Goal: Transaction & Acquisition: Purchase product/service

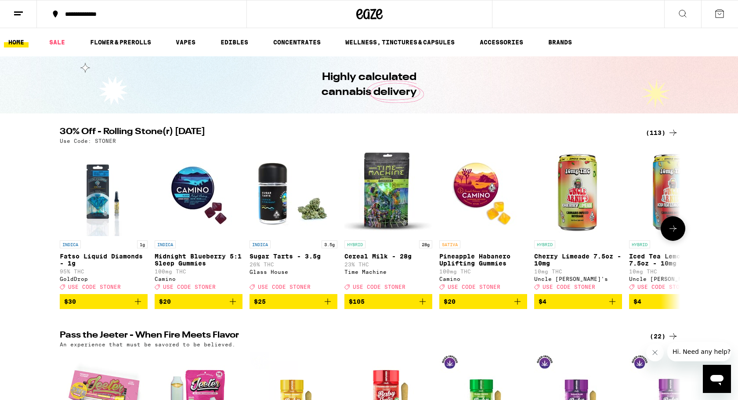
click at [671, 234] on icon at bounding box center [673, 228] width 11 height 11
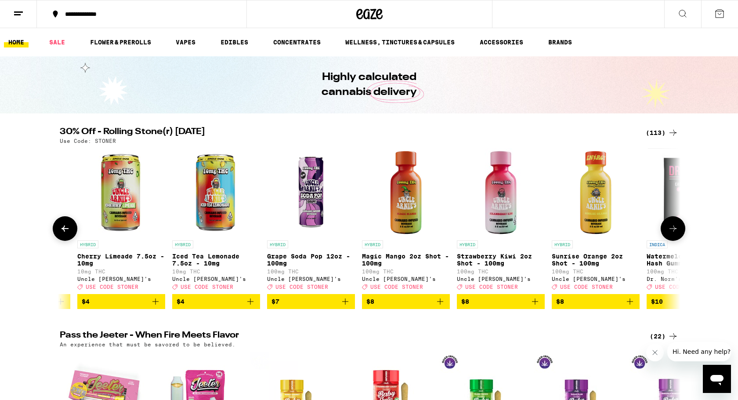
scroll to position [0, 523]
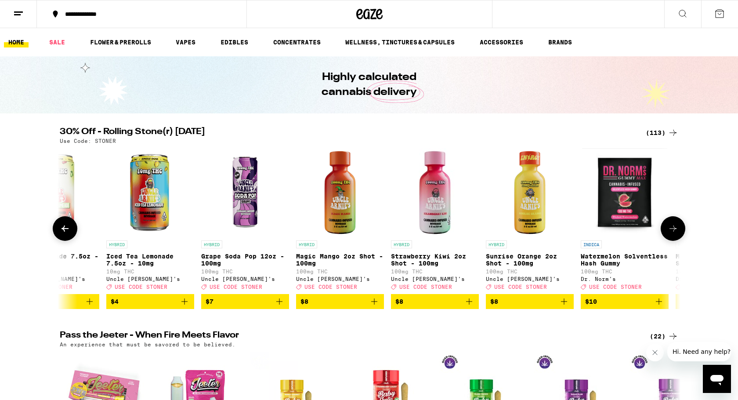
click at [278, 307] on icon "Add to bag" at bounding box center [279, 301] width 11 height 11
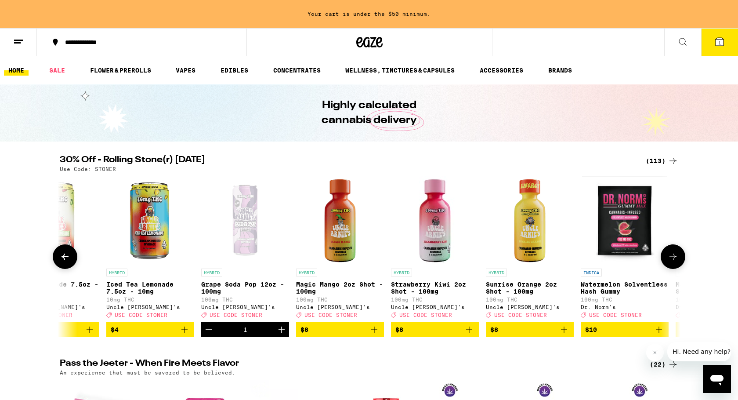
click at [281, 335] on icon "Increment" at bounding box center [281, 329] width 11 height 11
click at [65, 262] on icon at bounding box center [65, 256] width 11 height 11
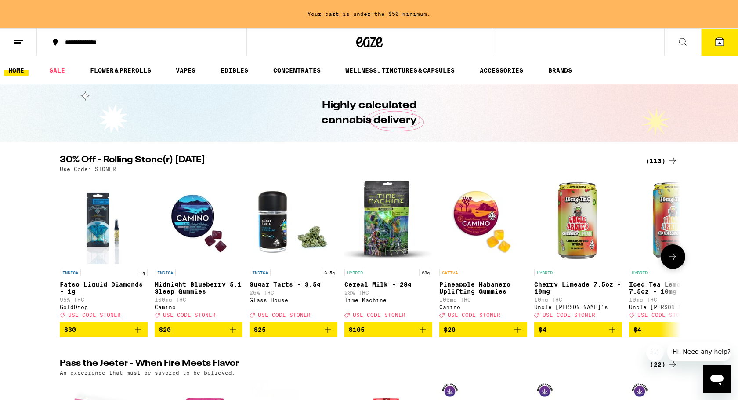
click at [670, 262] on icon at bounding box center [673, 256] width 11 height 11
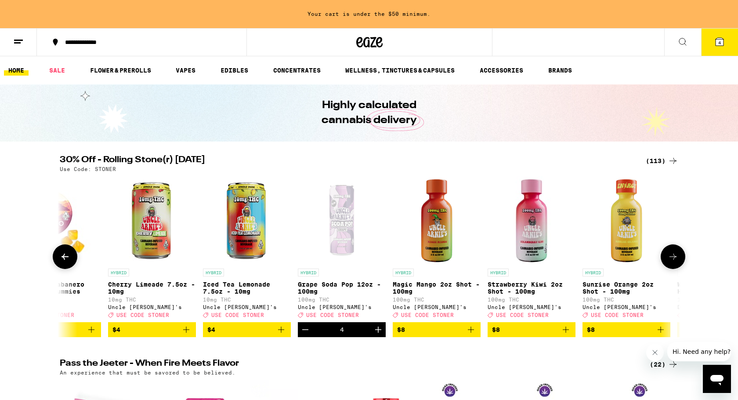
scroll to position [0, 523]
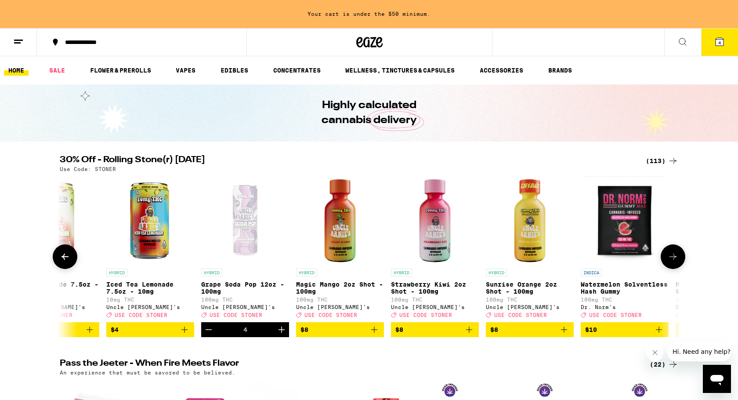
click at [683, 262] on button at bounding box center [673, 256] width 25 height 25
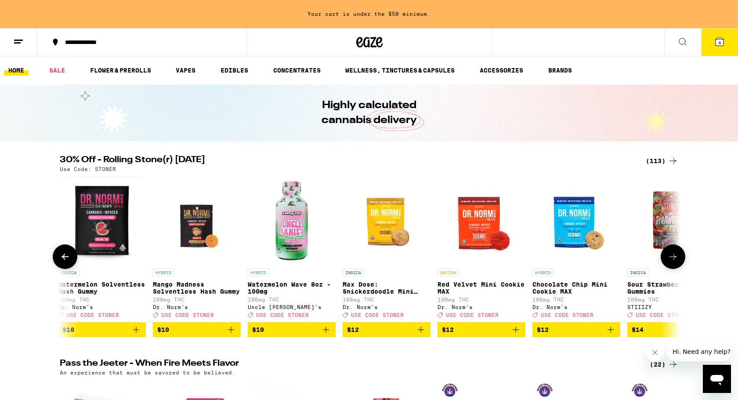
click at [55, 262] on button at bounding box center [65, 256] width 25 height 25
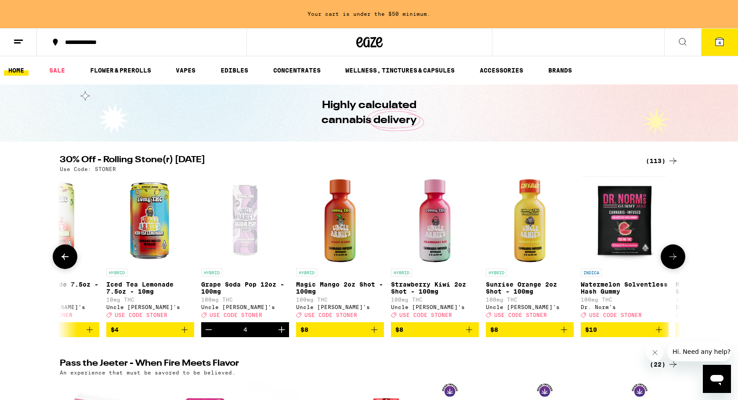
click at [66, 260] on icon at bounding box center [64, 256] width 7 height 6
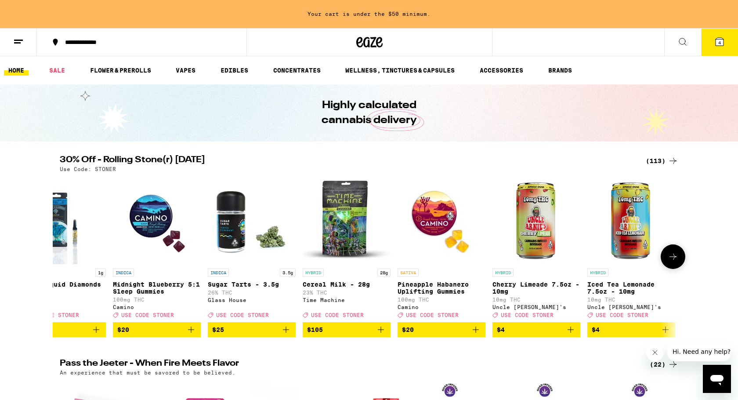
scroll to position [0, 0]
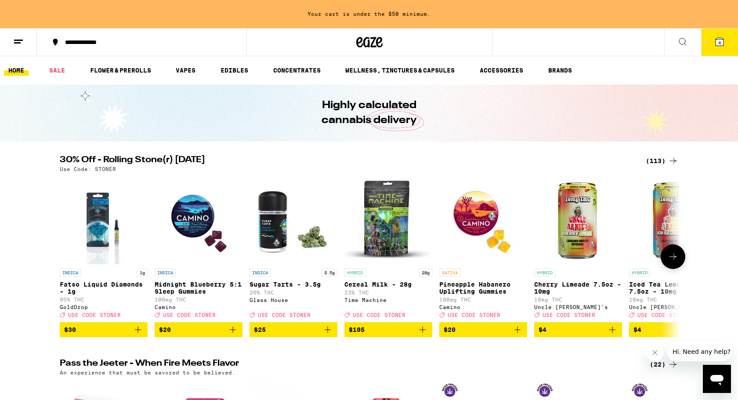
click at [672, 262] on icon at bounding box center [673, 256] width 11 height 11
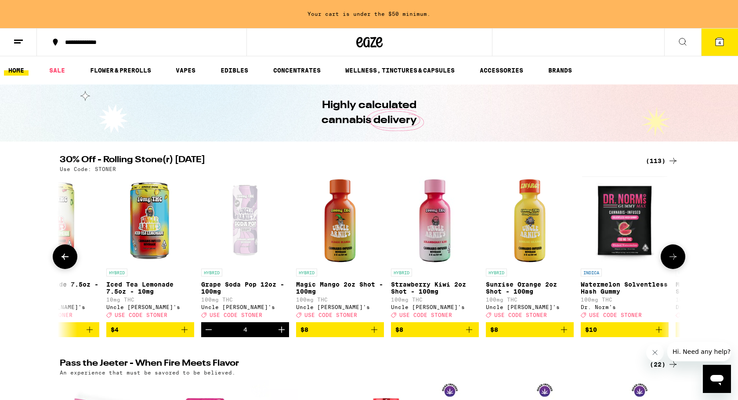
click at [672, 262] on icon at bounding box center [673, 256] width 11 height 11
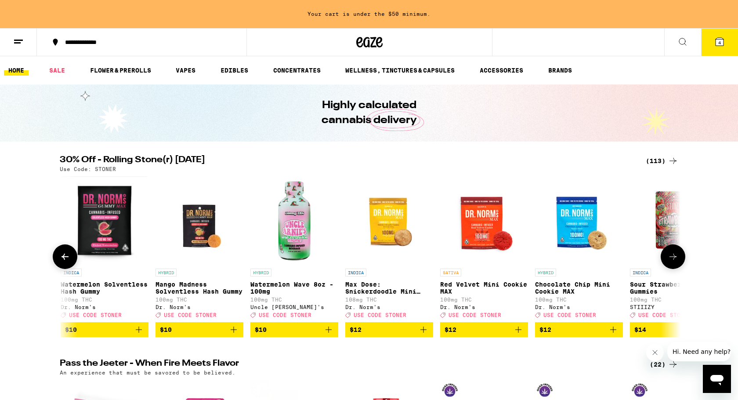
scroll to position [0, 1045]
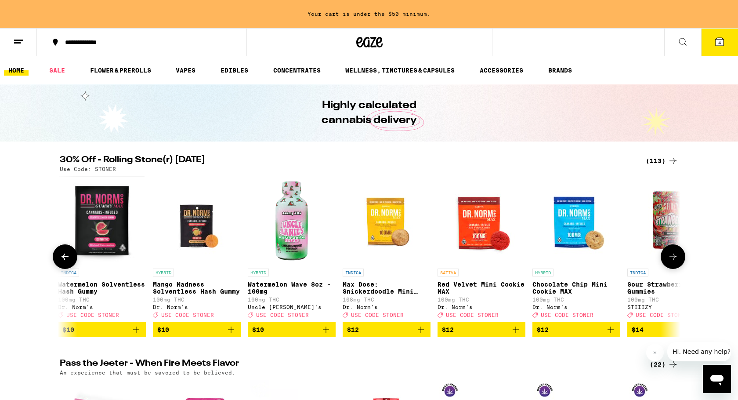
click at [322, 335] on icon "Add to bag" at bounding box center [326, 329] width 11 height 11
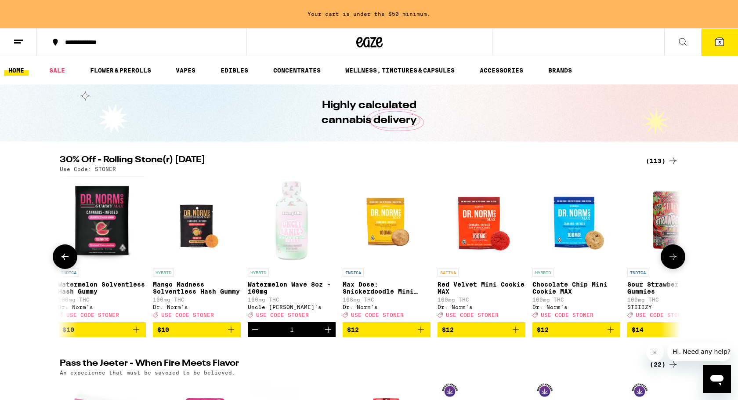
click at [327, 335] on icon "Increment" at bounding box center [328, 329] width 11 height 11
click at [670, 259] on icon at bounding box center [673, 256] width 11 height 11
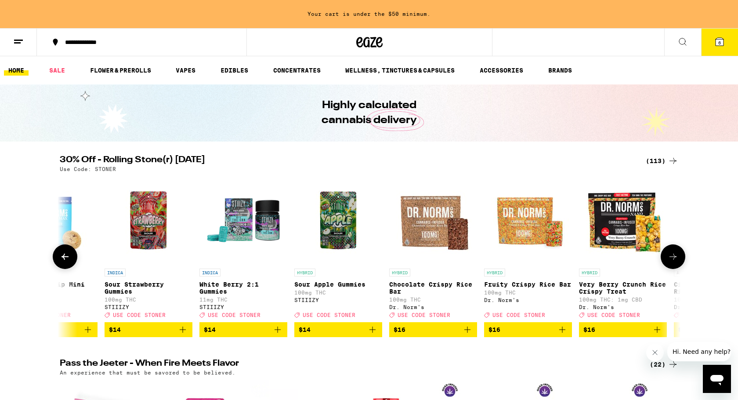
click at [670, 259] on icon at bounding box center [673, 256] width 11 height 11
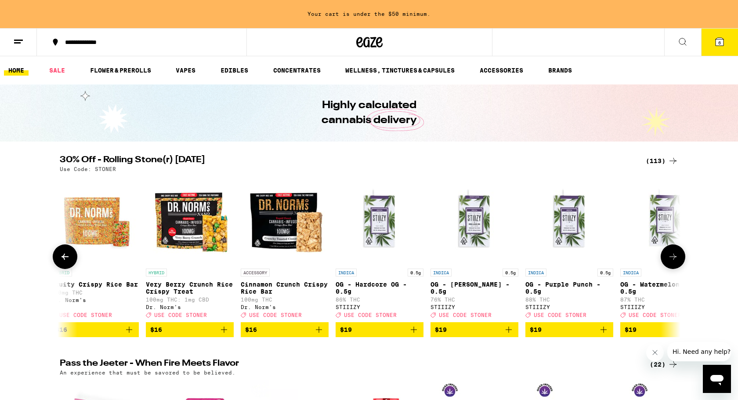
scroll to position [0, 2091]
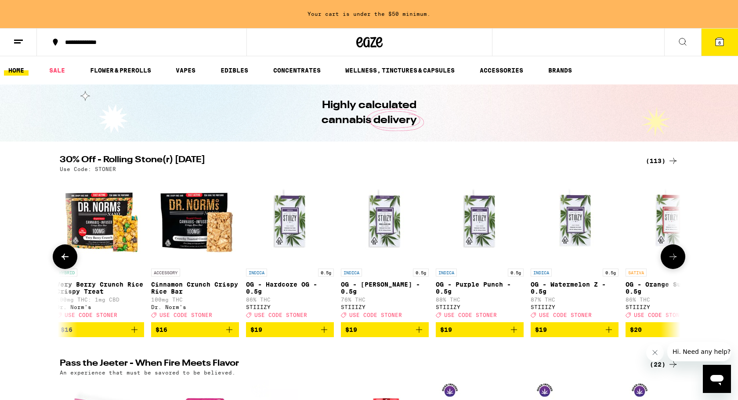
click at [670, 259] on icon at bounding box center [673, 256] width 11 height 11
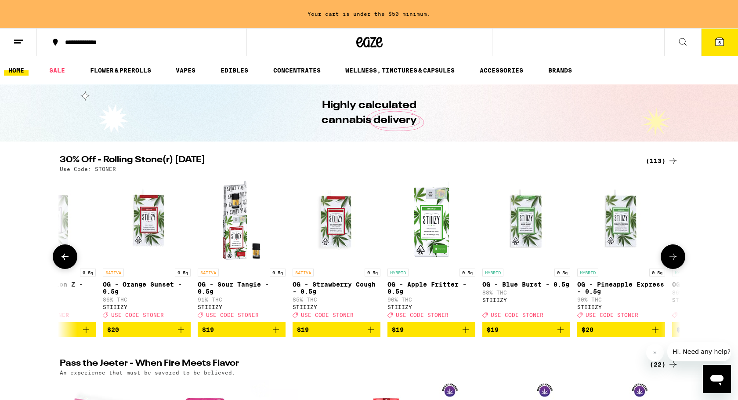
click at [670, 259] on icon at bounding box center [673, 256] width 11 height 11
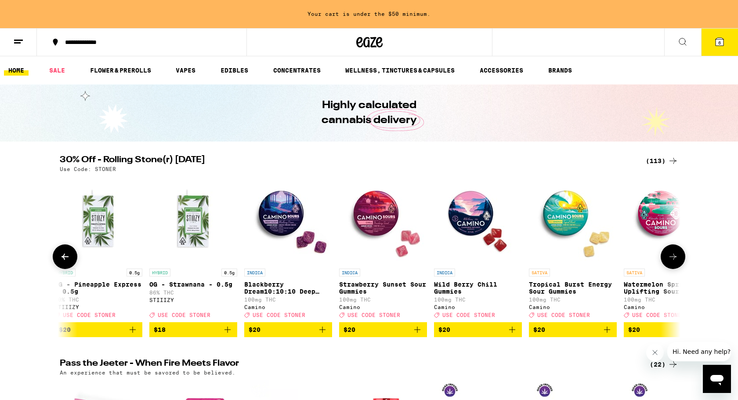
click at [670, 259] on icon at bounding box center [673, 256] width 11 height 11
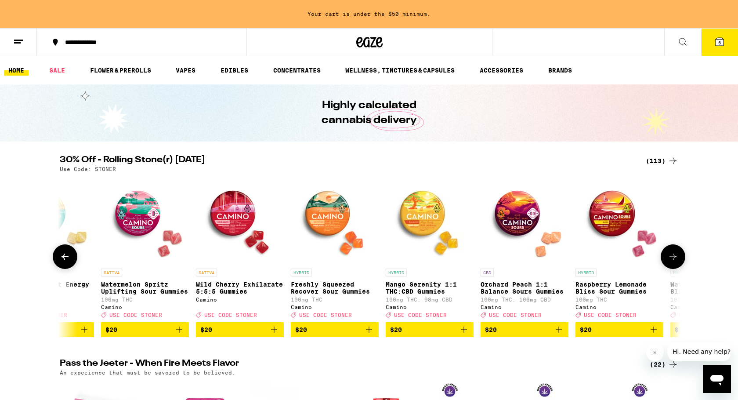
click at [670, 259] on icon at bounding box center [673, 256] width 11 height 11
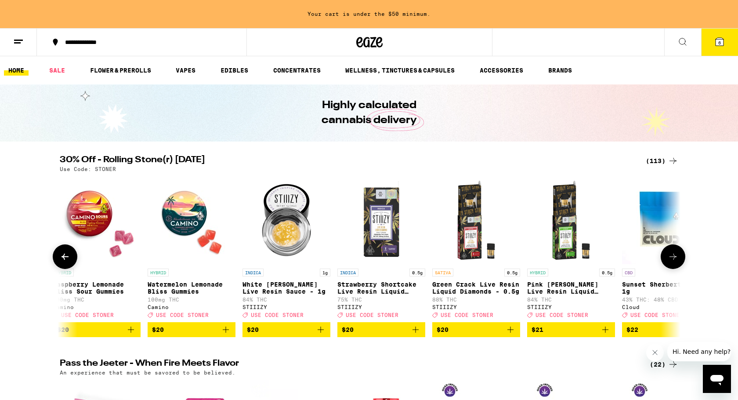
click at [670, 259] on icon at bounding box center [673, 256] width 11 height 11
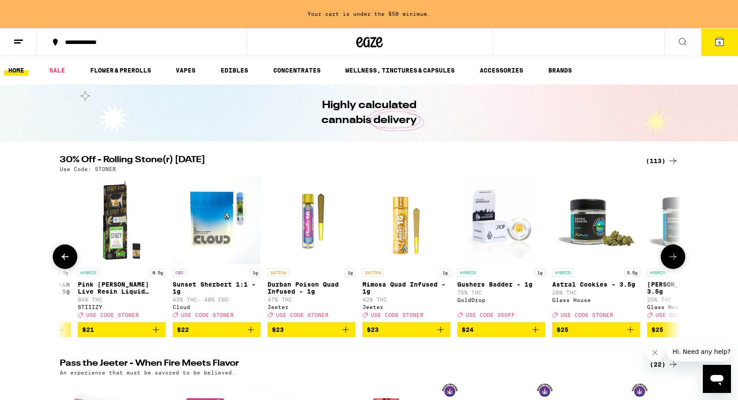
scroll to position [0, 4704]
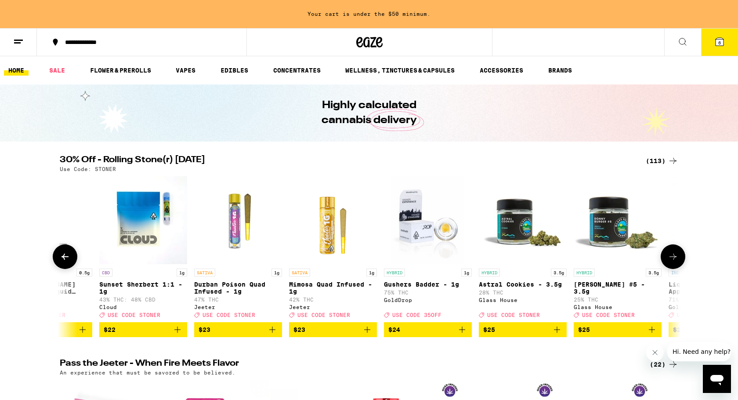
click at [670, 259] on icon at bounding box center [673, 256] width 11 height 11
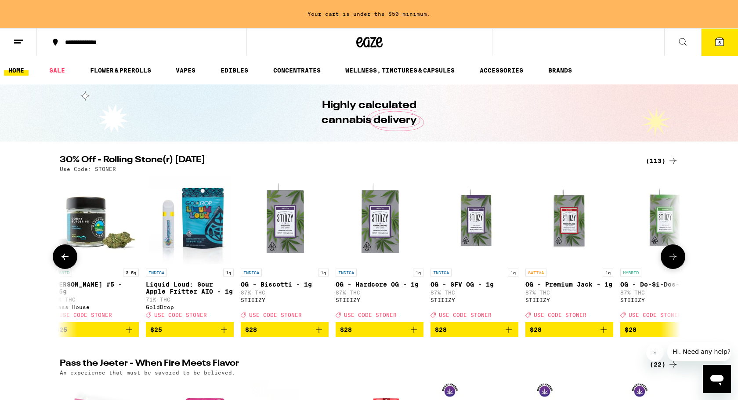
click at [670, 259] on icon at bounding box center [673, 256] width 11 height 11
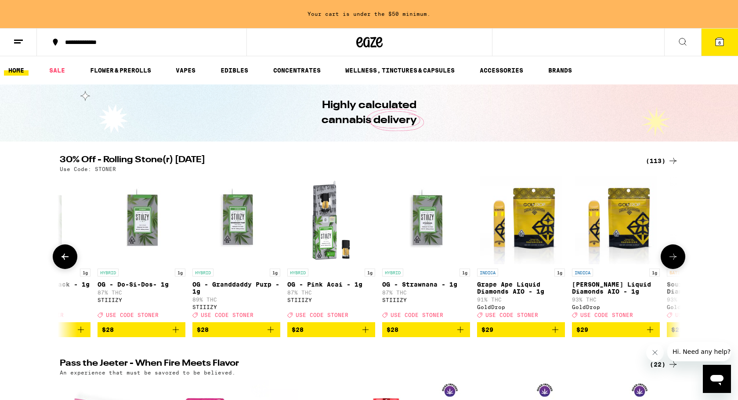
click at [670, 259] on icon at bounding box center [673, 256] width 11 height 11
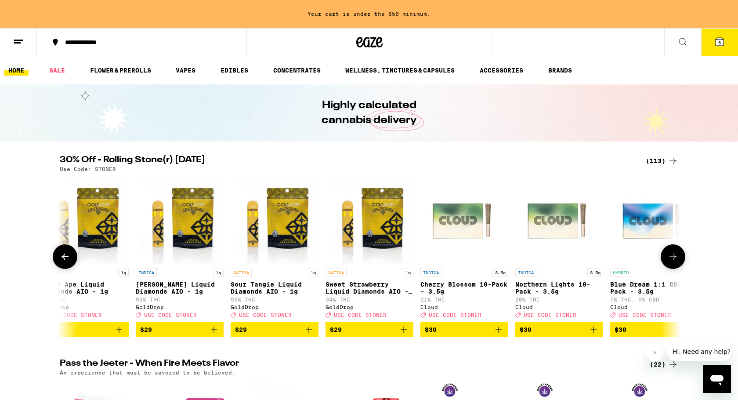
scroll to position [0, 6272]
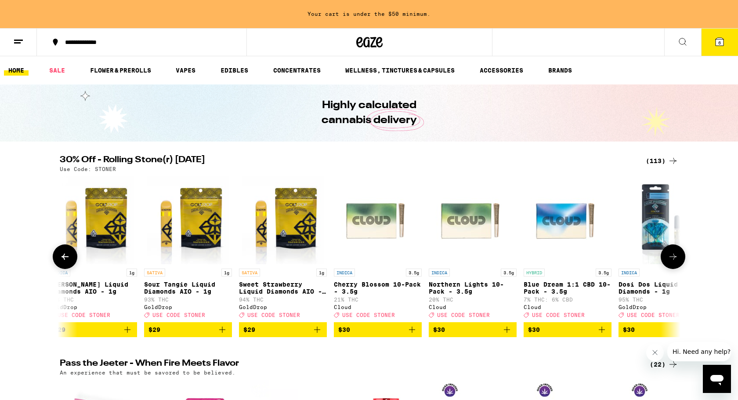
click at [670, 259] on icon at bounding box center [673, 256] width 11 height 11
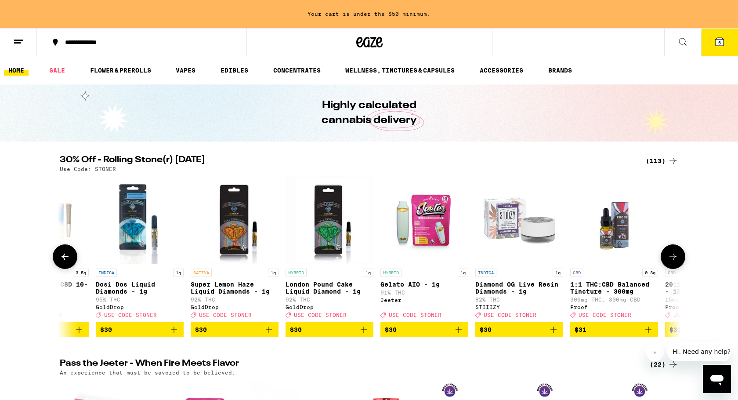
click at [134, 232] on img "Open page for Dosi Dos Liquid Diamonds - 1g from GoldDrop" at bounding box center [139, 220] width 83 height 88
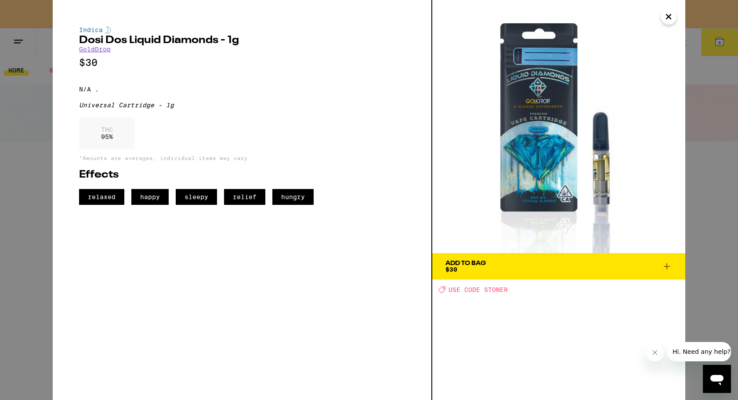
click at [667, 15] on icon "Close" at bounding box center [668, 16] width 4 height 4
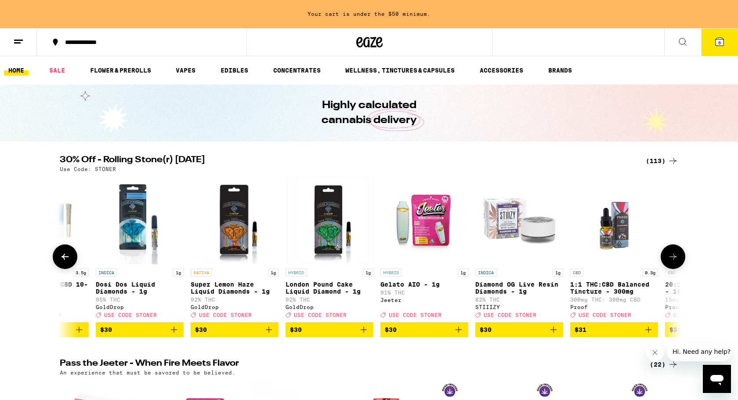
click at [325, 257] on img "Open page for London Pound Cake Liquid Diamond - 1g from GoldDrop" at bounding box center [329, 220] width 88 height 88
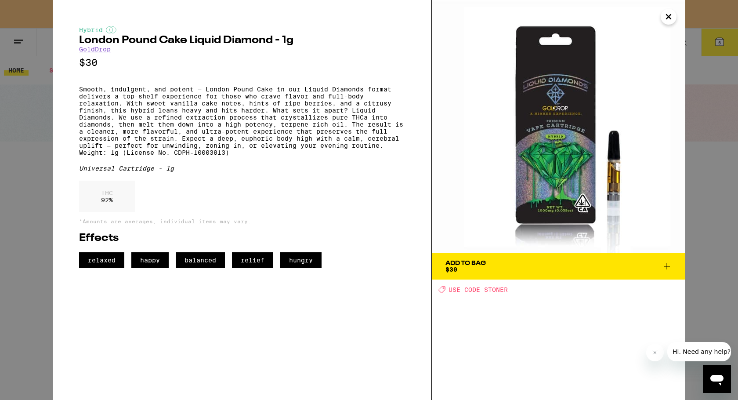
click at [668, 15] on icon "Close" at bounding box center [668, 16] width 11 height 13
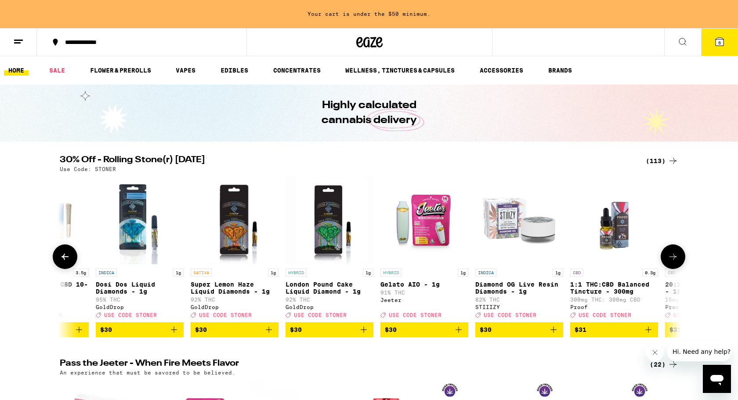
click at [366, 335] on icon "Add to bag" at bounding box center [363, 329] width 11 height 11
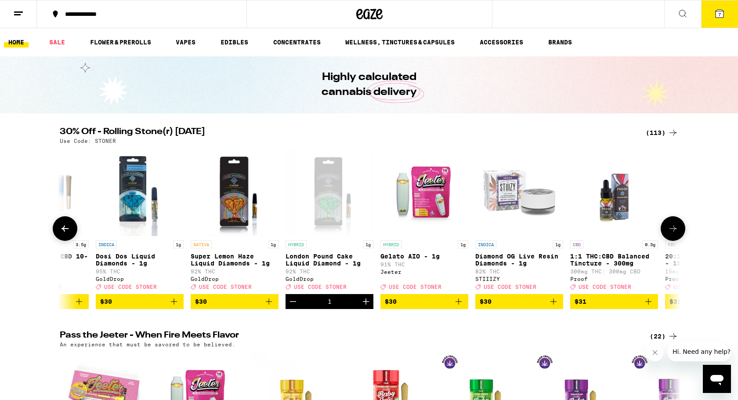
click at [675, 234] on icon at bounding box center [673, 228] width 11 height 11
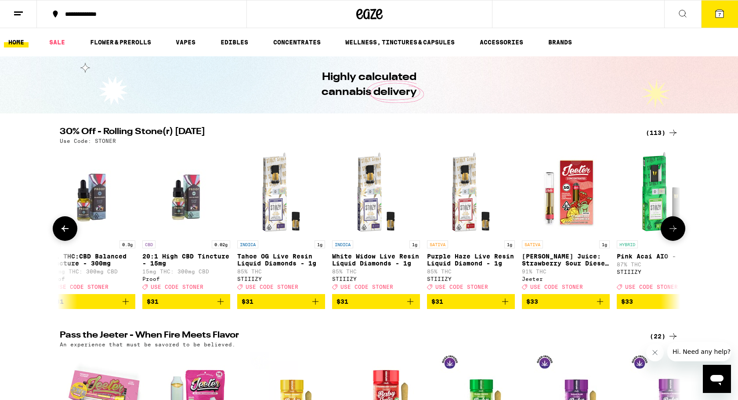
click at [675, 234] on icon at bounding box center [673, 228] width 11 height 11
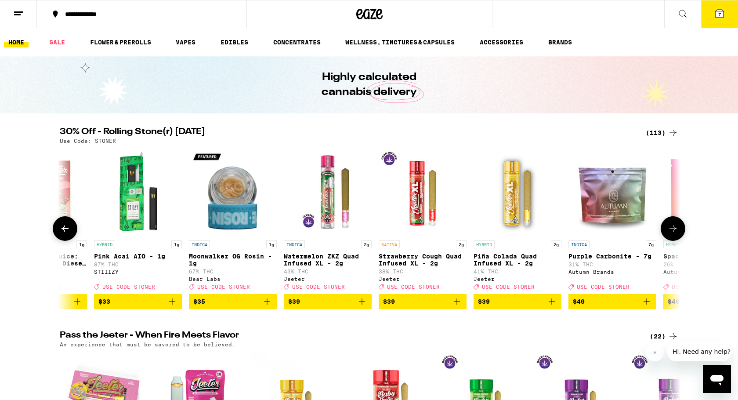
click at [675, 234] on icon at bounding box center [673, 228] width 11 height 11
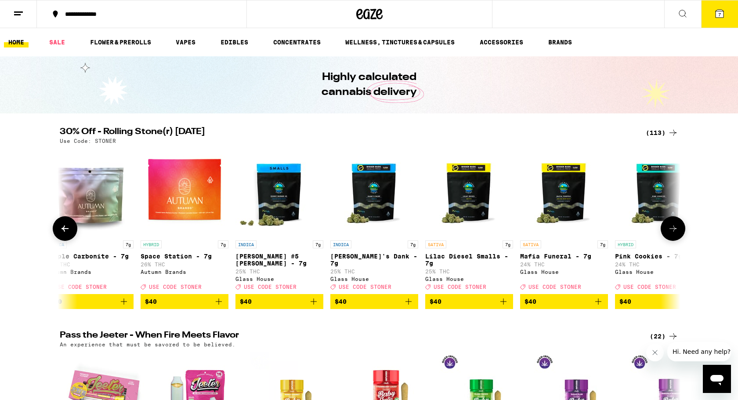
click at [675, 234] on icon at bounding box center [673, 228] width 11 height 11
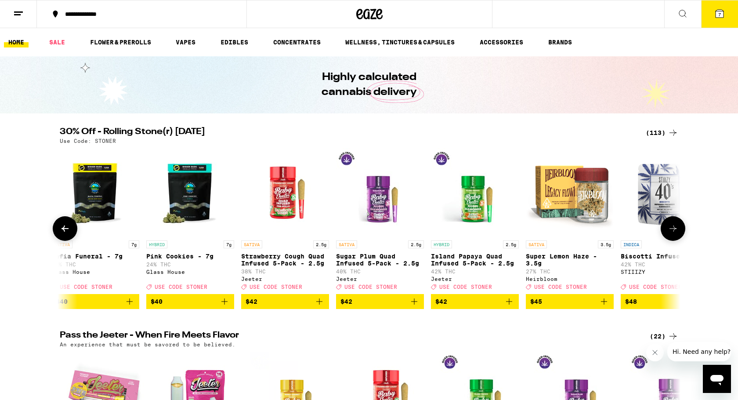
scroll to position [0, 8885]
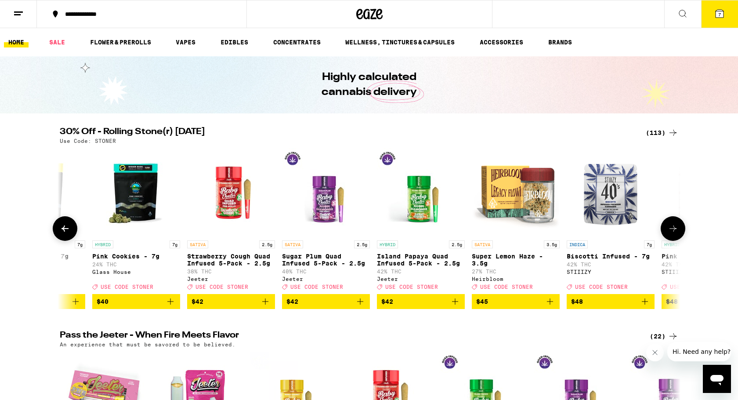
click at [675, 234] on icon at bounding box center [673, 228] width 11 height 11
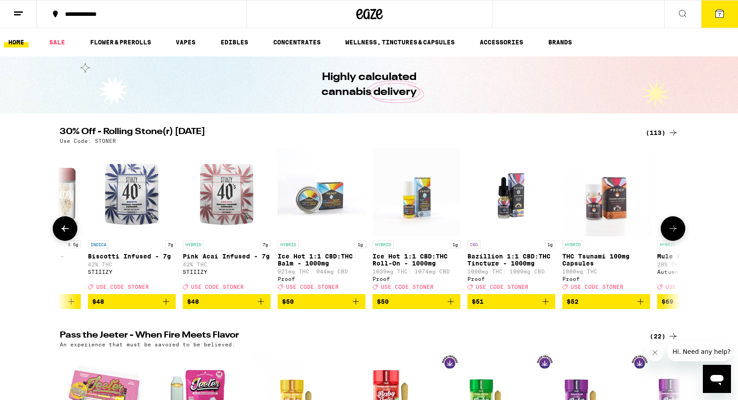
scroll to position [0, 9408]
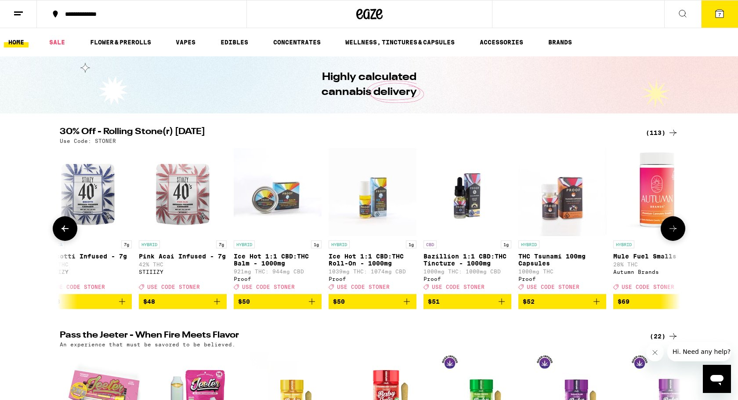
click at [675, 234] on icon at bounding box center [673, 228] width 11 height 11
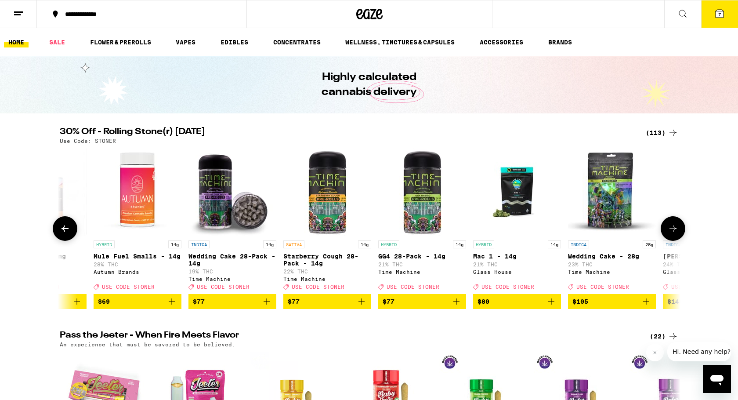
scroll to position [0, 9930]
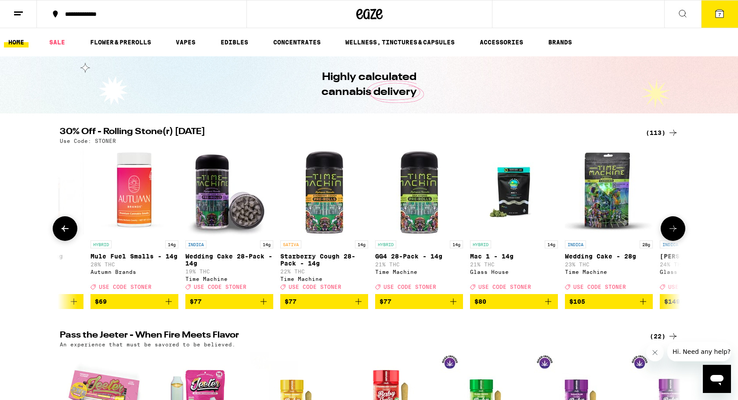
click at [675, 234] on icon at bounding box center [673, 228] width 11 height 11
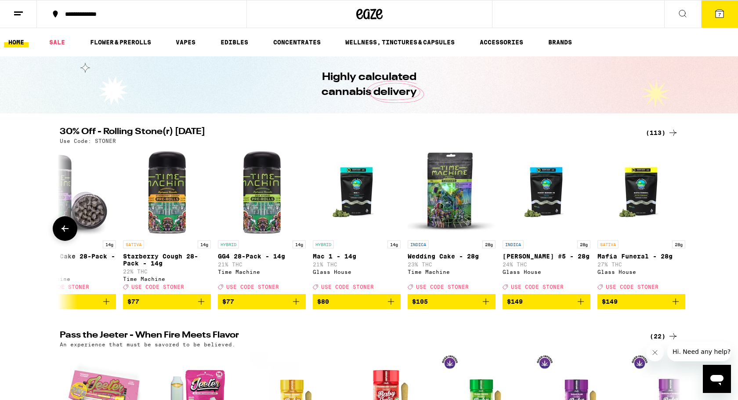
scroll to position [0, 10102]
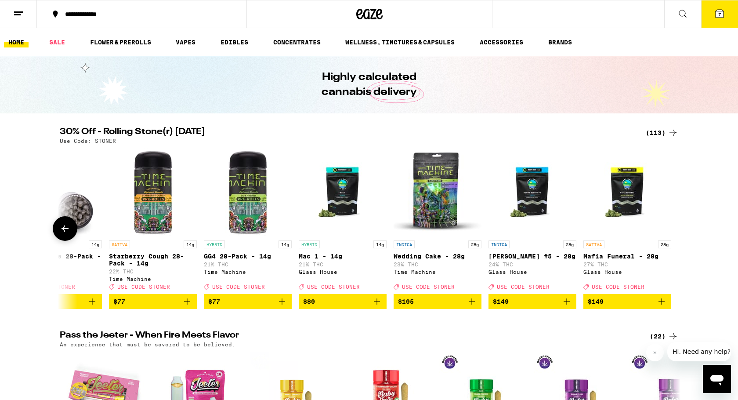
click at [59, 235] on button at bounding box center [65, 228] width 25 height 25
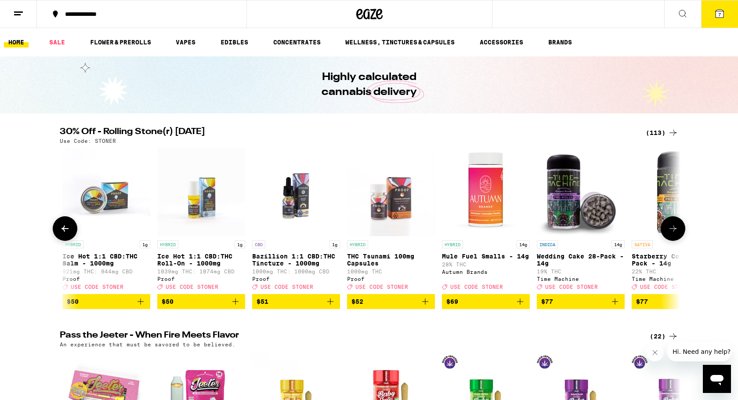
click at [59, 235] on button at bounding box center [65, 228] width 25 height 25
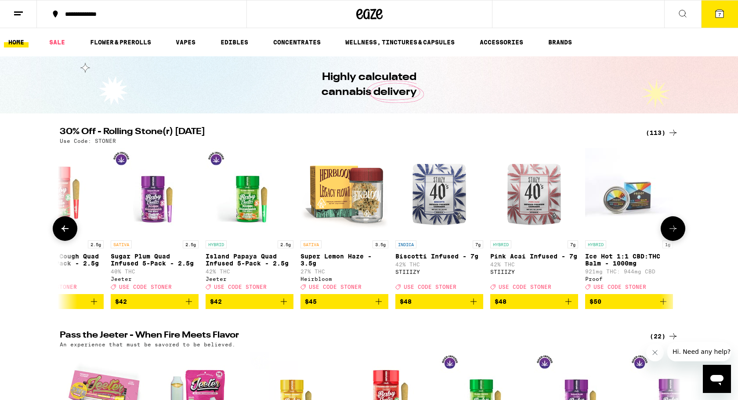
click at [59, 235] on button at bounding box center [65, 228] width 25 height 25
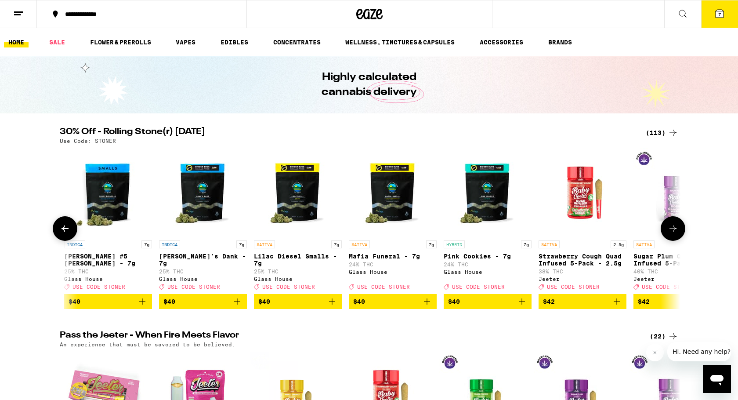
click at [59, 235] on button at bounding box center [65, 228] width 25 height 25
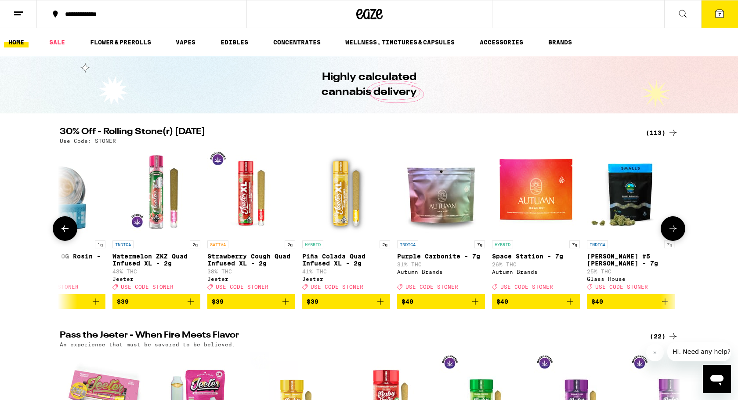
click at [59, 235] on button at bounding box center [65, 228] width 25 height 25
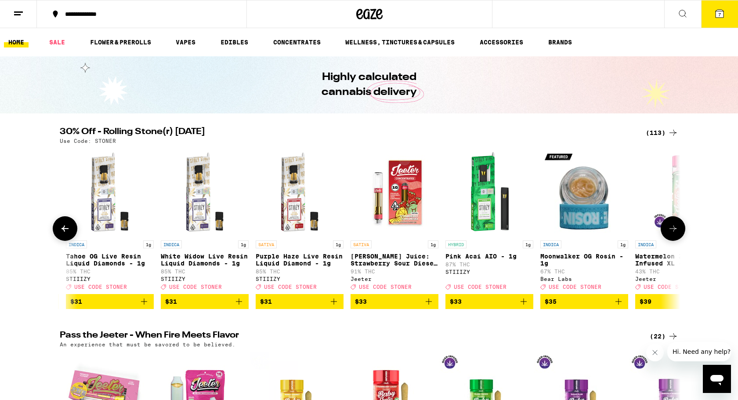
click at [59, 235] on button at bounding box center [65, 228] width 25 height 25
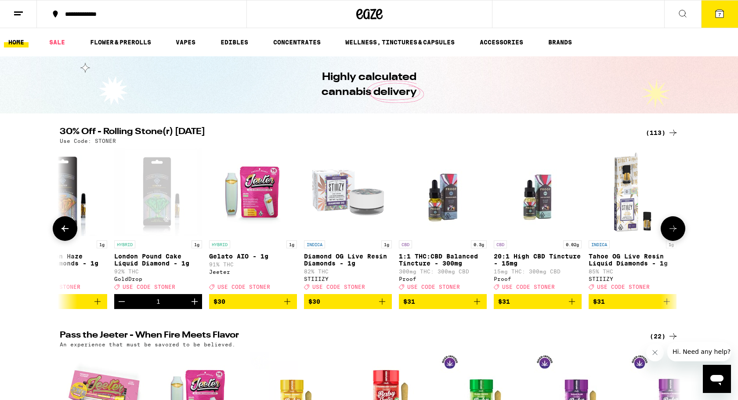
click at [59, 235] on button at bounding box center [65, 228] width 25 height 25
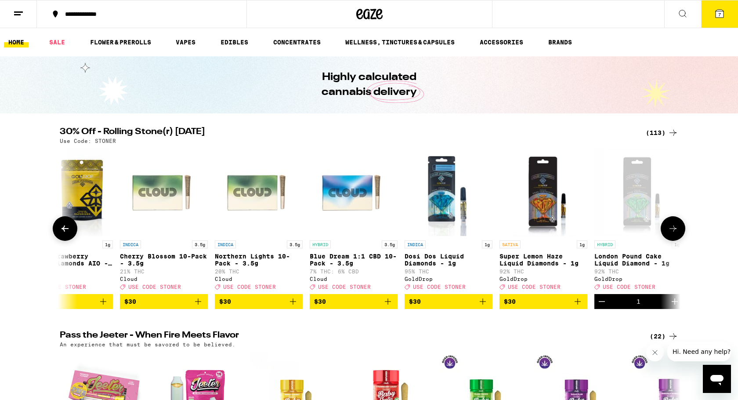
scroll to position [0, 6443]
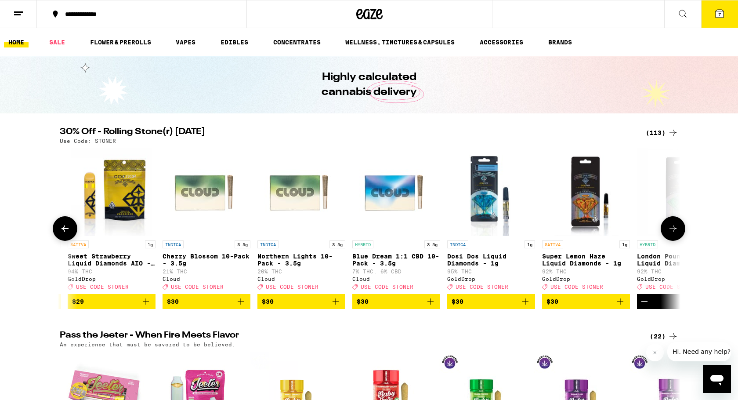
click at [190, 231] on img "Open page for Cherry Blossom 10-Pack - 3.5g from Cloud" at bounding box center [207, 192] width 88 height 88
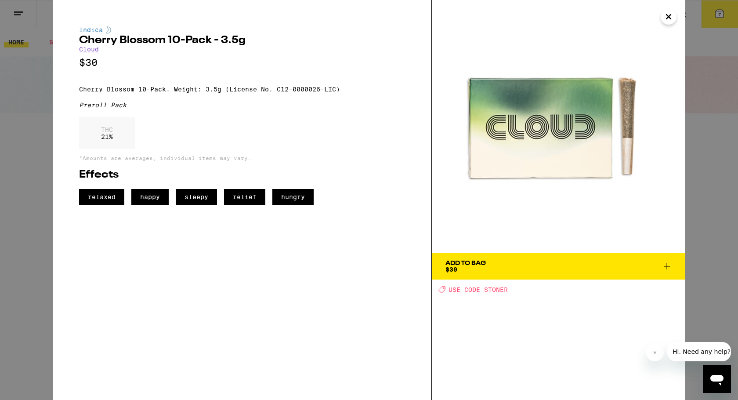
click at [668, 20] on icon "Close" at bounding box center [668, 16] width 11 height 13
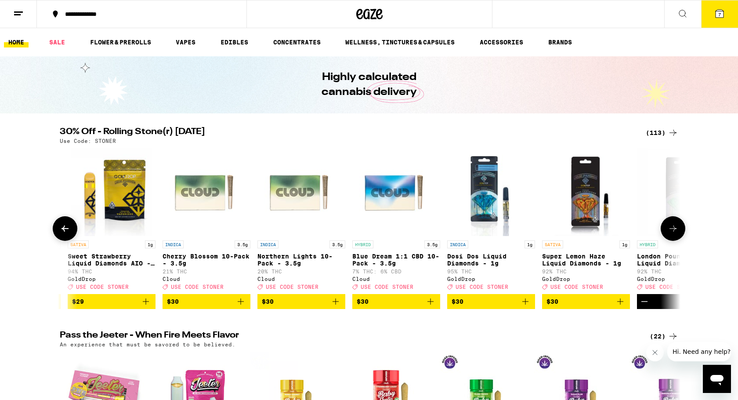
click at [60, 229] on icon at bounding box center [65, 228] width 11 height 11
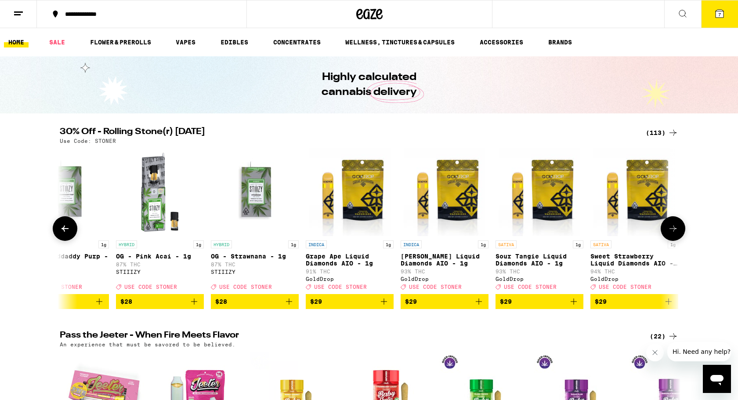
click at [60, 229] on icon at bounding box center [65, 228] width 11 height 11
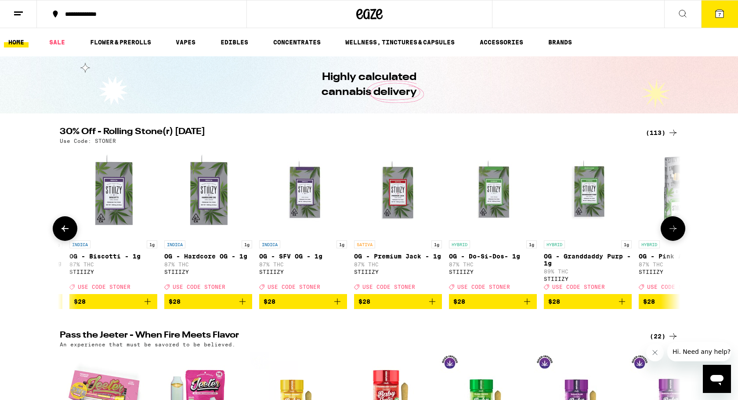
click at [60, 229] on icon at bounding box center [65, 228] width 11 height 11
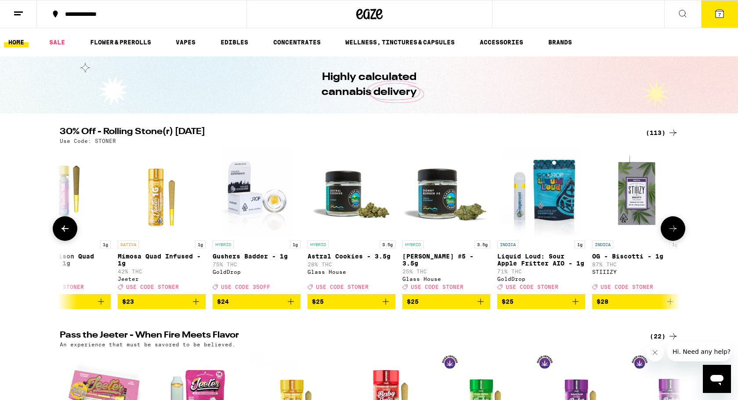
click at [60, 229] on icon at bounding box center [65, 228] width 11 height 11
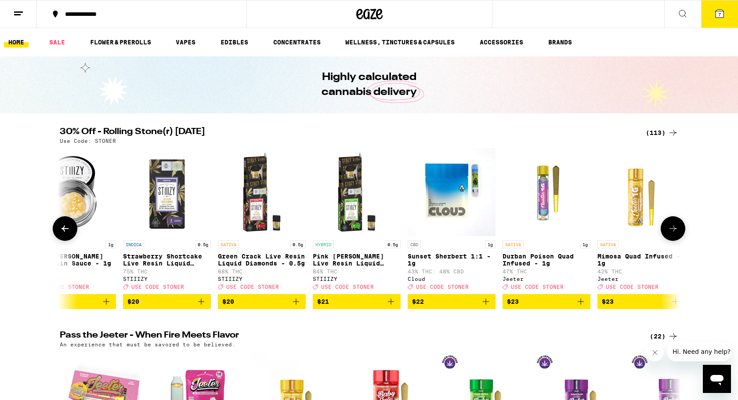
scroll to position [0, 4352]
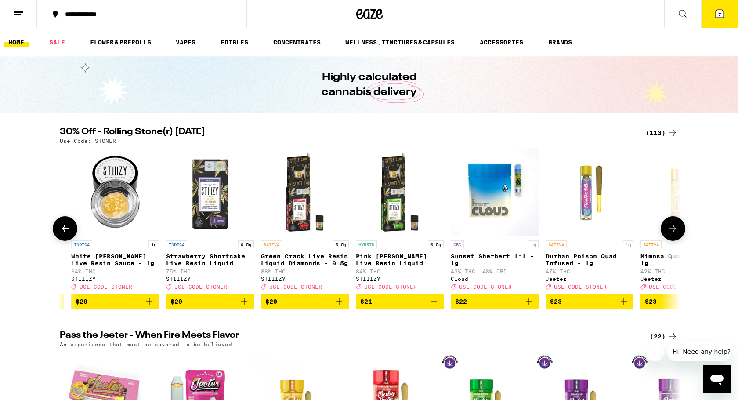
click at [60, 229] on icon at bounding box center [65, 228] width 11 height 11
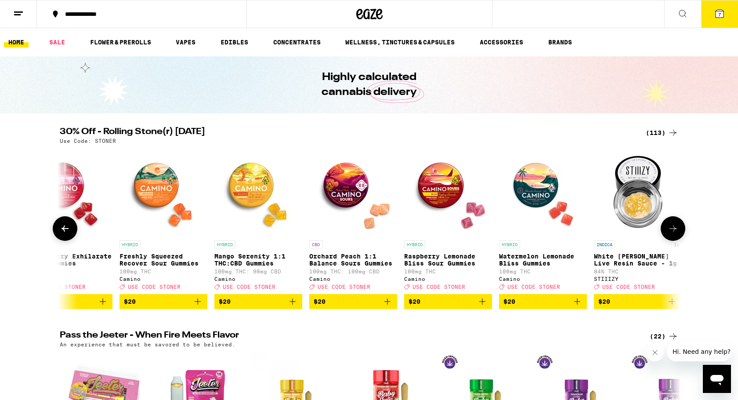
click at [60, 229] on icon at bounding box center [65, 228] width 11 height 11
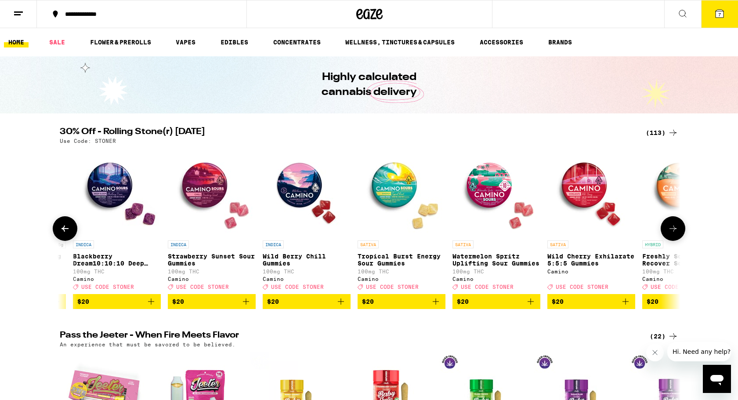
click at [60, 229] on icon at bounding box center [65, 228] width 11 height 11
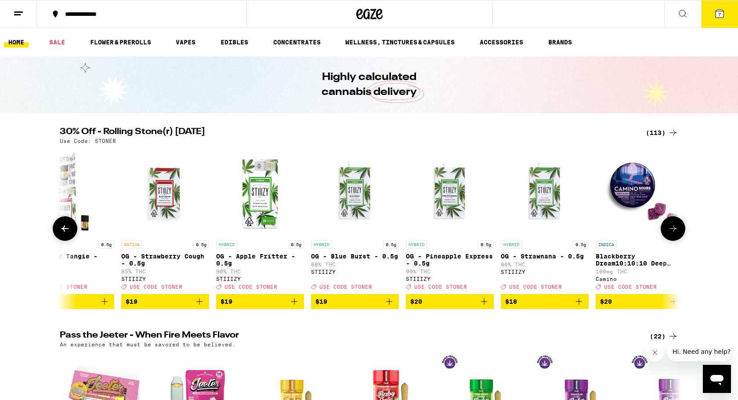
click at [60, 229] on icon at bounding box center [65, 228] width 11 height 11
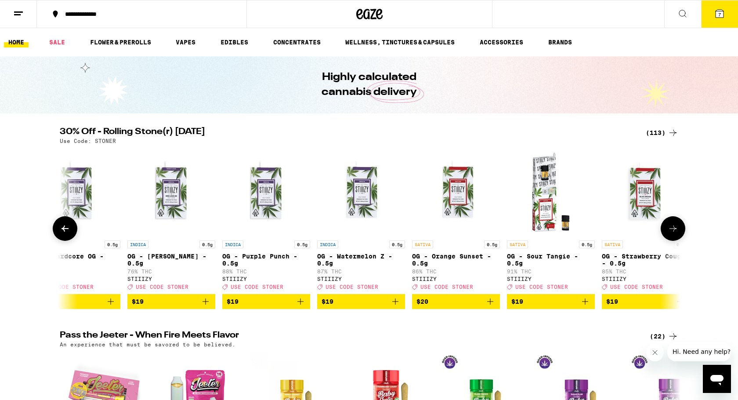
scroll to position [0, 2262]
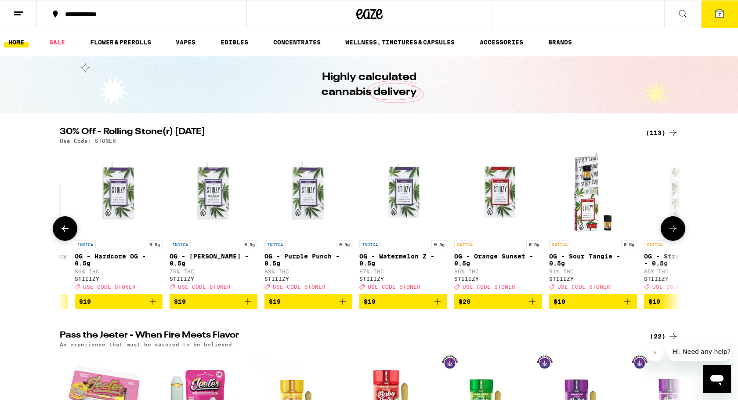
click at [60, 229] on icon at bounding box center [65, 228] width 11 height 11
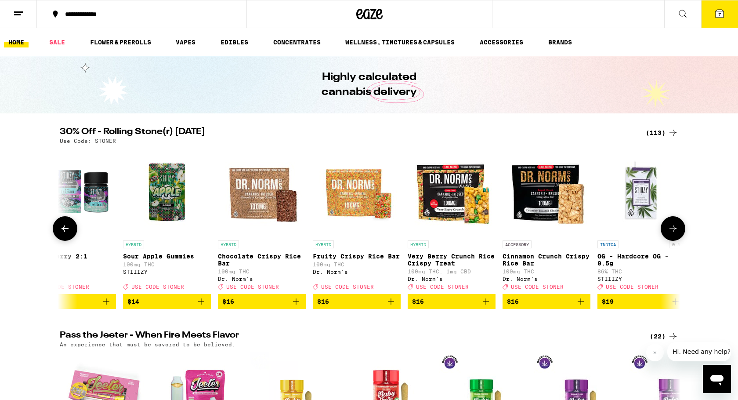
click at [60, 229] on icon at bounding box center [65, 228] width 11 height 11
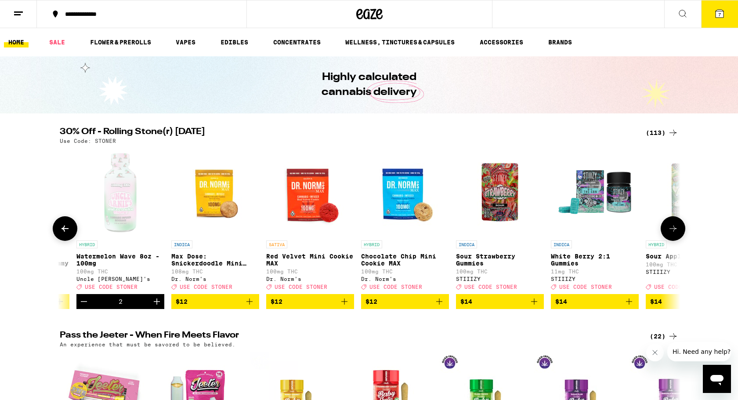
click at [60, 229] on icon at bounding box center [65, 228] width 11 height 11
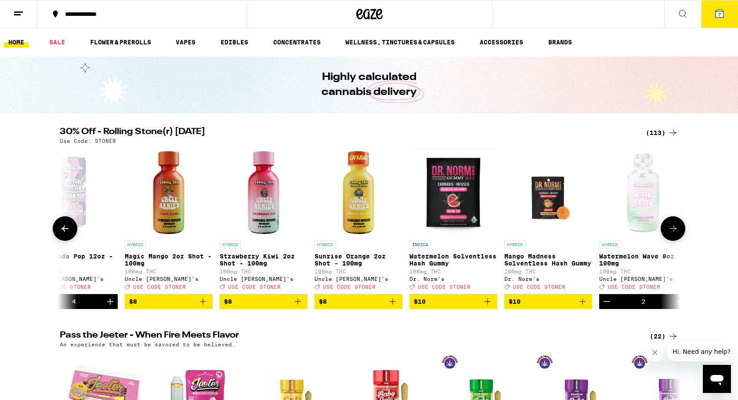
click at [60, 229] on icon at bounding box center [65, 228] width 11 height 11
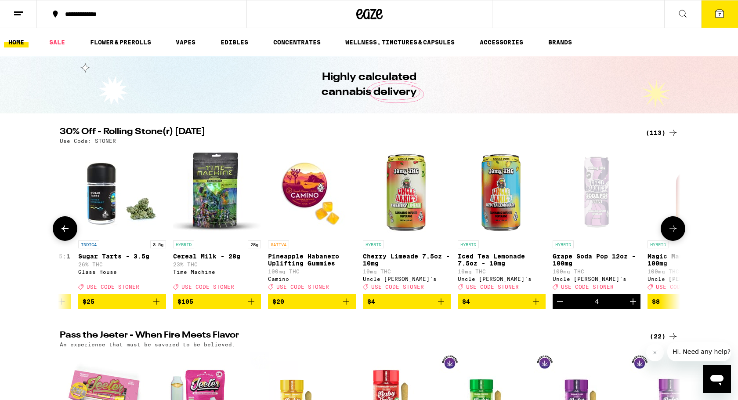
click at [60, 229] on icon at bounding box center [65, 228] width 11 height 11
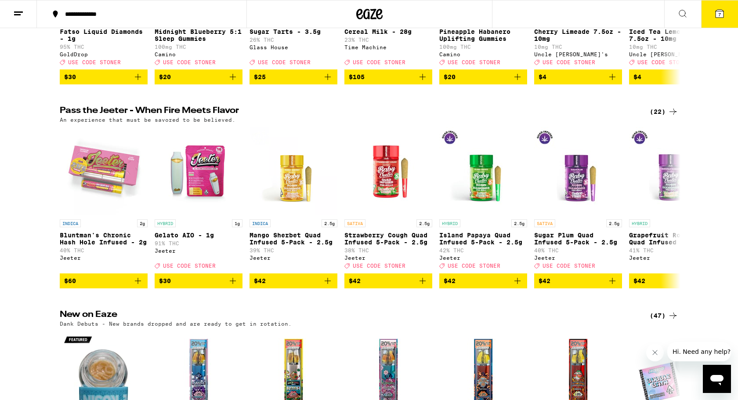
scroll to position [225, 0]
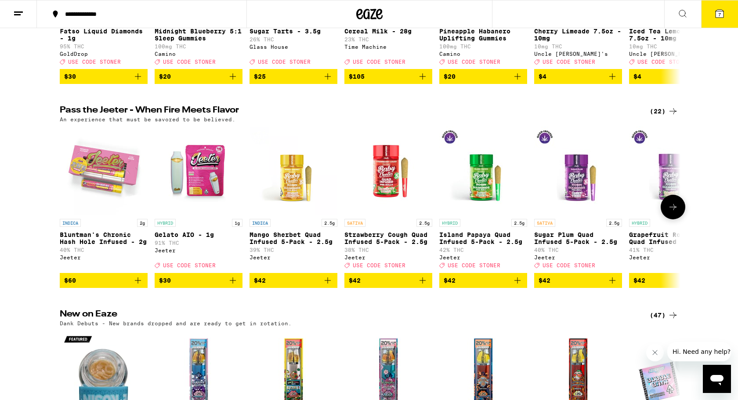
click at [672, 212] on icon at bounding box center [673, 207] width 11 height 11
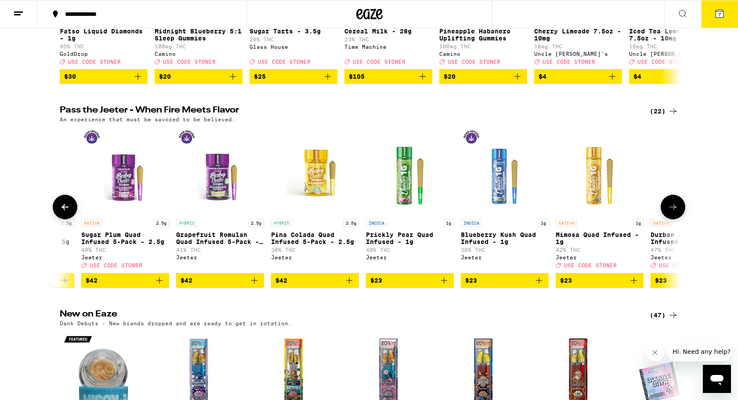
scroll to position [0, 523]
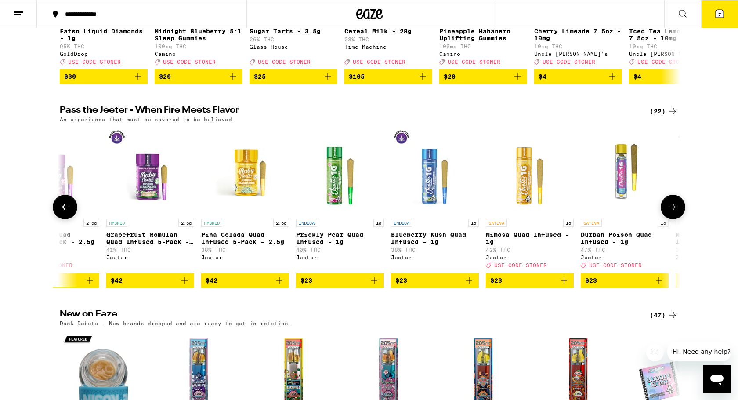
click at [674, 212] on icon at bounding box center [673, 207] width 11 height 11
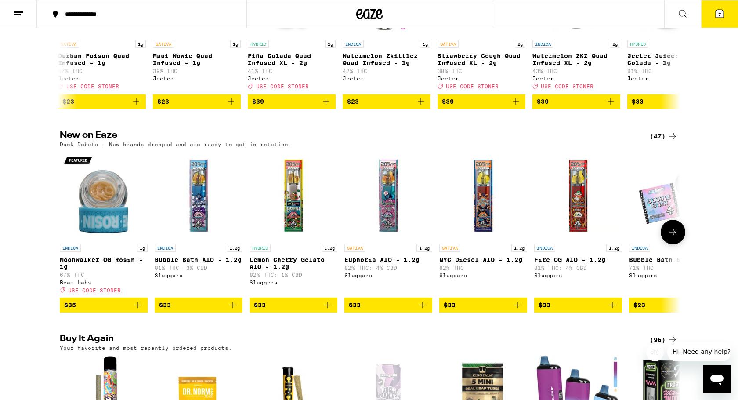
scroll to position [399, 0]
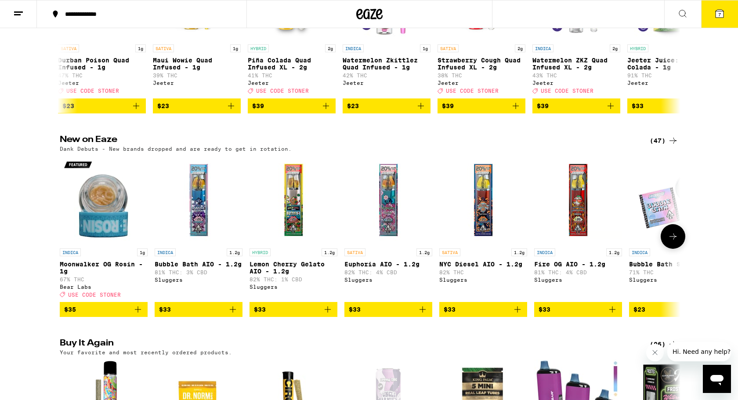
click at [679, 249] on button at bounding box center [673, 236] width 25 height 25
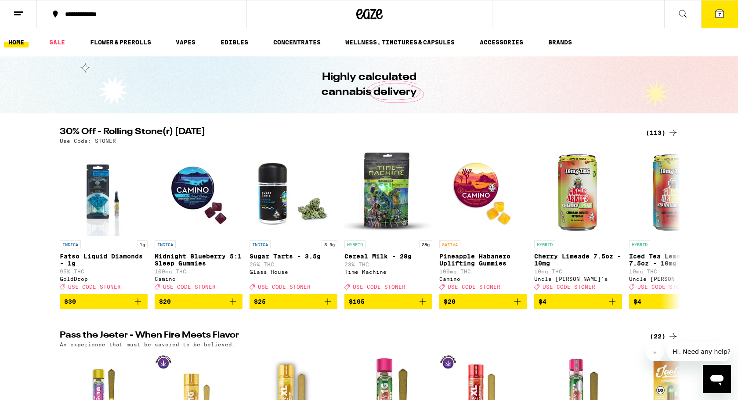
scroll to position [0, 0]
click at [675, 231] on icon at bounding box center [672, 228] width 7 height 6
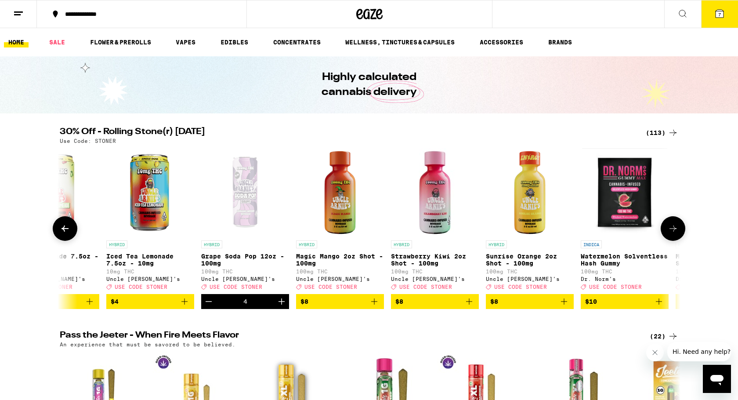
click at [675, 231] on icon at bounding box center [672, 228] width 7 height 6
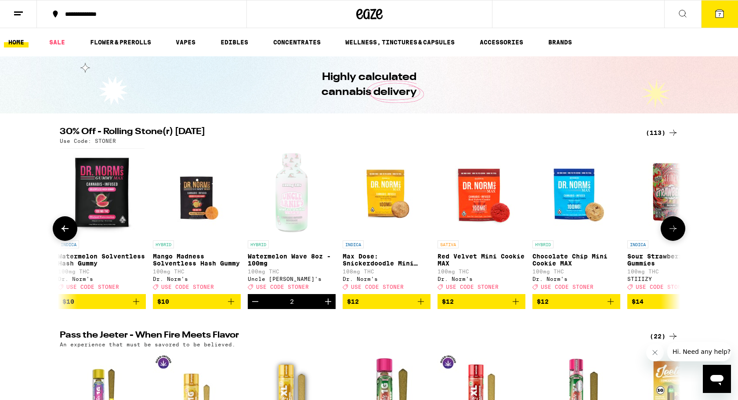
click at [675, 231] on icon at bounding box center [672, 228] width 7 height 6
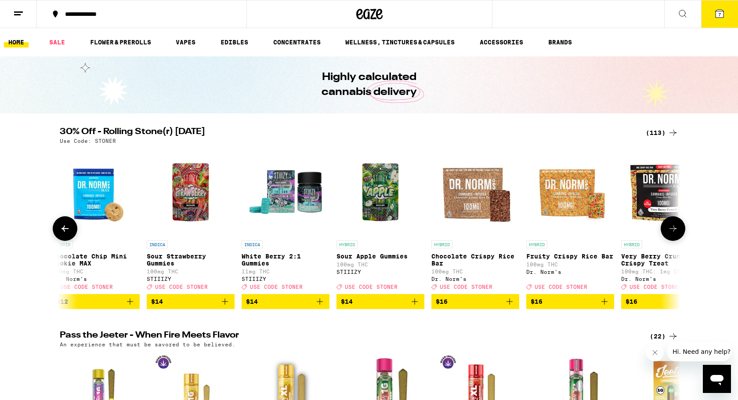
scroll to position [0, 1568]
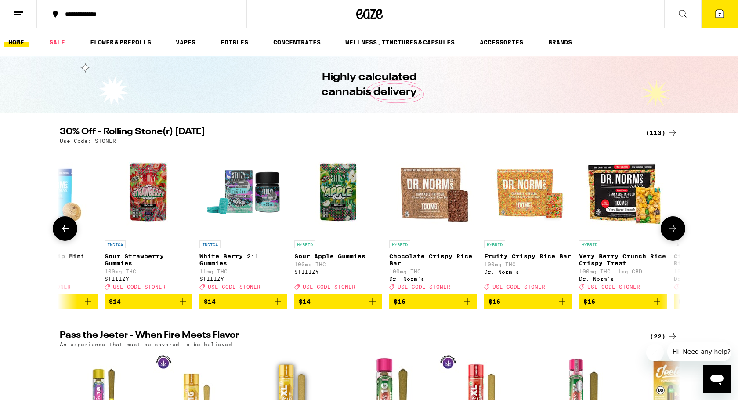
click at [675, 231] on icon at bounding box center [672, 228] width 7 height 6
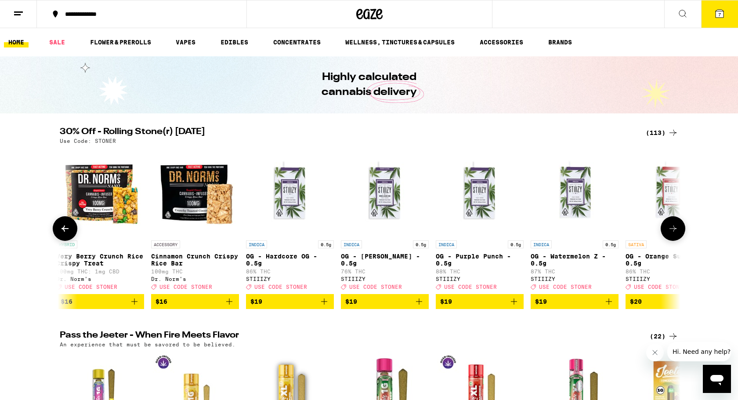
click at [675, 231] on icon at bounding box center [672, 228] width 7 height 6
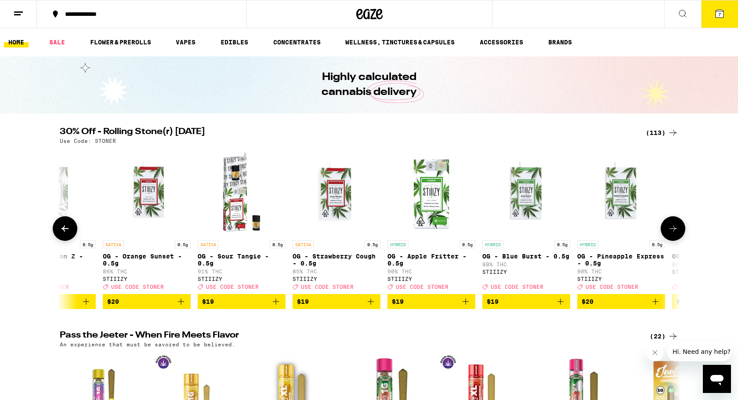
click at [675, 231] on icon at bounding box center [672, 228] width 7 height 6
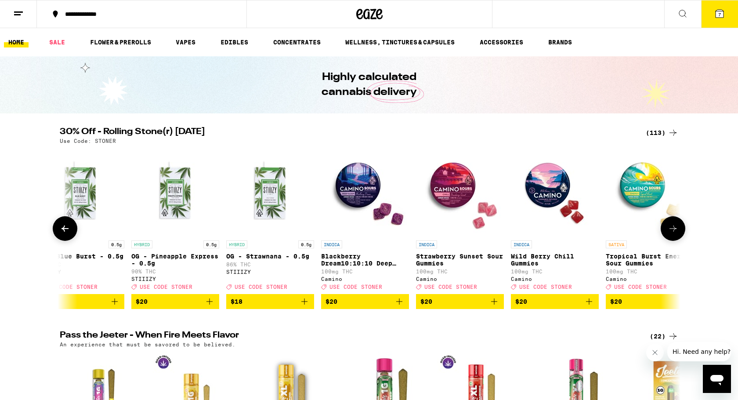
scroll to position [0, 3136]
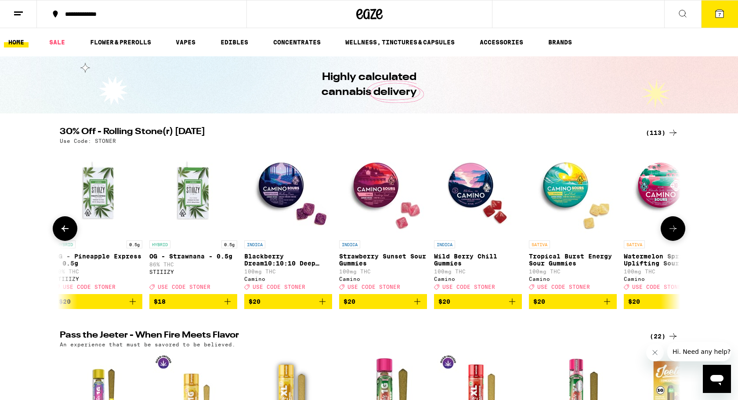
click at [192, 195] on img "Open page for OG - Strawnana - 0.5g from STIIIZY" at bounding box center [193, 192] width 88 height 88
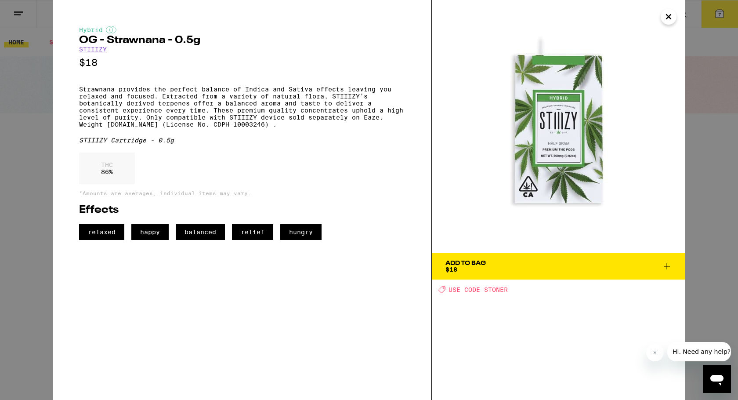
click at [663, 22] on button "Close" at bounding box center [669, 17] width 16 height 16
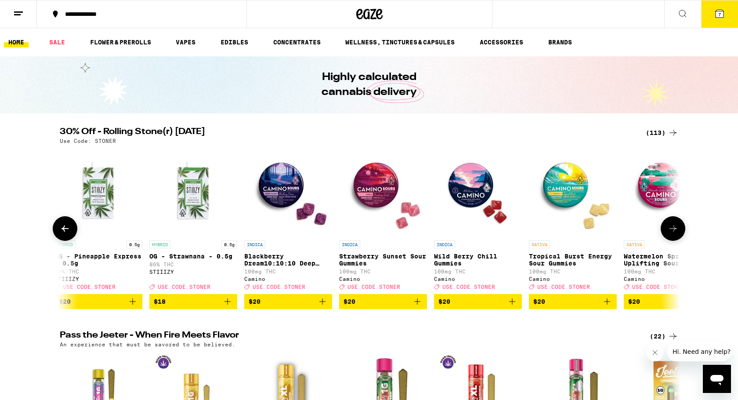
click at [670, 238] on button at bounding box center [673, 228] width 25 height 25
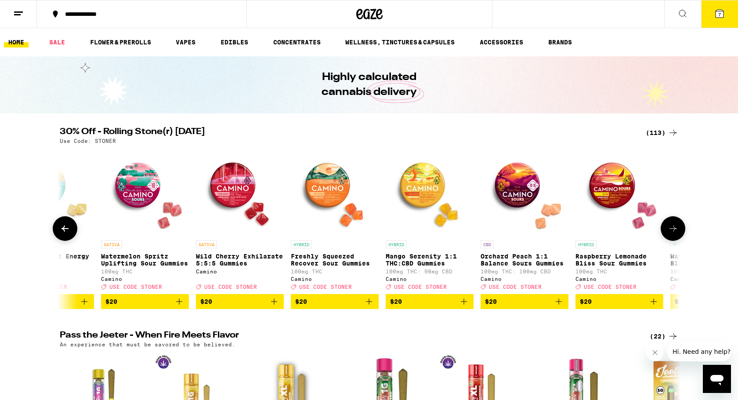
click at [672, 234] on icon at bounding box center [673, 228] width 11 height 11
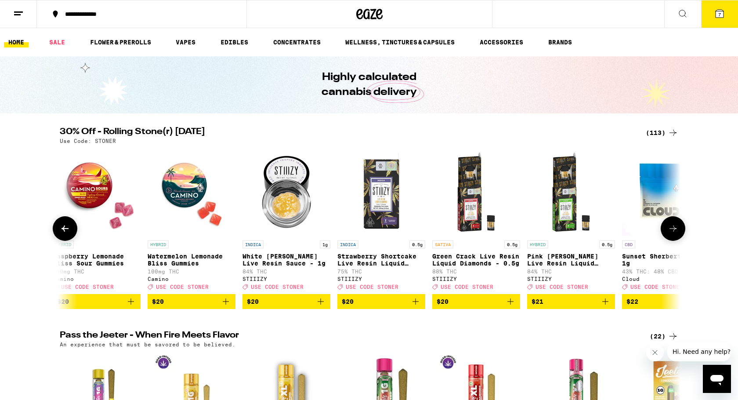
click at [673, 234] on icon at bounding box center [673, 228] width 11 height 11
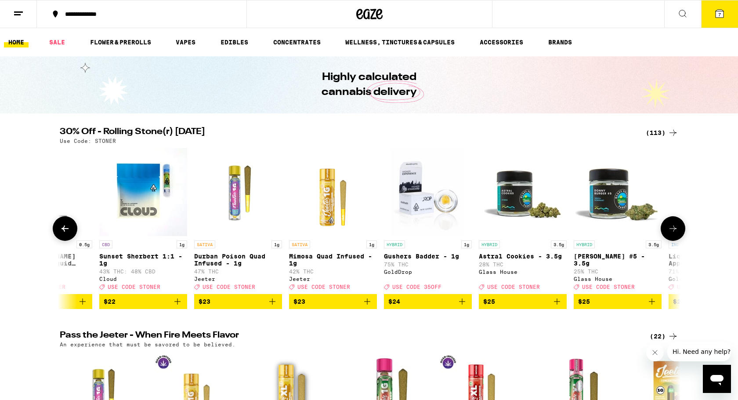
click at [673, 234] on icon at bounding box center [673, 228] width 11 height 11
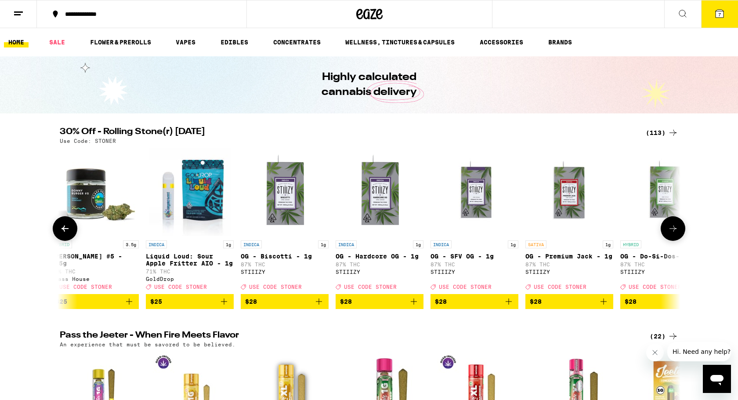
click at [673, 234] on icon at bounding box center [673, 228] width 11 height 11
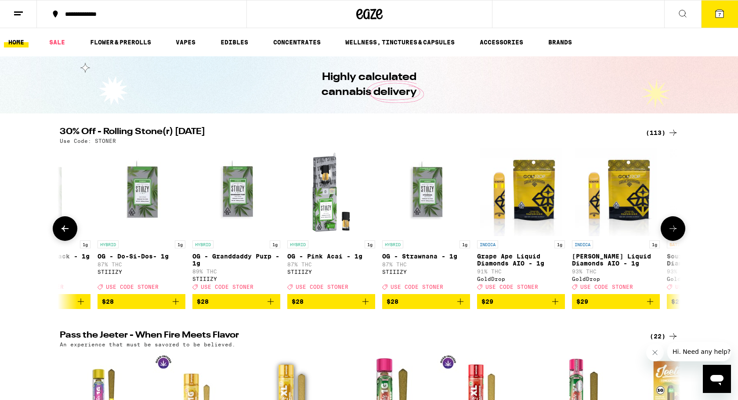
click at [673, 234] on icon at bounding box center [673, 228] width 11 height 11
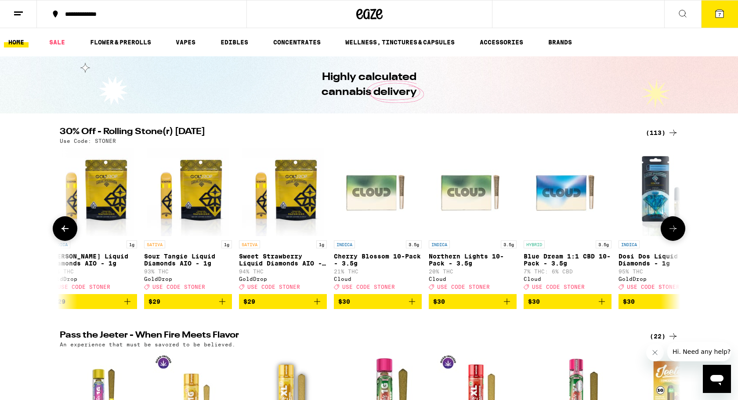
click at [412, 307] on icon "Add to bag" at bounding box center [412, 301] width 11 height 11
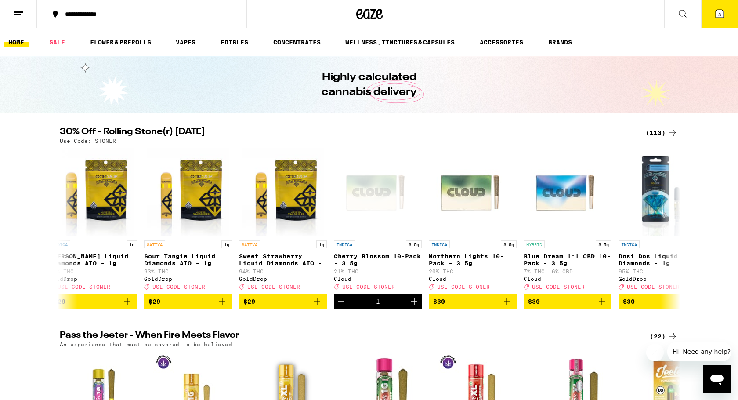
click at [732, 7] on button "8" at bounding box center [719, 13] width 37 height 27
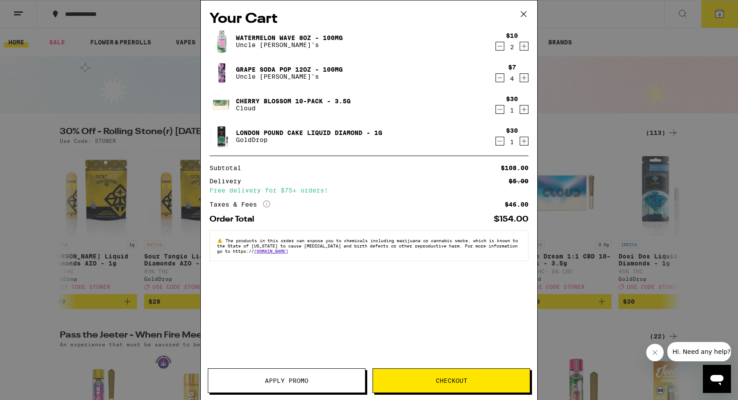
click at [524, 14] on icon at bounding box center [523, 13] width 13 height 13
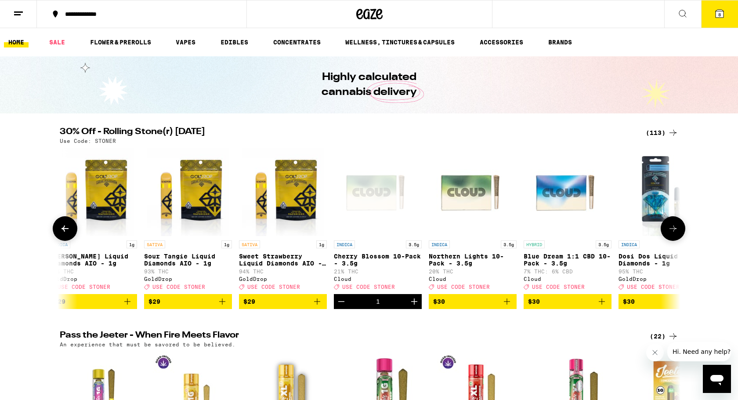
click at [67, 234] on icon at bounding box center [65, 228] width 11 height 11
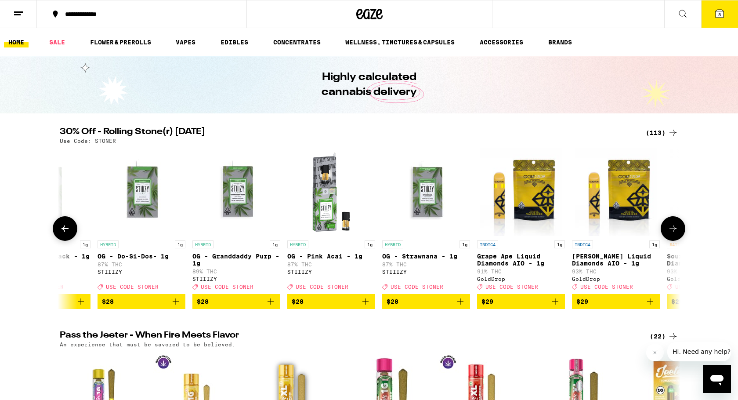
click at [64, 234] on icon at bounding box center [65, 228] width 11 height 11
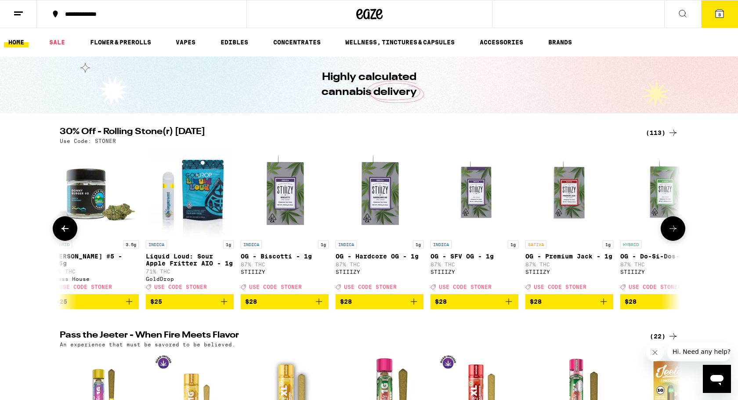
click at [64, 234] on icon at bounding box center [65, 228] width 11 height 11
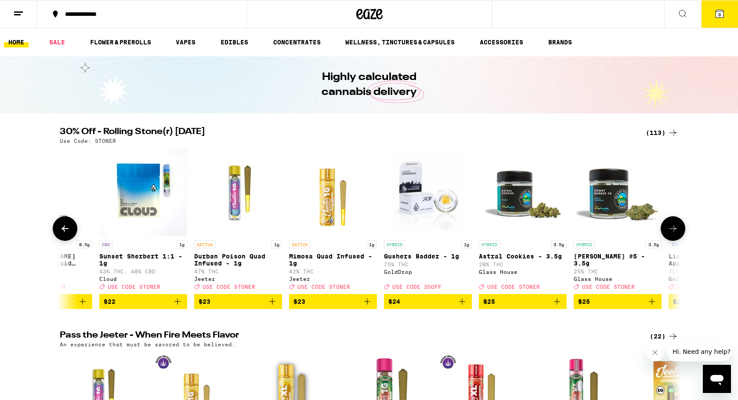
click at [64, 234] on icon at bounding box center [65, 228] width 11 height 11
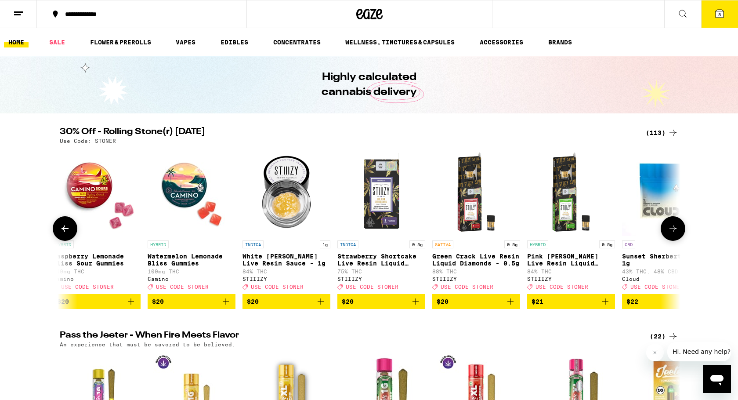
click at [64, 234] on icon at bounding box center [65, 228] width 11 height 11
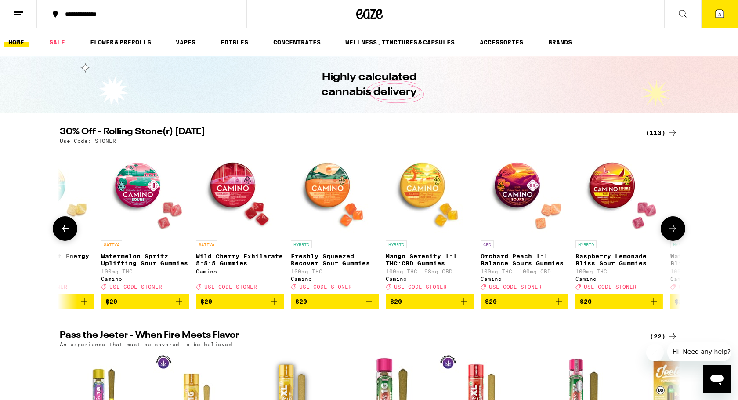
click at [64, 234] on icon at bounding box center [65, 228] width 11 height 11
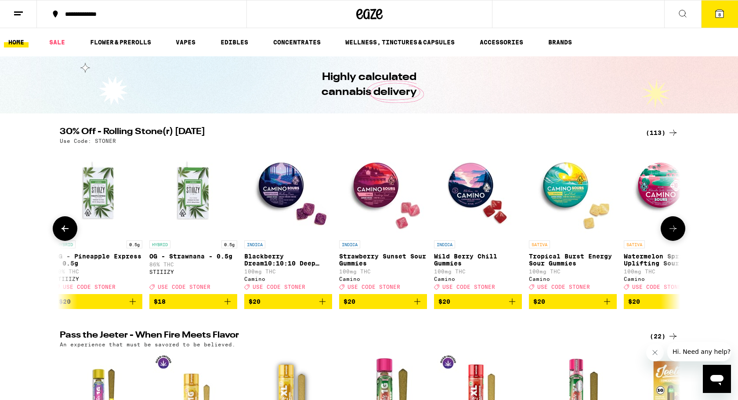
click at [64, 234] on icon at bounding box center [65, 228] width 11 height 11
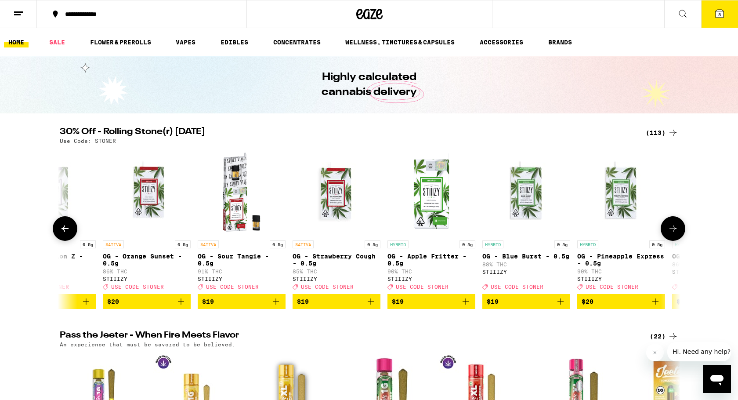
click at [64, 234] on icon at bounding box center [65, 228] width 11 height 11
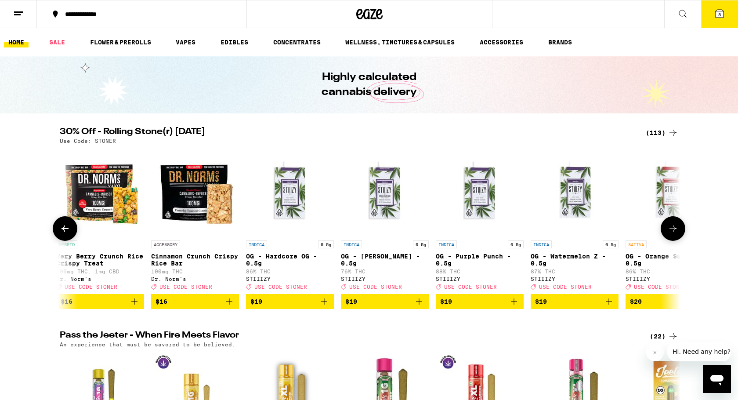
click at [64, 234] on icon at bounding box center [65, 228] width 11 height 11
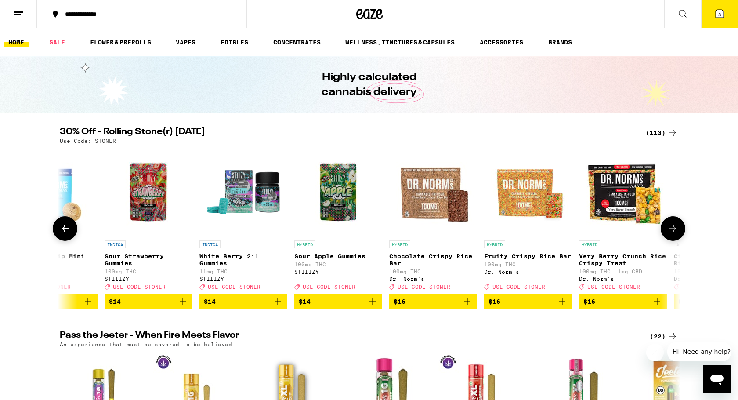
click at [64, 234] on icon at bounding box center [65, 228] width 11 height 11
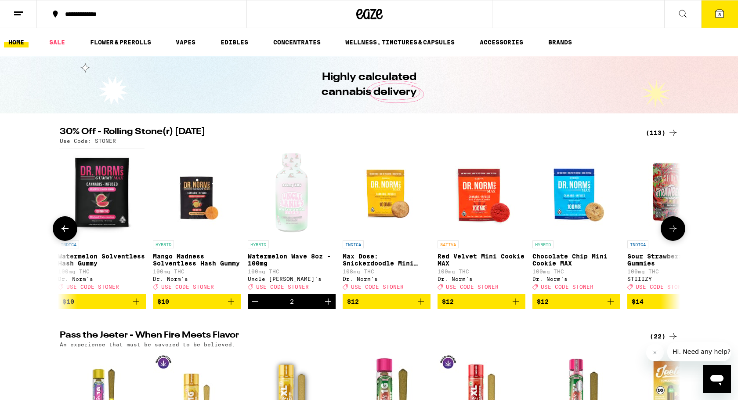
click at [64, 234] on icon at bounding box center [65, 228] width 11 height 11
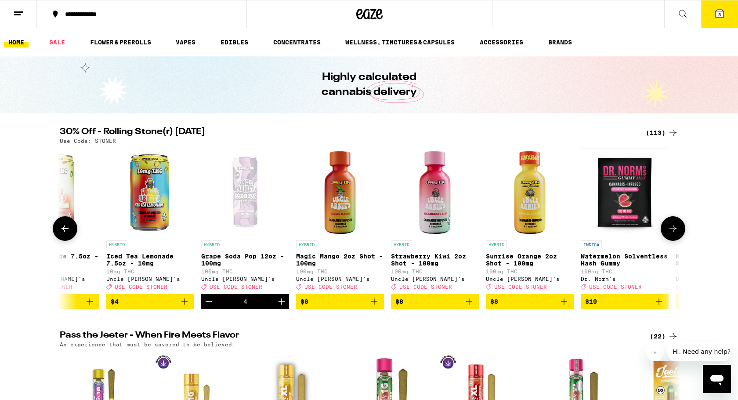
click at [64, 234] on icon at bounding box center [65, 228] width 11 height 11
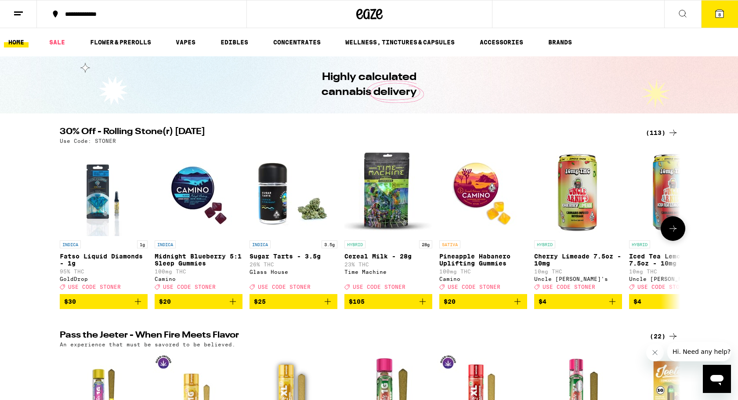
click at [64, 236] on div at bounding box center [65, 228] width 25 height 25
click at [20, 239] on div "30% Off - Rolling Stone(r) Saturday (113) Use Code: STONER INDICA 1g Fatso Liqu…" at bounding box center [369, 217] width 738 height 181
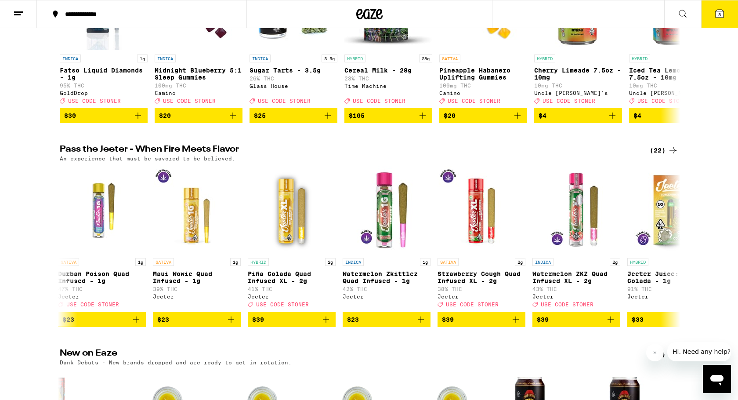
scroll to position [213, 0]
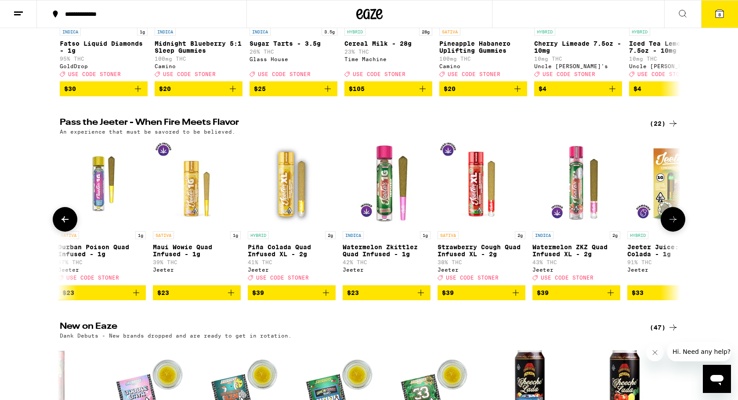
click at [62, 224] on icon at bounding box center [65, 219] width 11 height 11
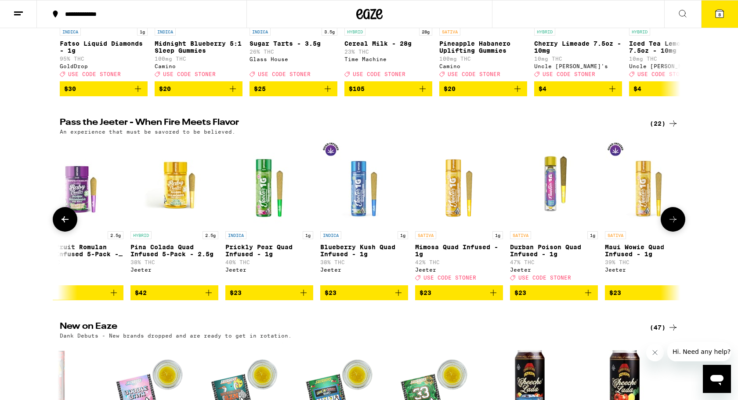
scroll to position [0, 523]
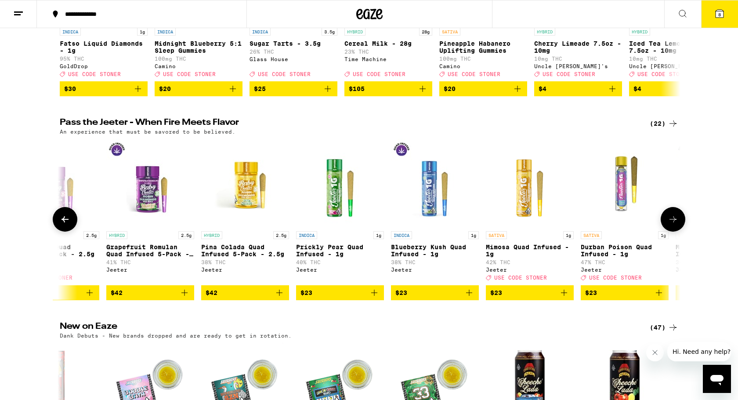
click at [62, 224] on icon at bounding box center [65, 219] width 11 height 11
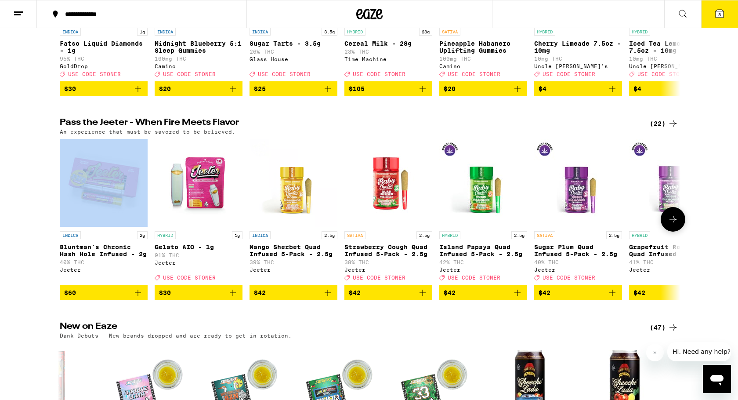
click at [62, 230] on div at bounding box center [65, 219] width 25 height 25
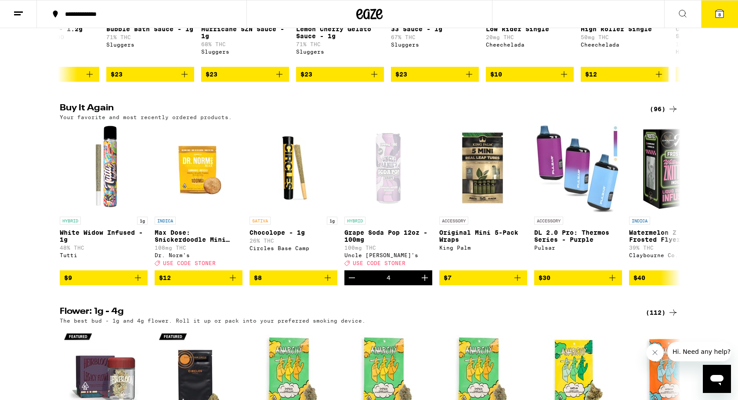
scroll to position [642, 0]
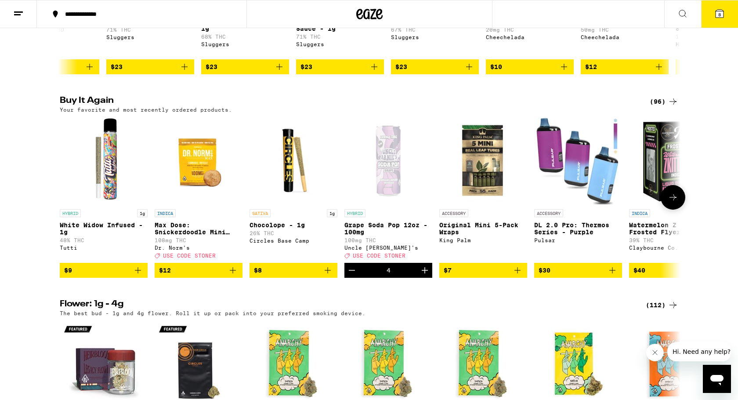
click at [329, 275] on icon "Add to bag" at bounding box center [327, 270] width 11 height 11
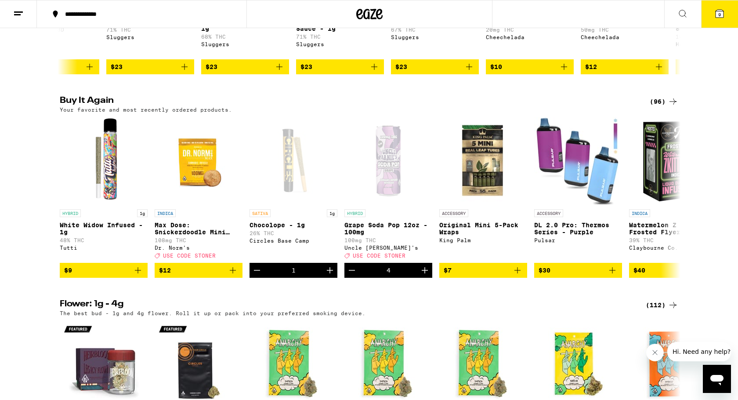
click at [713, 13] on button "9" at bounding box center [719, 13] width 37 height 27
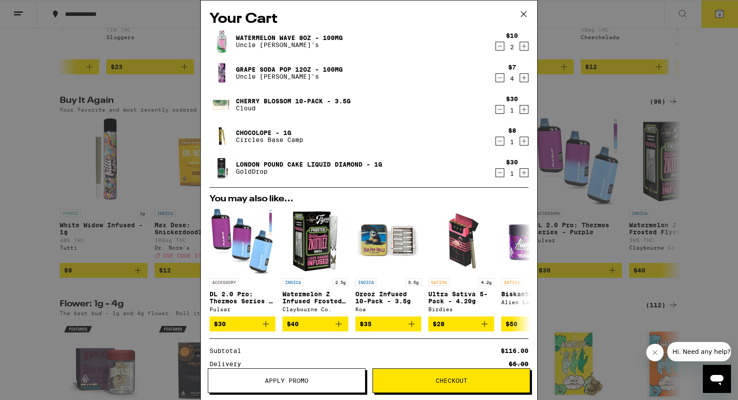
click at [522, 12] on icon at bounding box center [523, 13] width 5 height 5
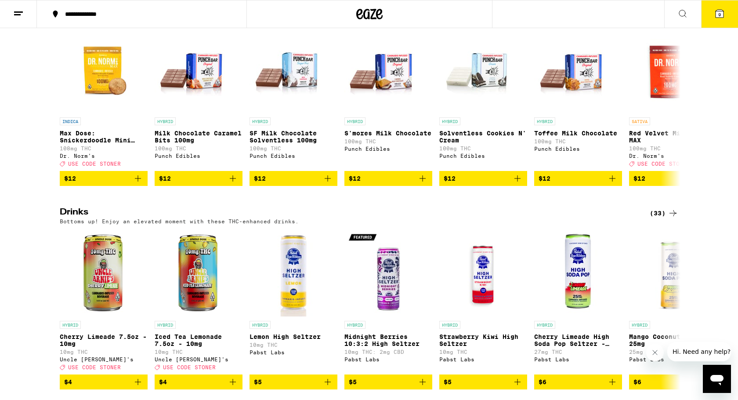
scroll to position [2805, 0]
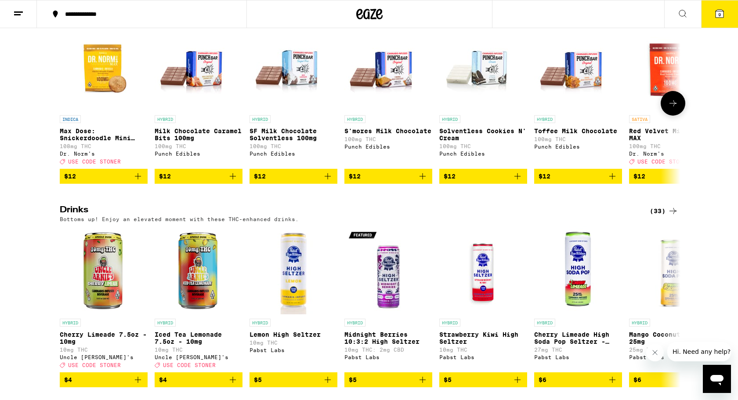
click at [672, 116] on button at bounding box center [673, 103] width 25 height 25
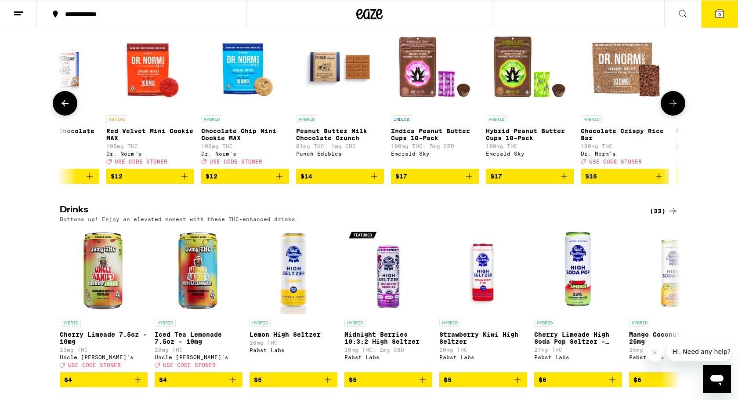
click at [672, 116] on button at bounding box center [673, 103] width 25 height 25
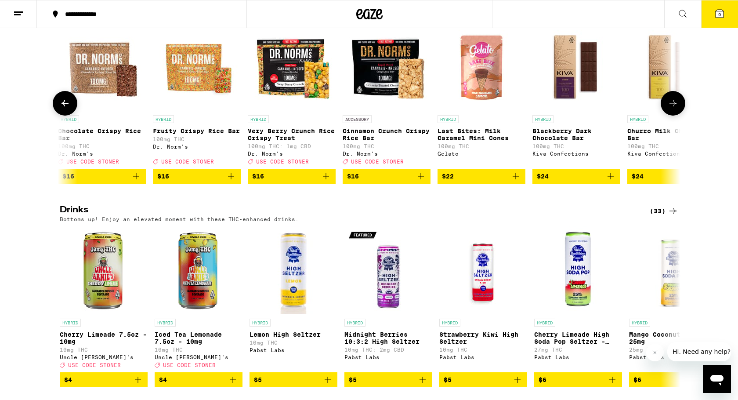
click at [672, 108] on icon at bounding box center [673, 103] width 11 height 11
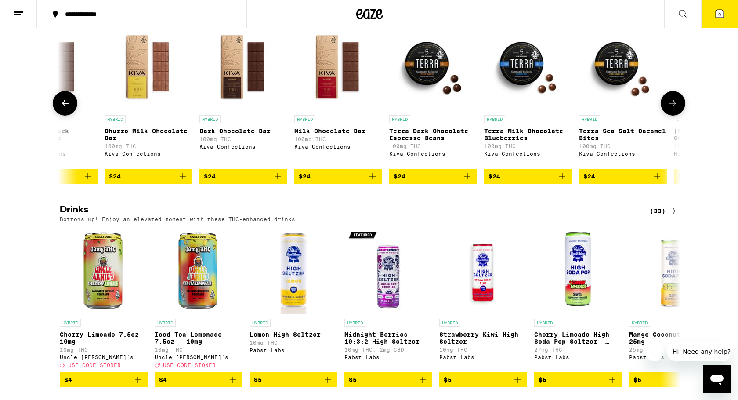
click at [672, 108] on icon at bounding box center [673, 103] width 11 height 11
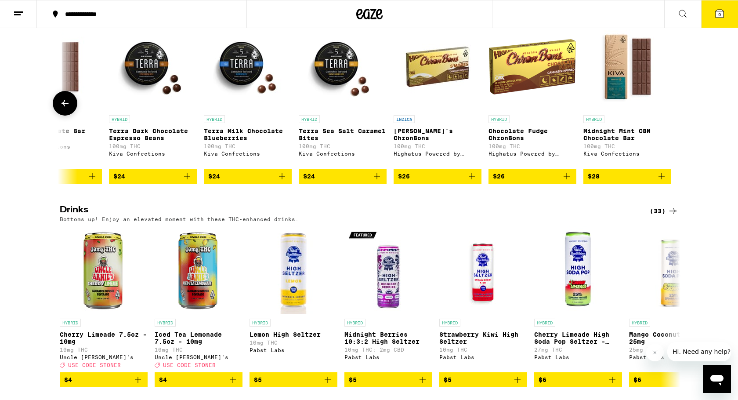
click at [53, 116] on div at bounding box center [65, 103] width 25 height 25
click at [62, 108] on icon at bounding box center [65, 103] width 11 height 11
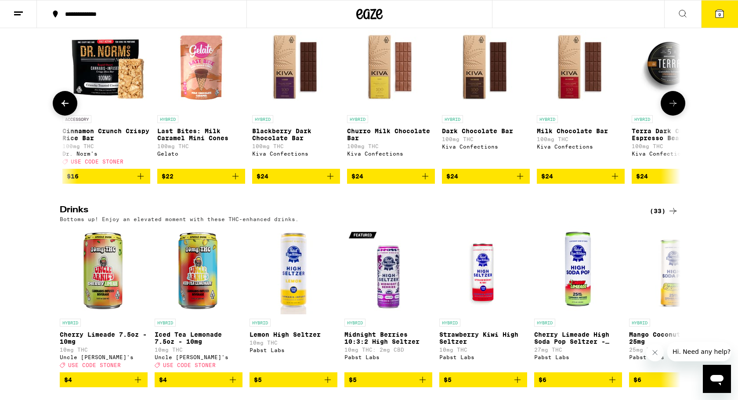
click at [62, 108] on icon at bounding box center [65, 103] width 11 height 11
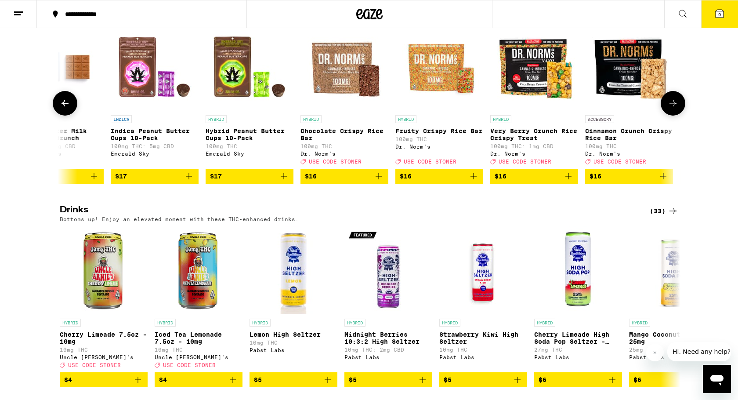
click at [62, 108] on icon at bounding box center [65, 103] width 11 height 11
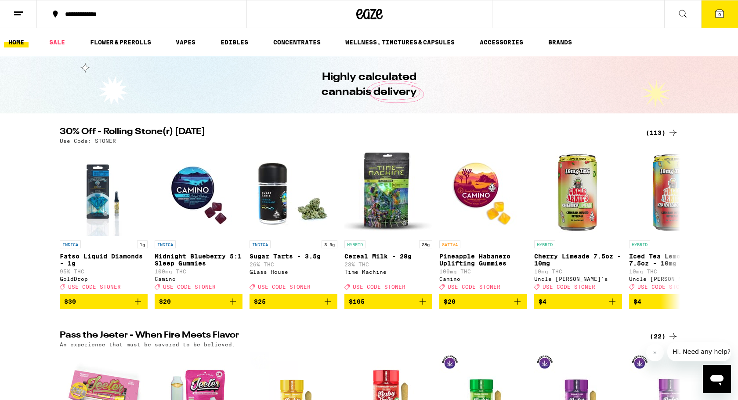
scroll to position [0, 0]
click at [725, 21] on button "9" at bounding box center [719, 13] width 37 height 27
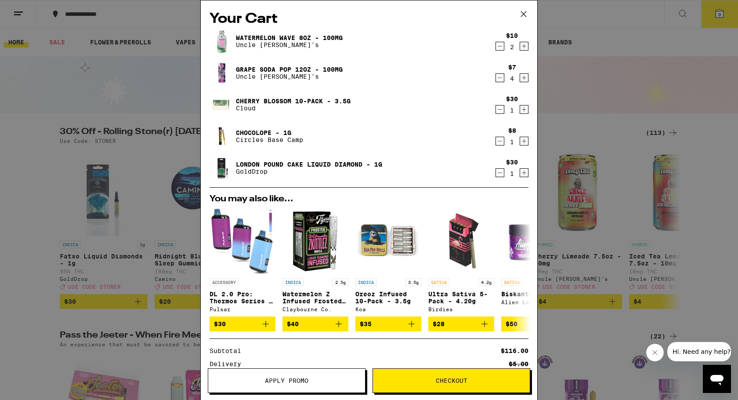
click at [202, 285] on div "Your Cart Watermelon Wave 8oz - 100mg Uncle Arnie's $10 2 Grape Soda Pop 12oz -…" at bounding box center [369, 186] width 336 height 373
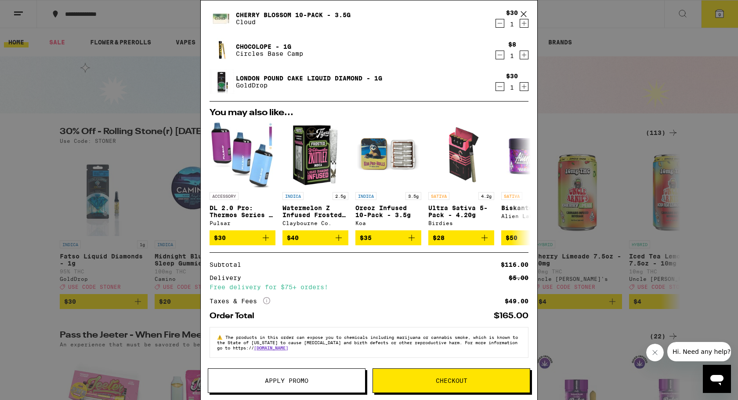
scroll to position [92, 0]
click at [268, 381] on span "Apply Promo" at bounding box center [286, 380] width 43 height 6
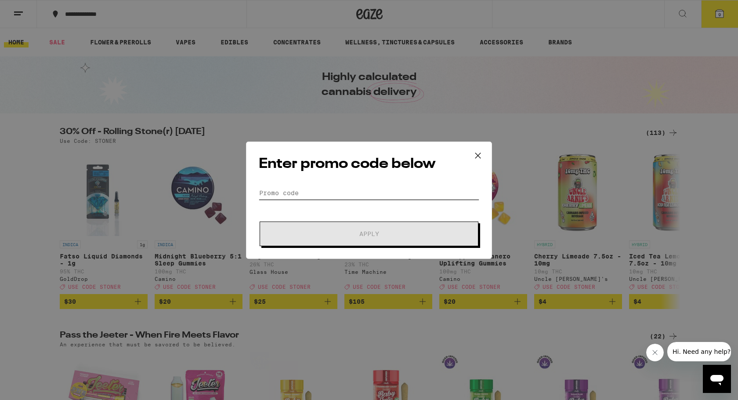
click at [364, 190] on input "Promo Code" at bounding box center [369, 192] width 220 height 13
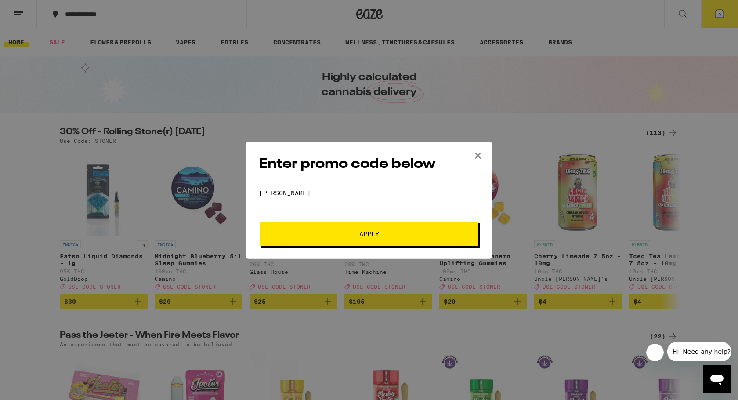
type input "stoner"
click at [398, 236] on span "Apply" at bounding box center [369, 234] width 158 height 6
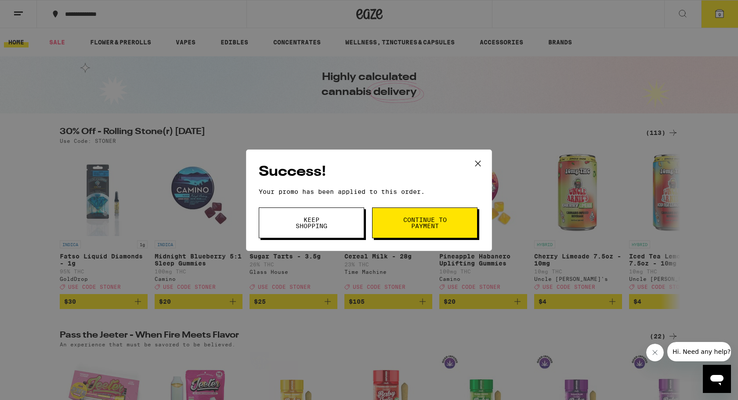
click at [411, 231] on button "Continue to payment" at bounding box center [424, 222] width 105 height 31
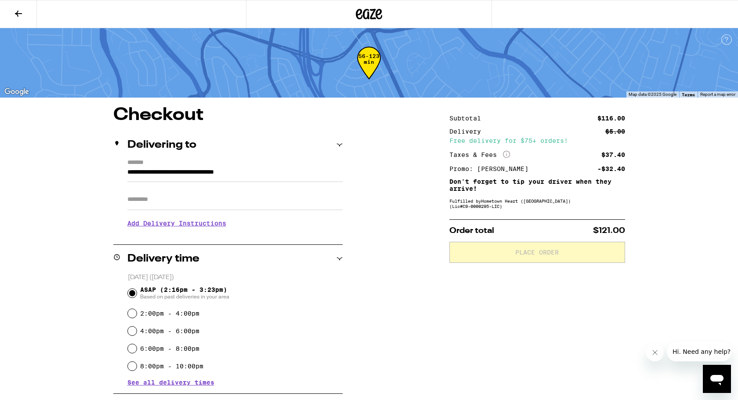
click at [18, 11] on icon at bounding box center [18, 14] width 7 height 6
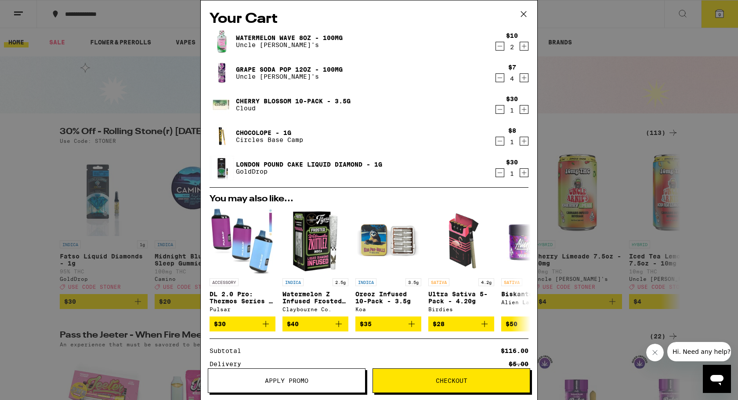
click at [526, 14] on icon at bounding box center [523, 13] width 13 height 13
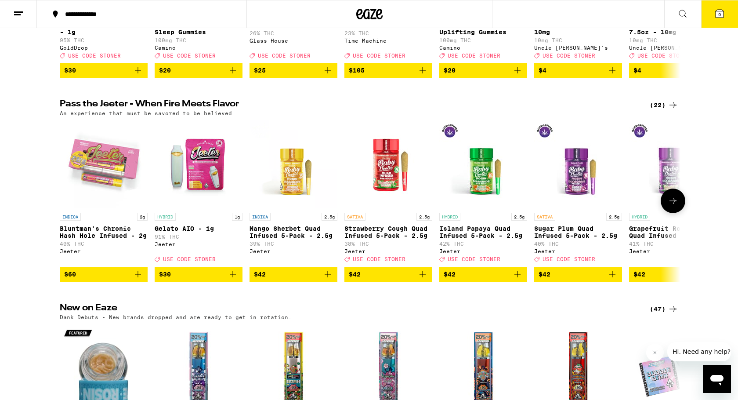
click at [675, 206] on icon at bounding box center [673, 200] width 11 height 11
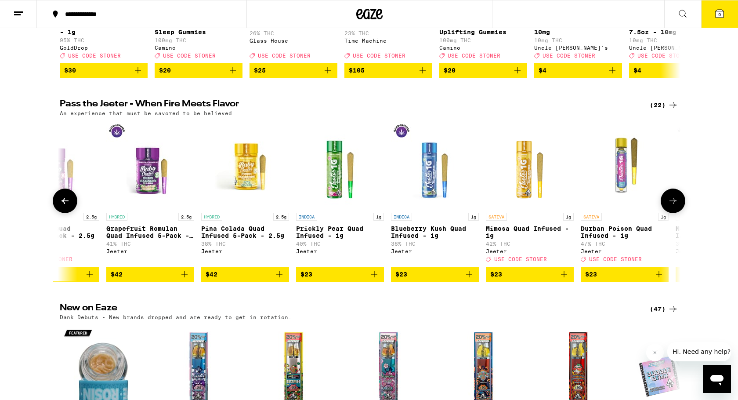
click at [675, 206] on icon at bounding box center [673, 200] width 11 height 11
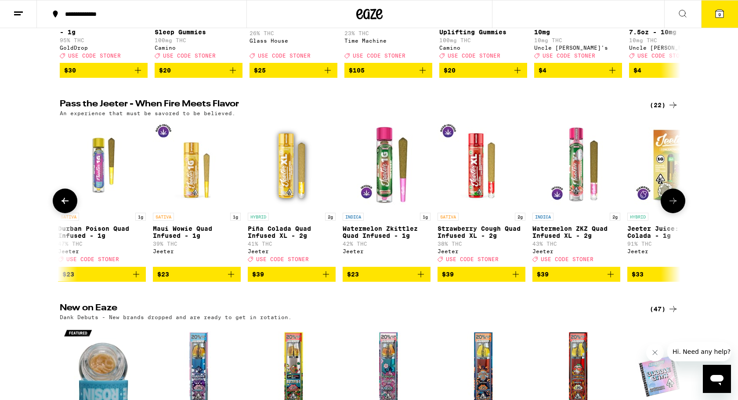
click at [675, 206] on icon at bounding box center [673, 200] width 11 height 11
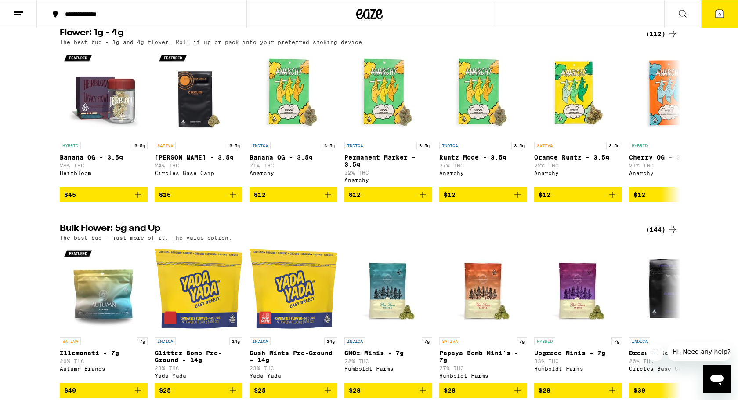
scroll to position [914, 0]
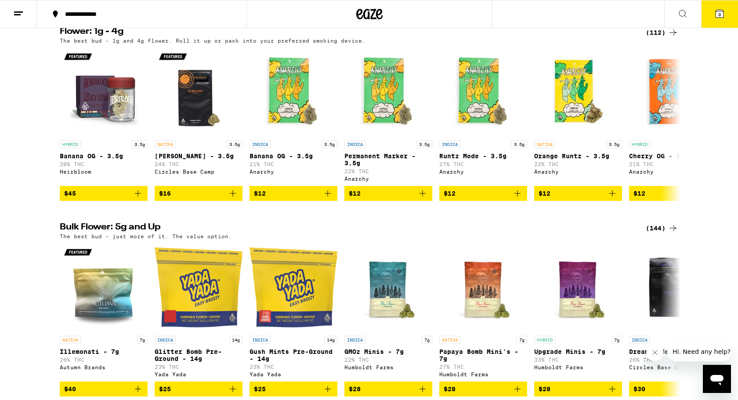
click at [720, 13] on span "9" at bounding box center [719, 14] width 3 height 5
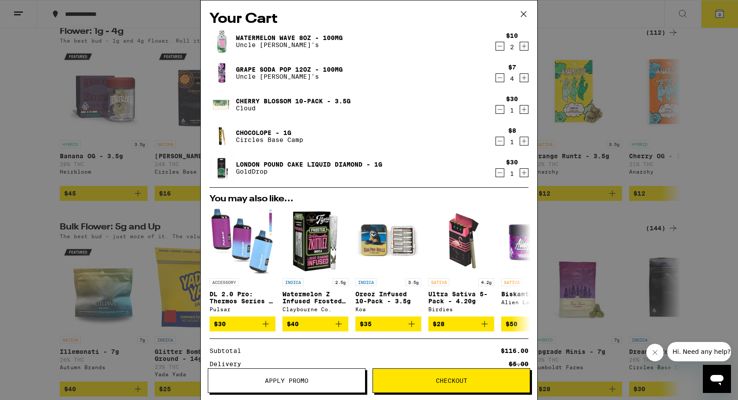
click at [522, 12] on icon at bounding box center [523, 13] width 13 height 13
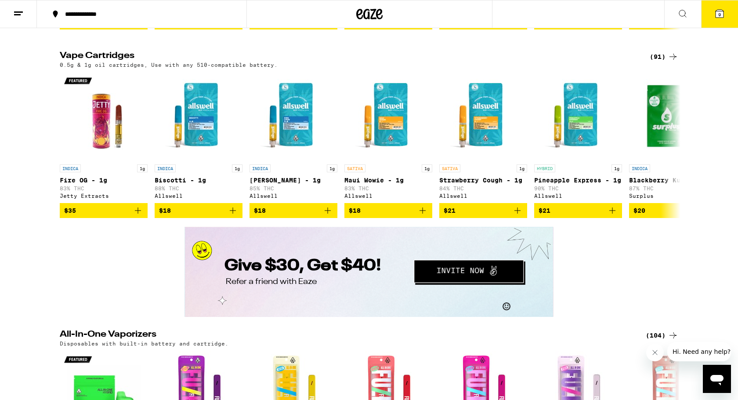
scroll to position [1288, 0]
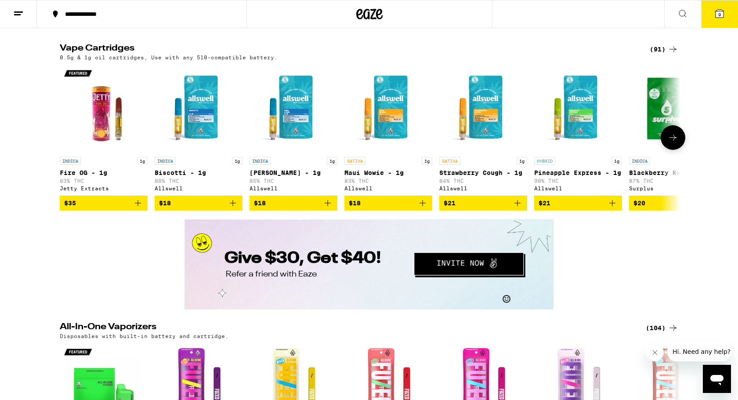
click at [674, 141] on icon at bounding box center [672, 137] width 7 height 6
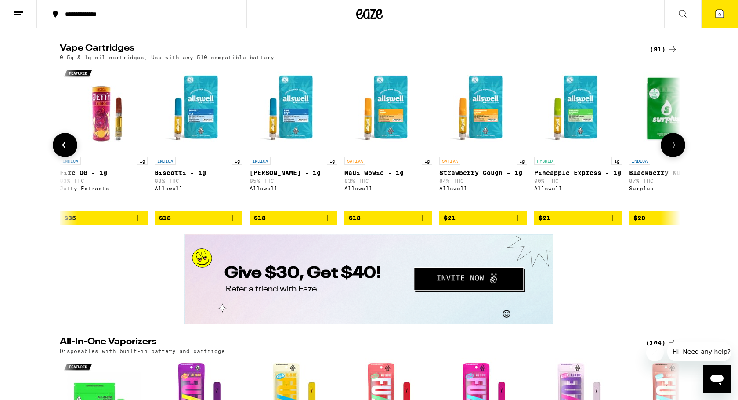
scroll to position [0, 523]
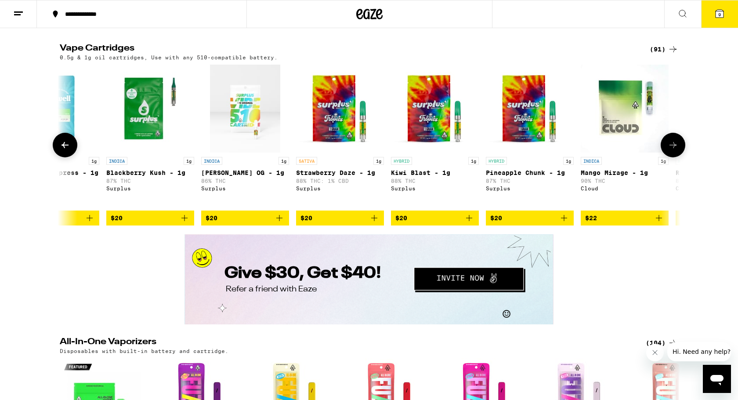
click at [674, 157] on button at bounding box center [673, 145] width 25 height 25
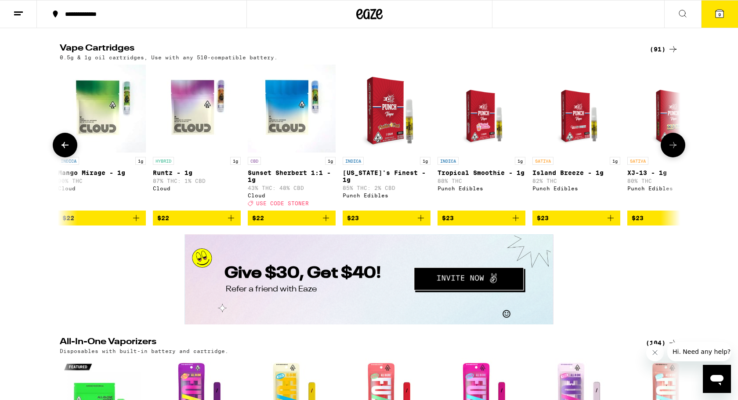
click at [674, 157] on button at bounding box center [673, 145] width 25 height 25
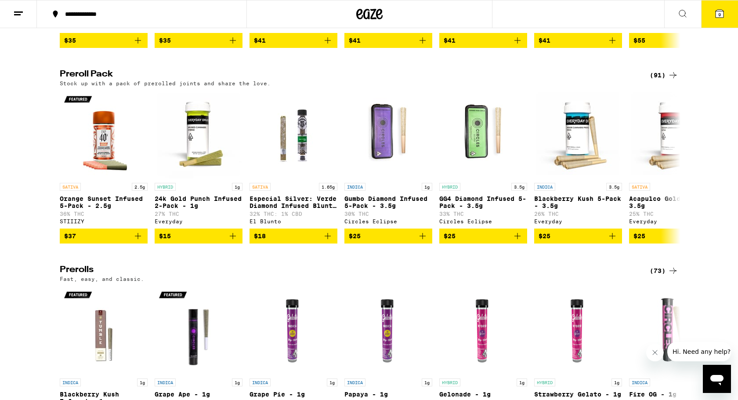
scroll to position [2191, 0]
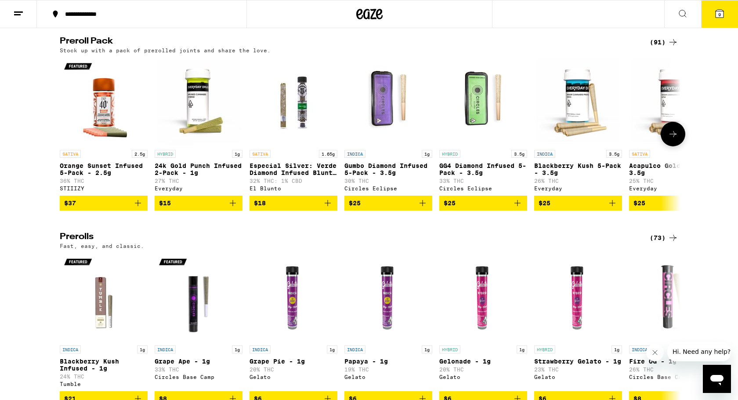
click at [677, 139] on icon at bounding box center [673, 134] width 11 height 11
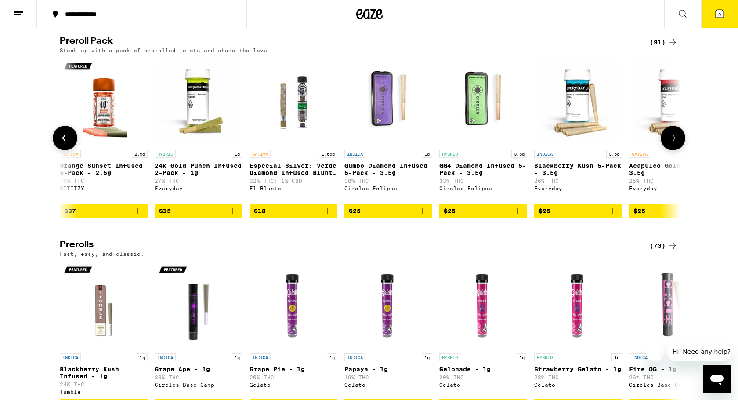
scroll to position [0, 523]
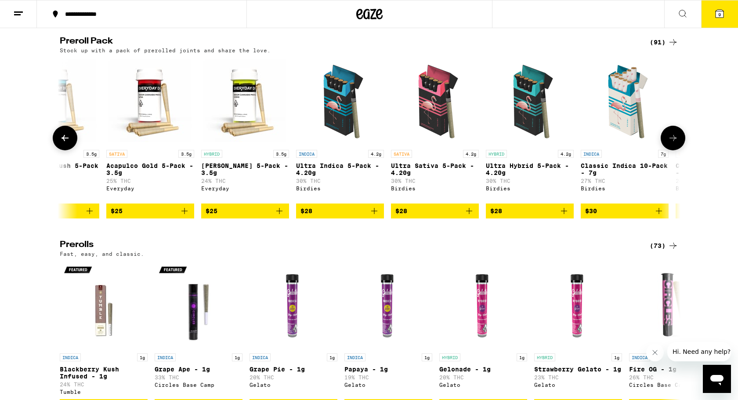
click at [677, 143] on icon at bounding box center [673, 138] width 11 height 11
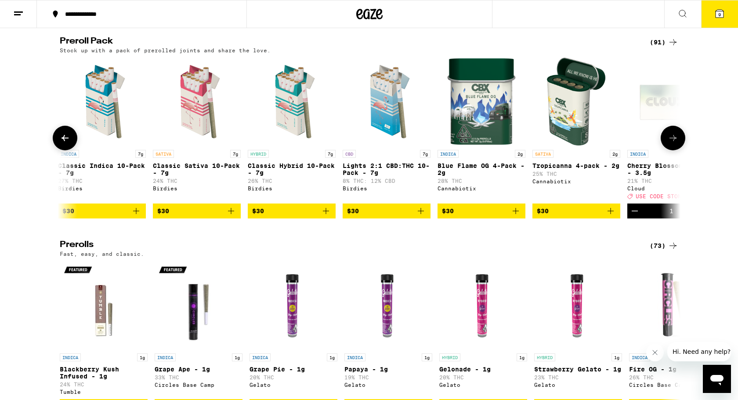
click at [677, 143] on icon at bounding box center [673, 138] width 11 height 11
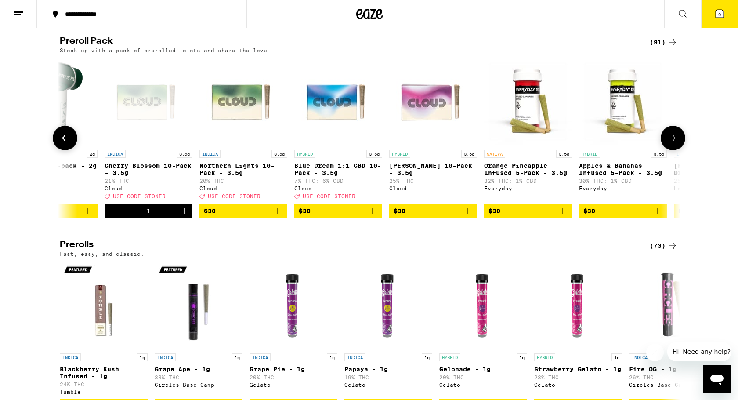
click at [677, 143] on icon at bounding box center [673, 138] width 11 height 11
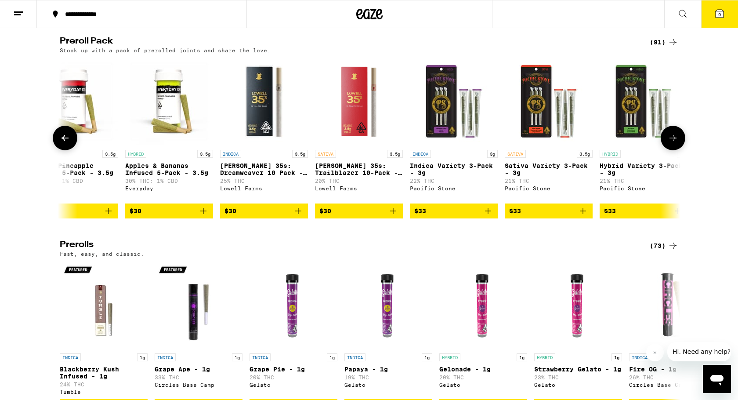
scroll to position [0, 2091]
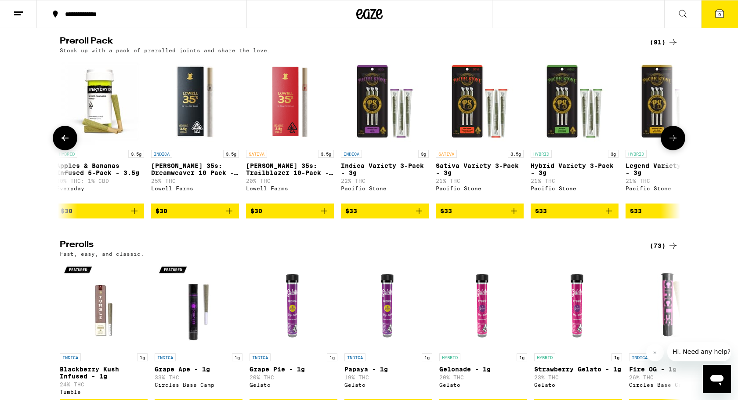
click at [673, 143] on icon at bounding box center [673, 138] width 11 height 11
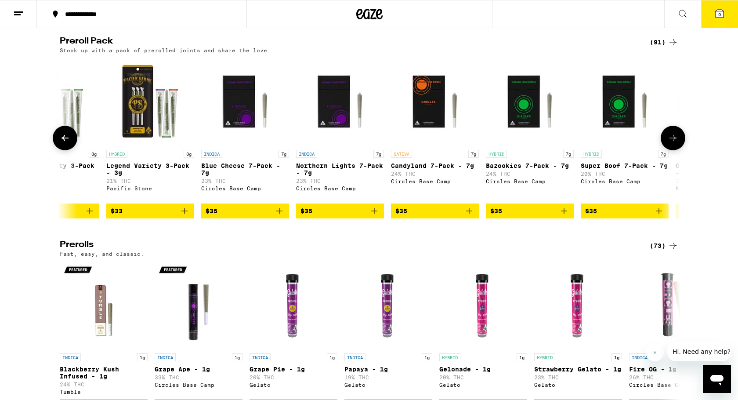
scroll to position [0, 2613]
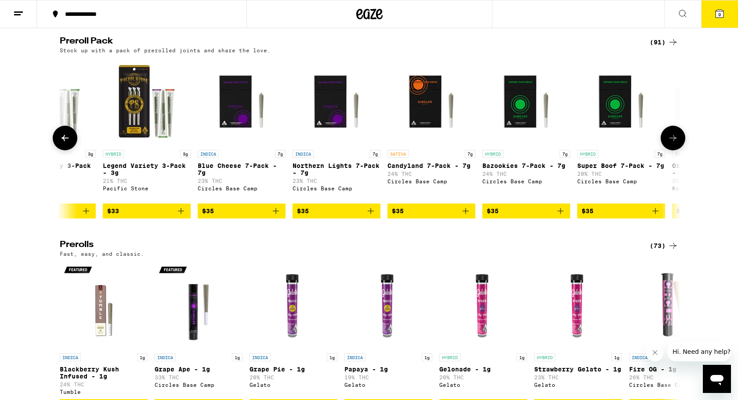
click at [673, 143] on icon at bounding box center [673, 138] width 11 height 11
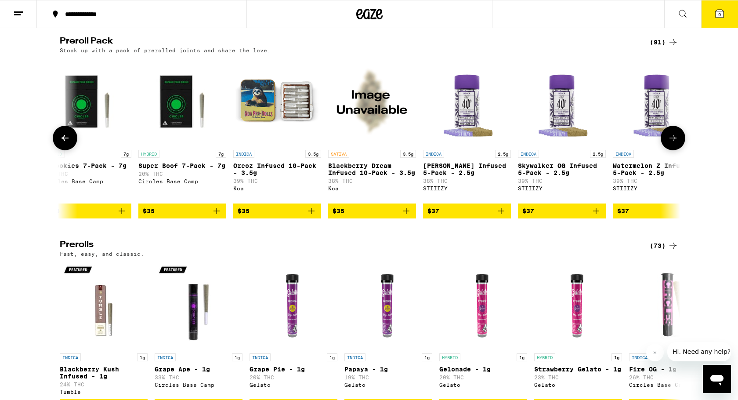
scroll to position [0, 3136]
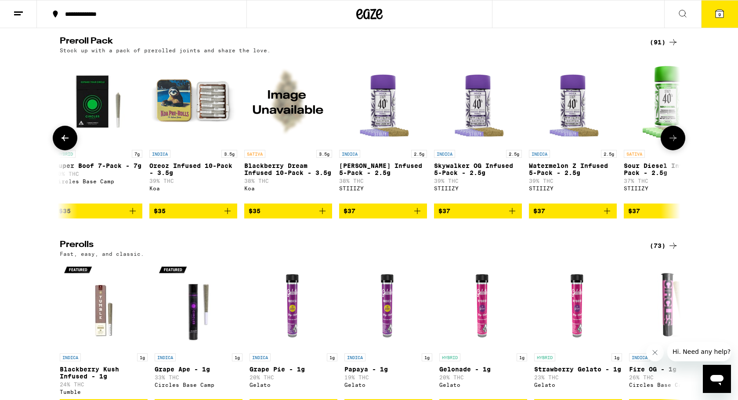
click at [673, 143] on icon at bounding box center [673, 138] width 11 height 11
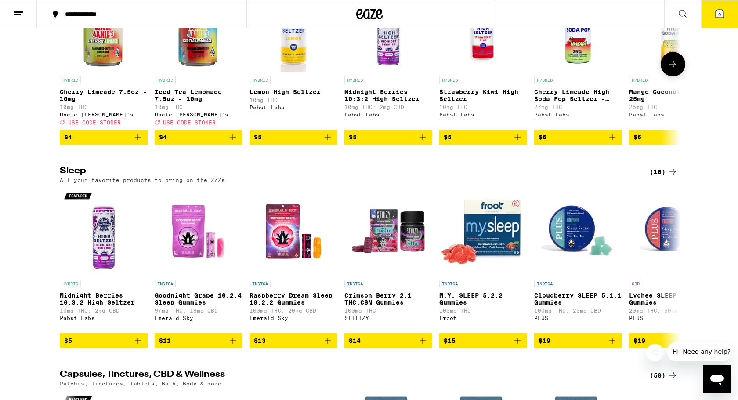
scroll to position [3114, 0]
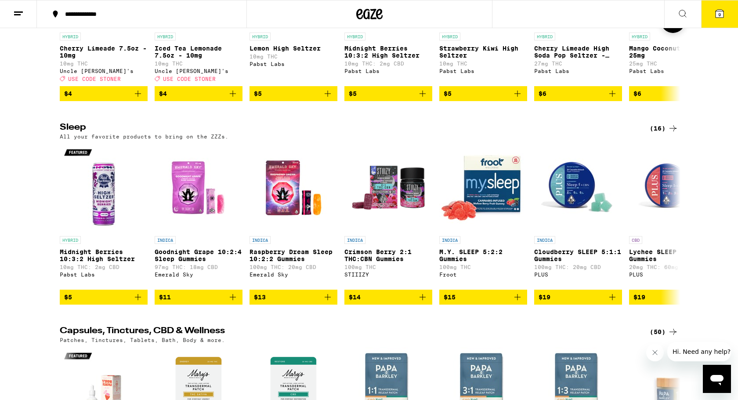
click at [234, 99] on icon "Add to bag" at bounding box center [233, 93] width 11 height 11
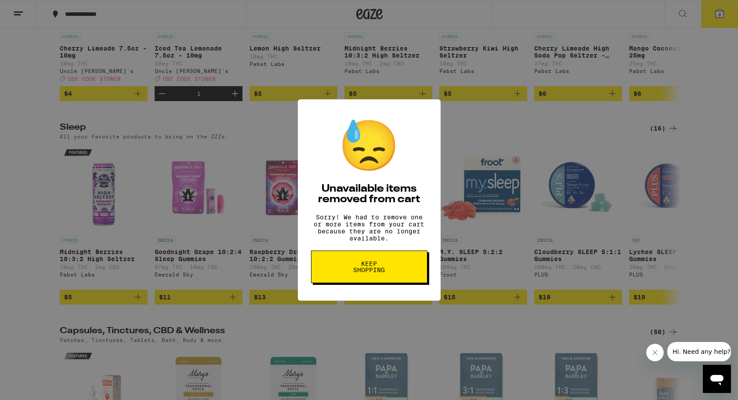
click at [353, 268] on span "Keep Shopping" at bounding box center [369, 266] width 45 height 12
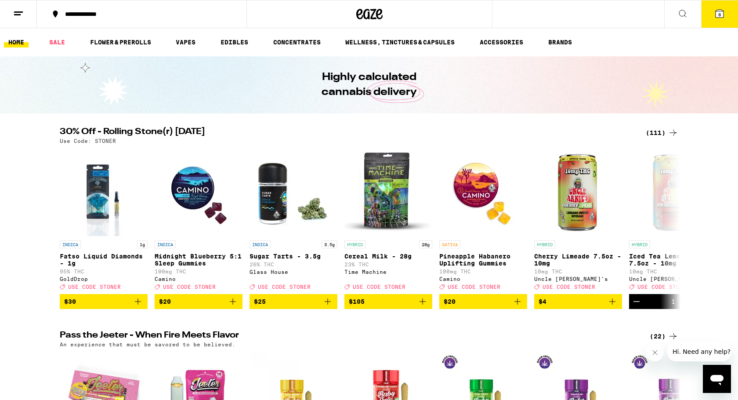
click at [713, 20] on button "8" at bounding box center [719, 13] width 37 height 27
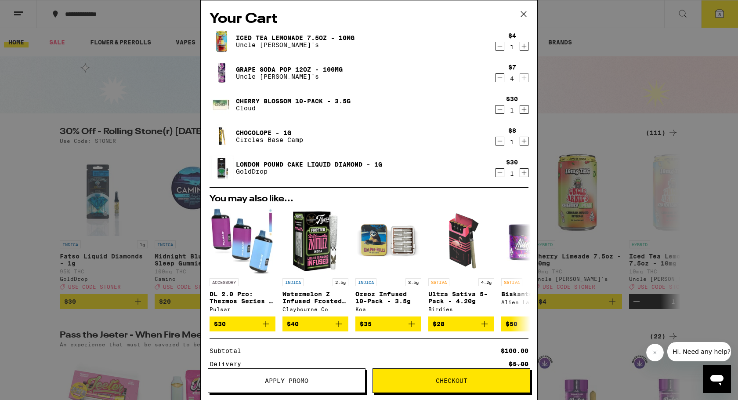
click at [500, 46] on icon "Decrement" at bounding box center [500, 46] width 8 height 11
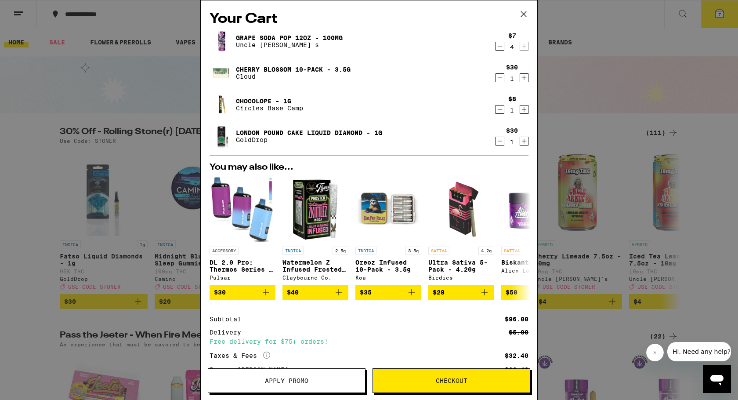
click at [522, 14] on icon at bounding box center [523, 13] width 13 height 13
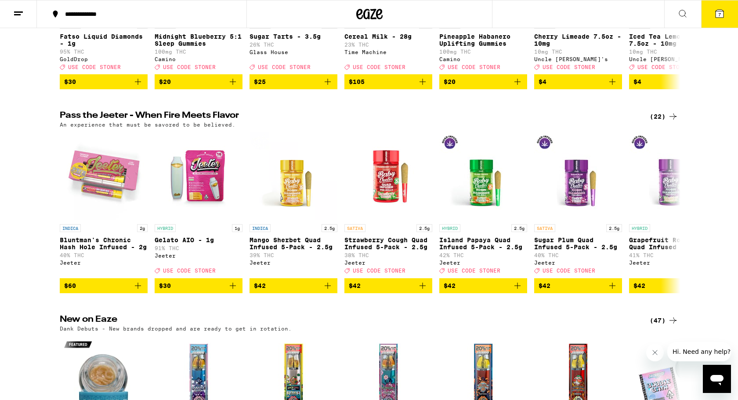
scroll to position [227, 0]
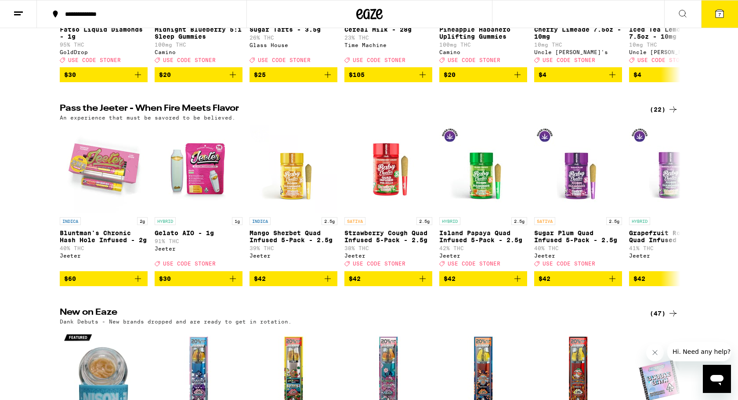
click at [720, 10] on icon at bounding box center [719, 14] width 8 height 8
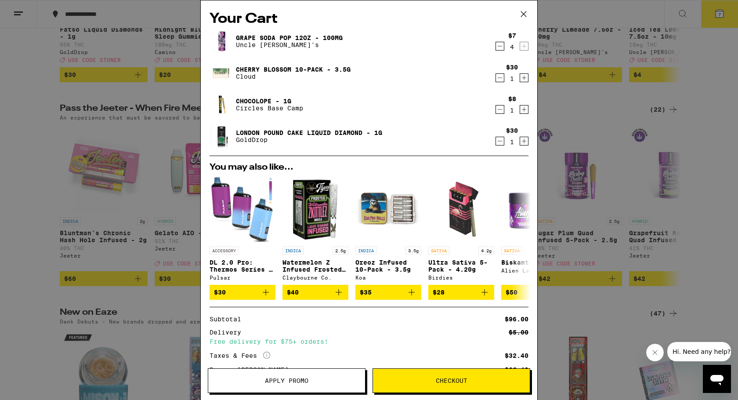
click at [524, 13] on icon at bounding box center [523, 13] width 13 height 13
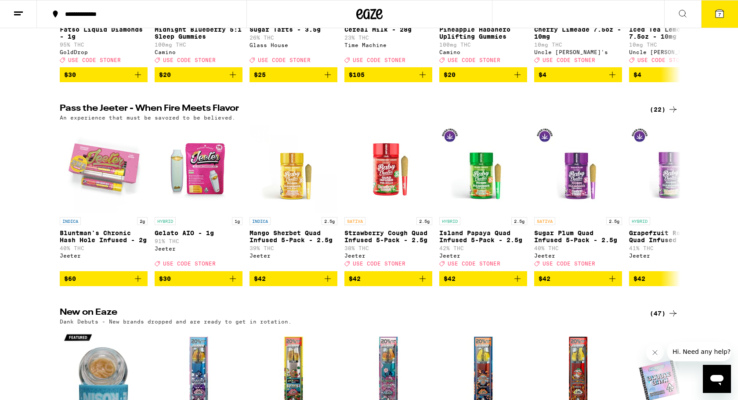
click at [19, 244] on div "Pass the Jeeter - When Fire Meets Flavor (22) An experience that must be savore…" at bounding box center [369, 194] width 738 height 181
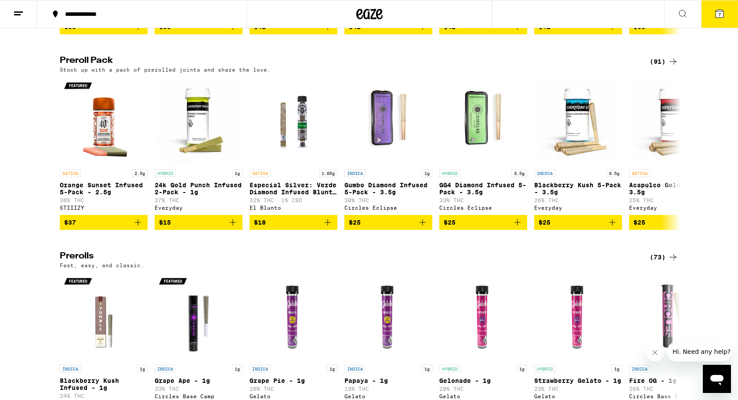
scroll to position [2155, 0]
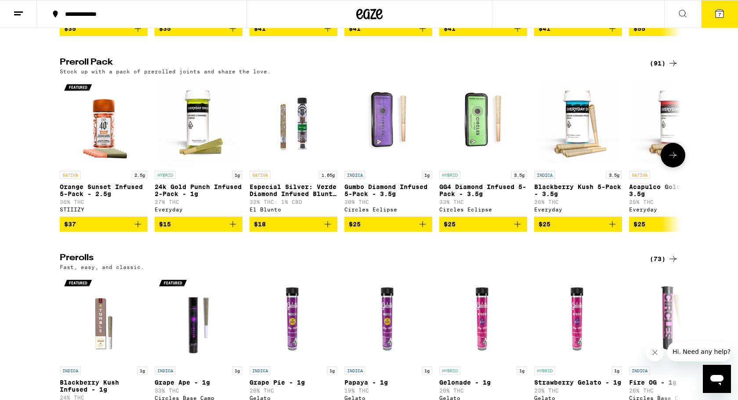
click at [668, 160] on icon at bounding box center [673, 155] width 11 height 11
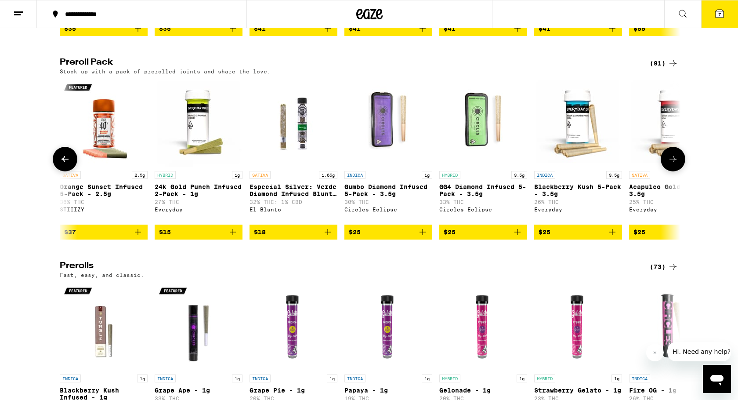
scroll to position [0, 523]
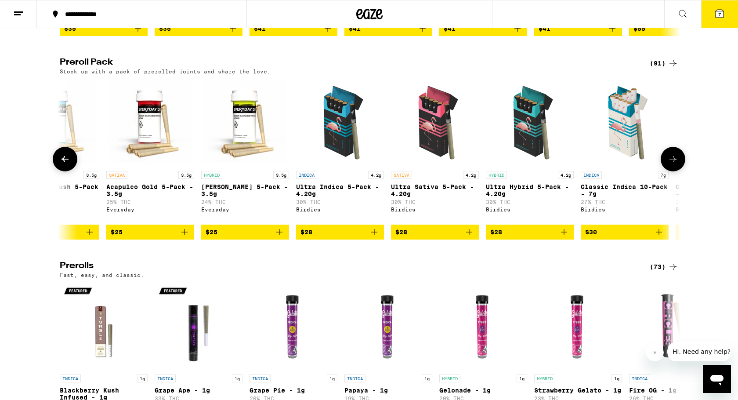
click at [668, 164] on icon at bounding box center [673, 159] width 11 height 11
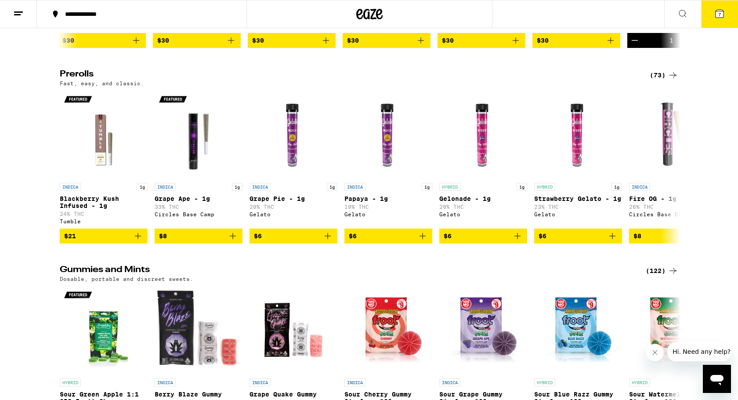
scroll to position [2357, 0]
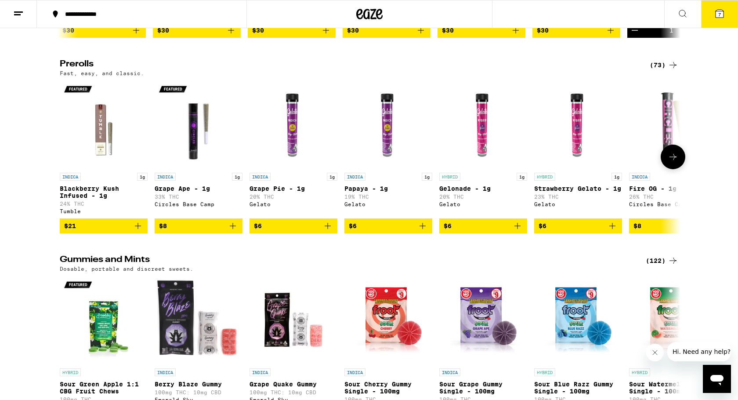
click at [672, 162] on icon at bounding box center [673, 157] width 11 height 11
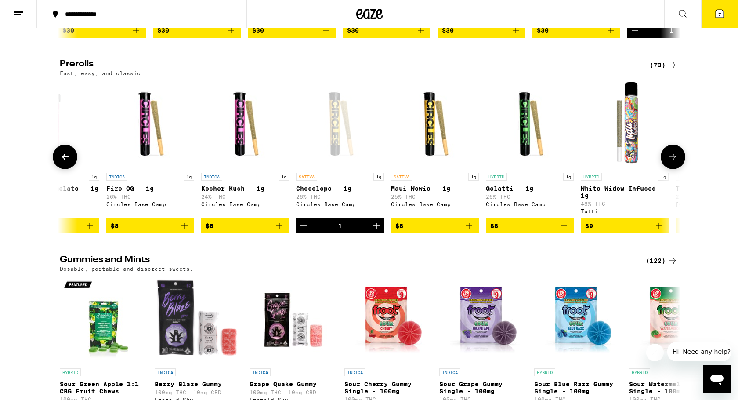
click at [672, 162] on icon at bounding box center [673, 157] width 11 height 11
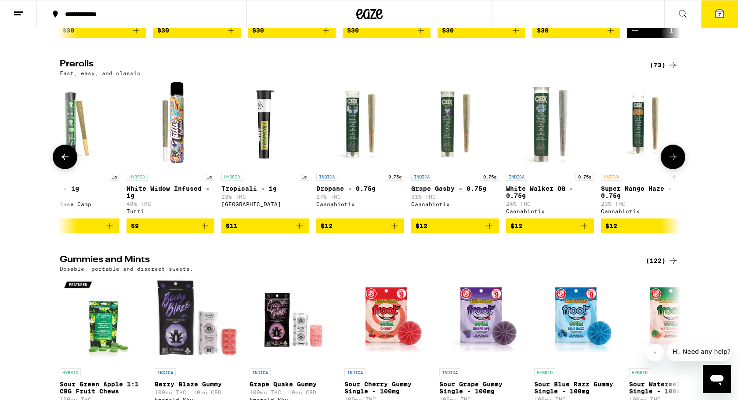
scroll to position [0, 1045]
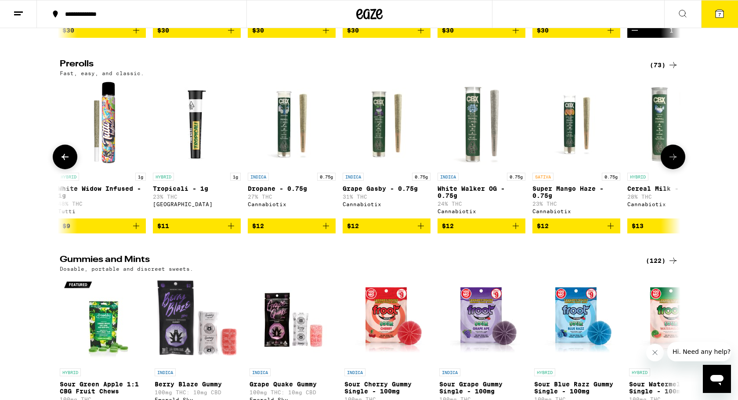
click at [672, 162] on icon at bounding box center [673, 157] width 11 height 11
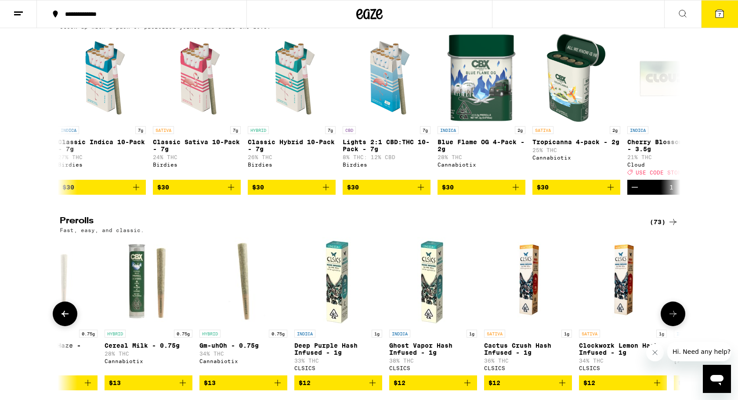
scroll to position [2171, 0]
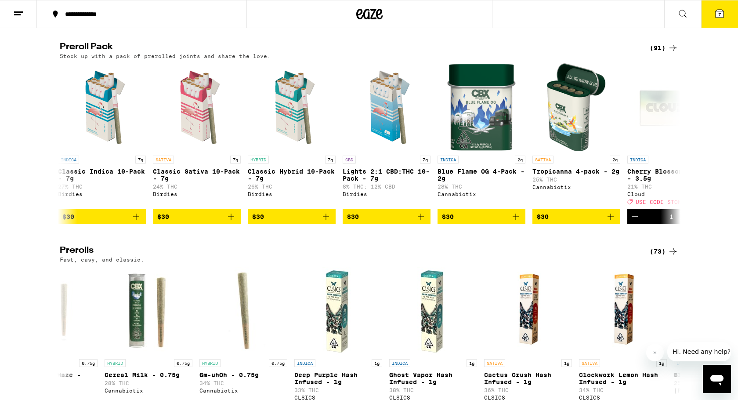
click at [724, 16] on icon at bounding box center [719, 13] width 11 height 11
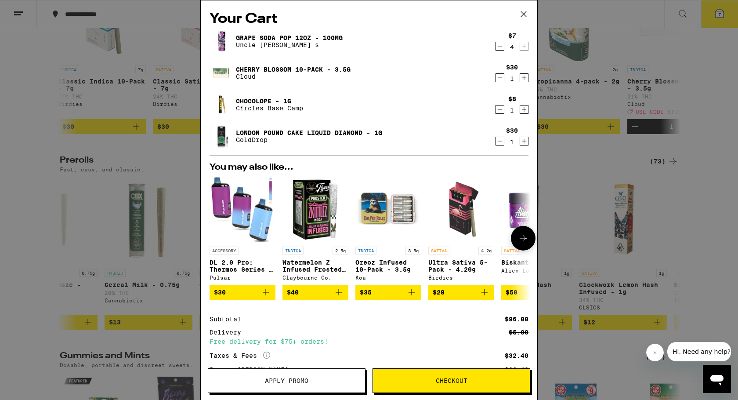
click at [205, 292] on div "ACCESSORY DL 2.0 Pro: Thermos Series - Purple Pulsar $30 INDICA 2.5g Watermelon…" at bounding box center [368, 237] width 333 height 123
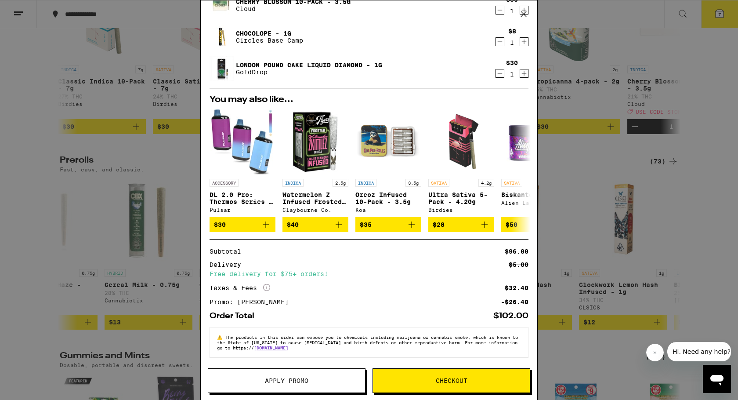
scroll to position [73, 0]
click at [27, 177] on div "Your Cart Grape Soda Pop 12oz - 100mg Uncle Arnie's $7 4 Cherry Blossom 10-Pack…" at bounding box center [369, 200] width 738 height 400
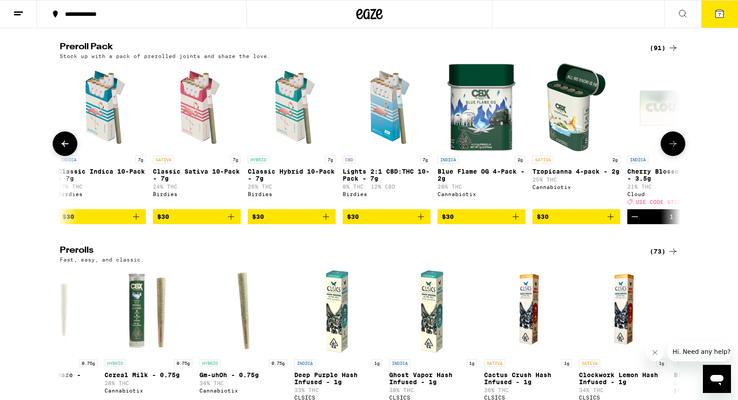
click at [676, 149] on icon at bounding box center [673, 143] width 11 height 11
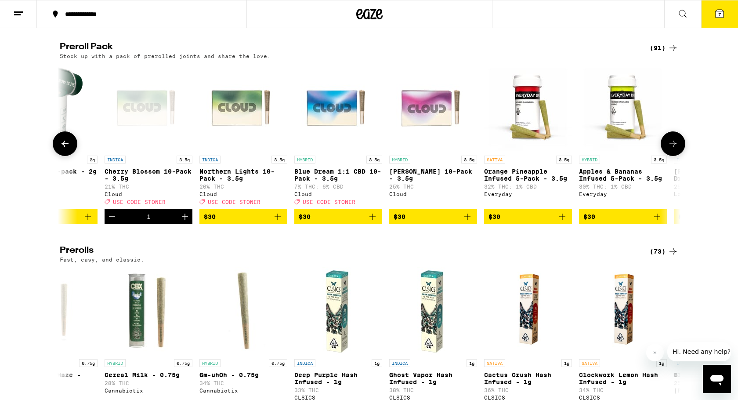
click at [676, 149] on icon at bounding box center [673, 143] width 11 height 11
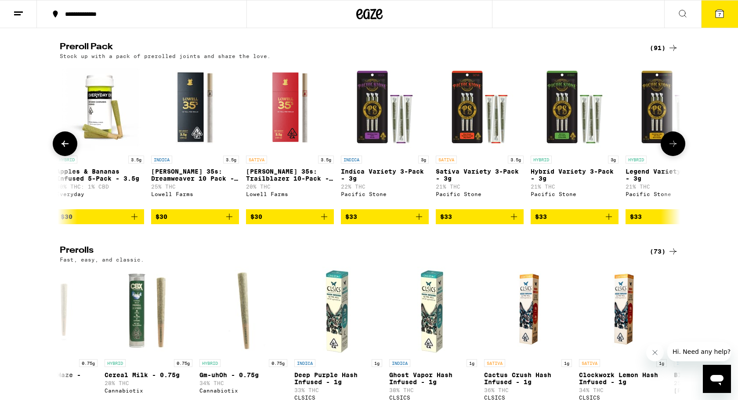
scroll to position [0, 0]
click at [676, 149] on icon at bounding box center [673, 143] width 11 height 11
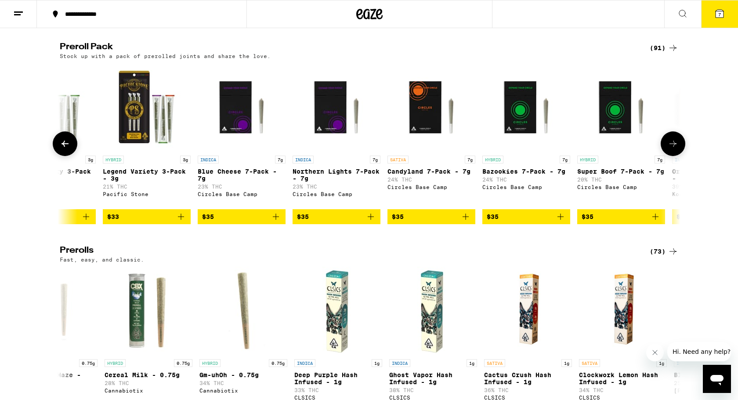
click at [676, 149] on icon at bounding box center [673, 143] width 11 height 11
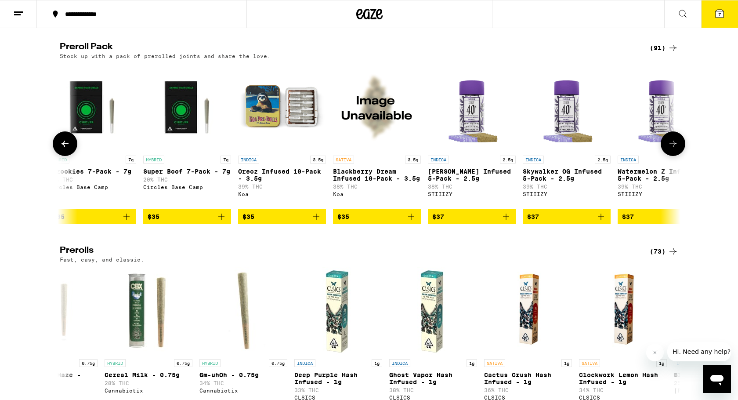
scroll to position [0, 3136]
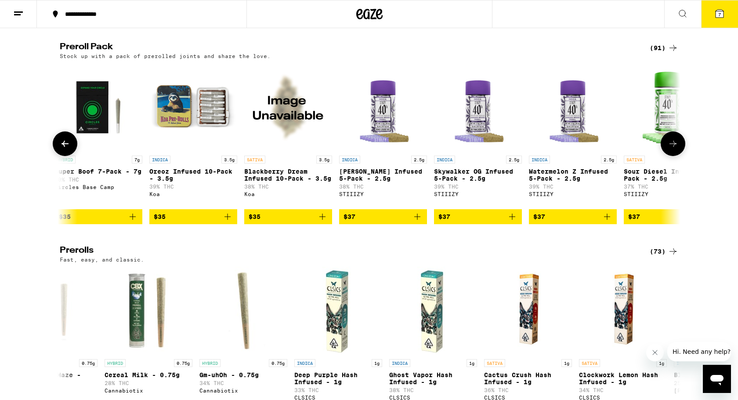
click at [676, 149] on icon at bounding box center [673, 143] width 11 height 11
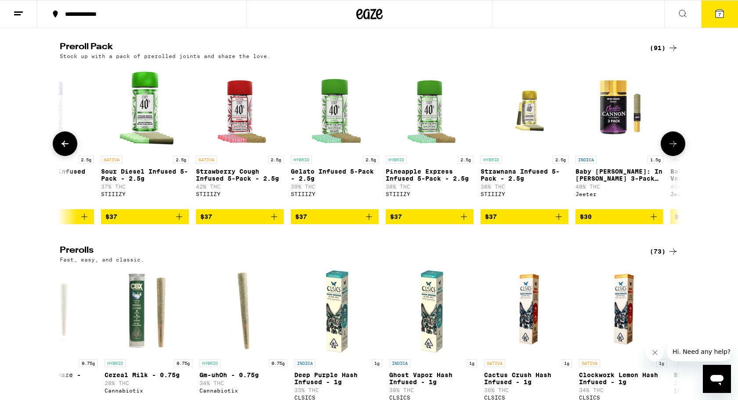
click at [676, 149] on icon at bounding box center [673, 143] width 11 height 11
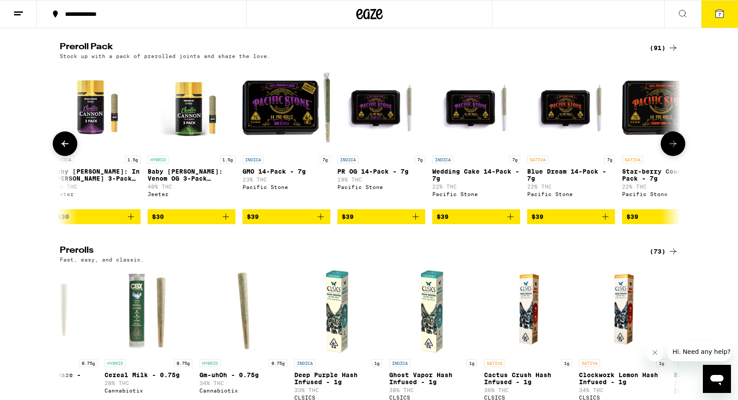
click at [676, 149] on icon at bounding box center [673, 143] width 11 height 11
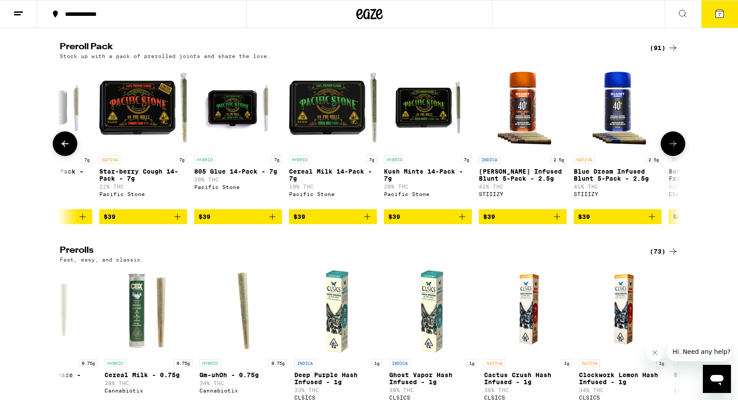
click at [71, 156] on button at bounding box center [65, 143] width 25 height 25
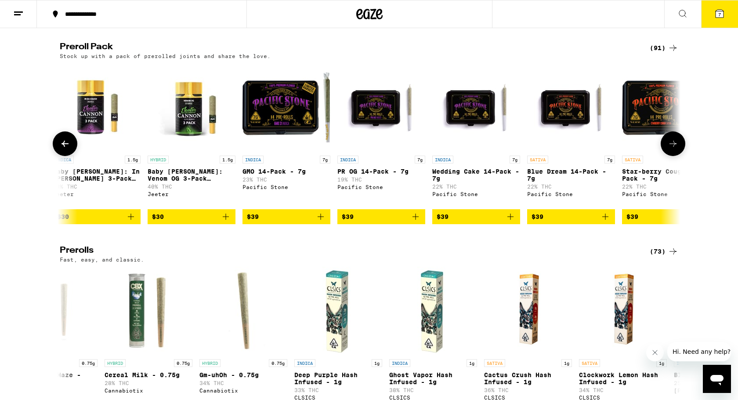
click at [71, 156] on button at bounding box center [65, 143] width 25 height 25
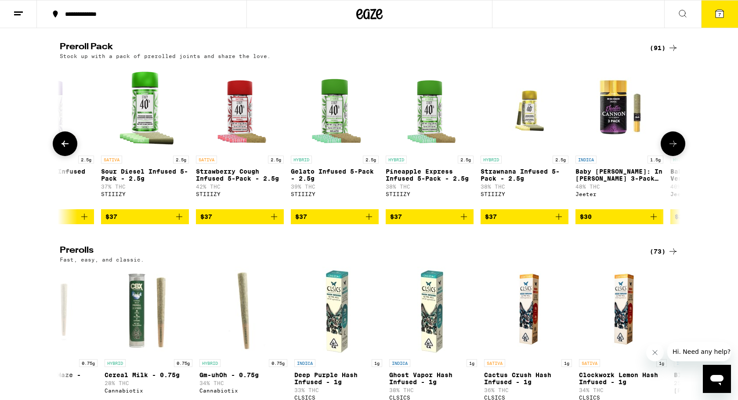
click at [71, 156] on button at bounding box center [65, 143] width 25 height 25
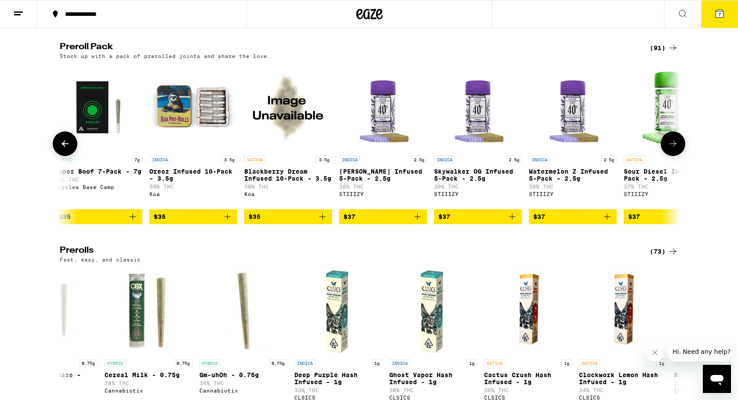
click at [69, 156] on button at bounding box center [65, 143] width 25 height 25
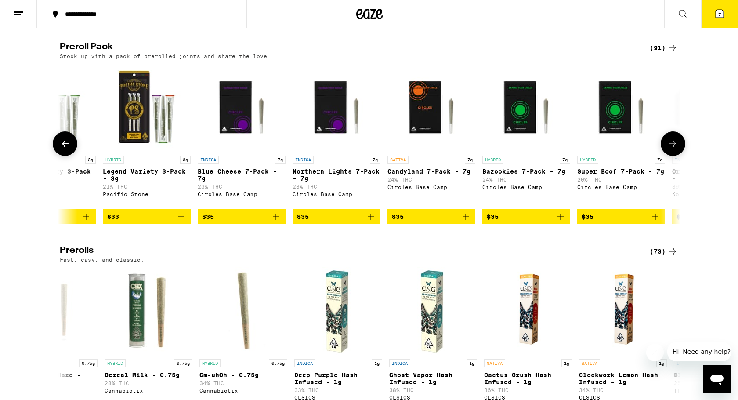
click at [69, 156] on button at bounding box center [65, 143] width 25 height 25
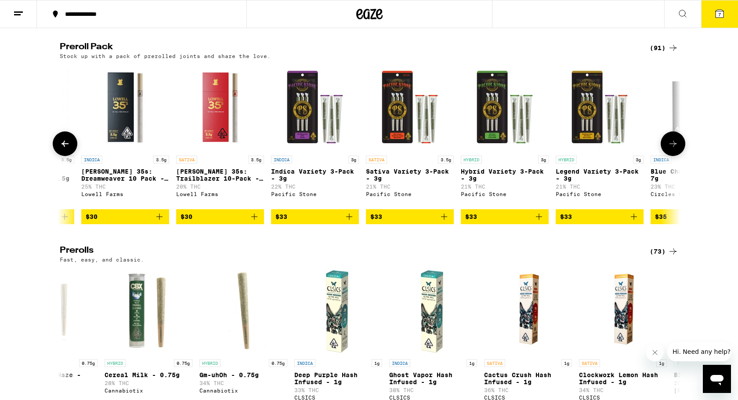
scroll to position [0, 2091]
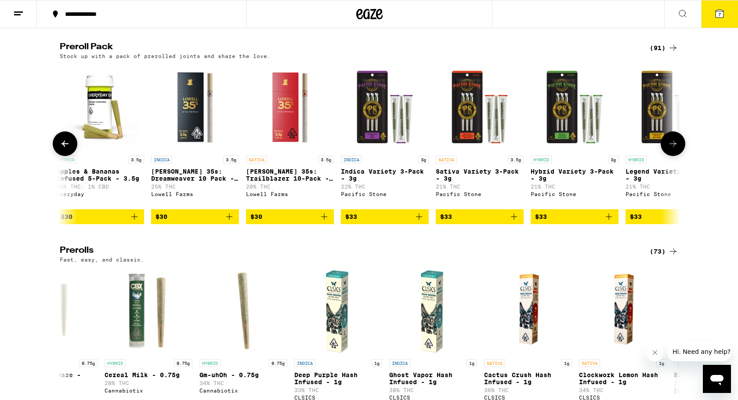
click at [675, 147] on icon at bounding box center [672, 144] width 7 height 6
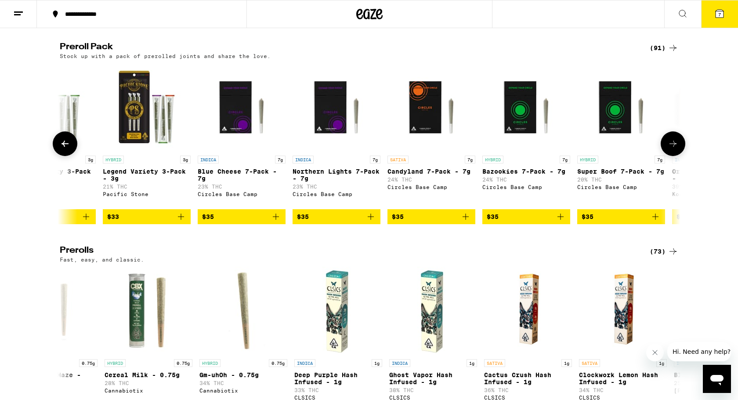
click at [675, 147] on icon at bounding box center [672, 144] width 7 height 6
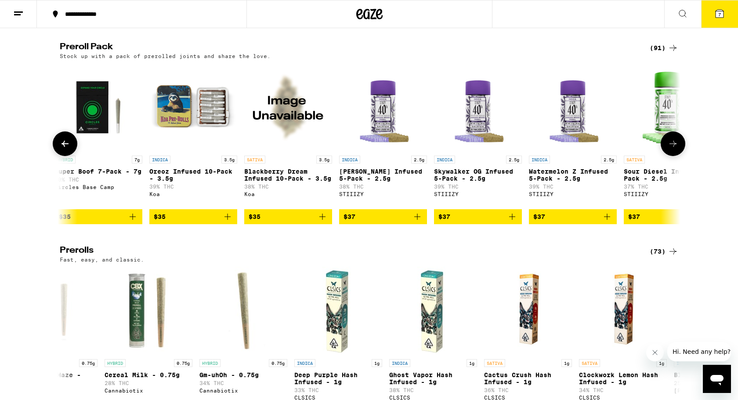
click at [675, 147] on icon at bounding box center [672, 144] width 7 height 6
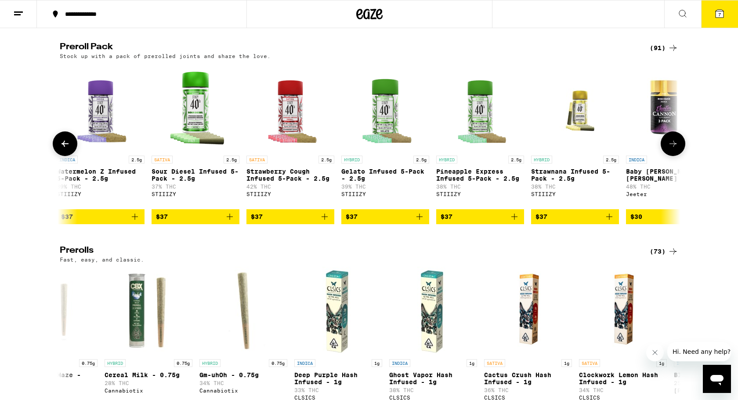
scroll to position [0, 3659]
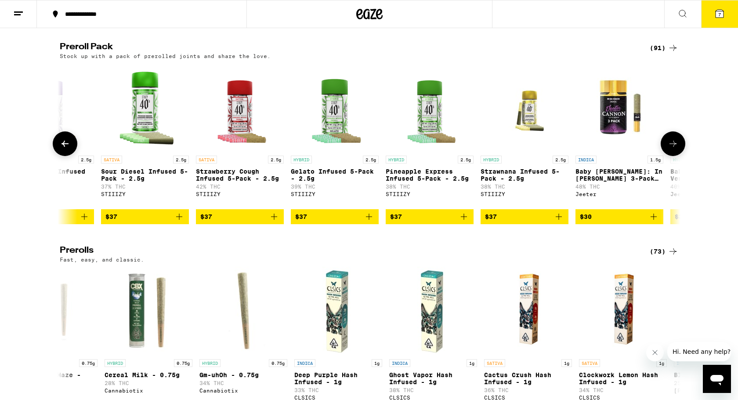
click at [675, 147] on icon at bounding box center [672, 144] width 7 height 6
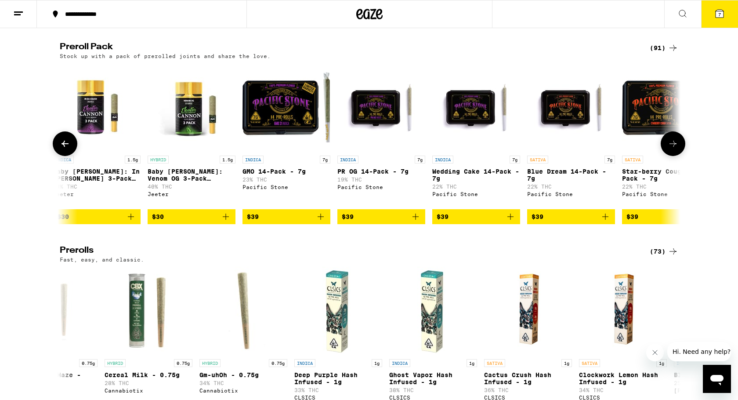
click at [675, 147] on icon at bounding box center [672, 144] width 7 height 6
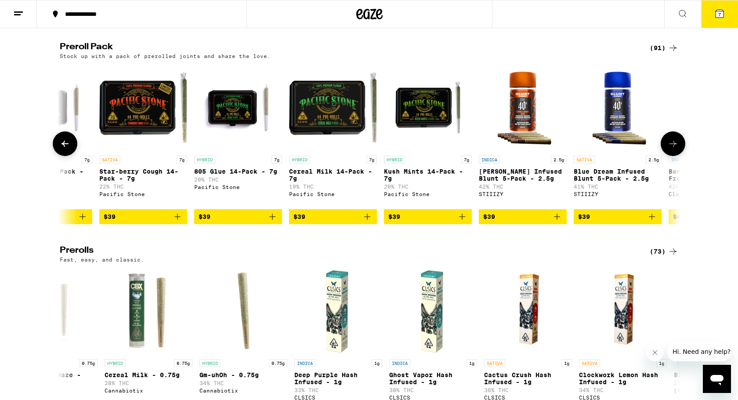
click at [675, 147] on icon at bounding box center [672, 144] width 7 height 6
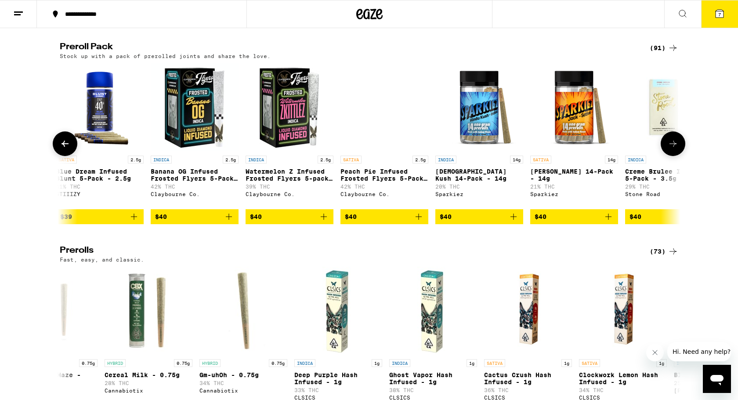
scroll to position [0, 5226]
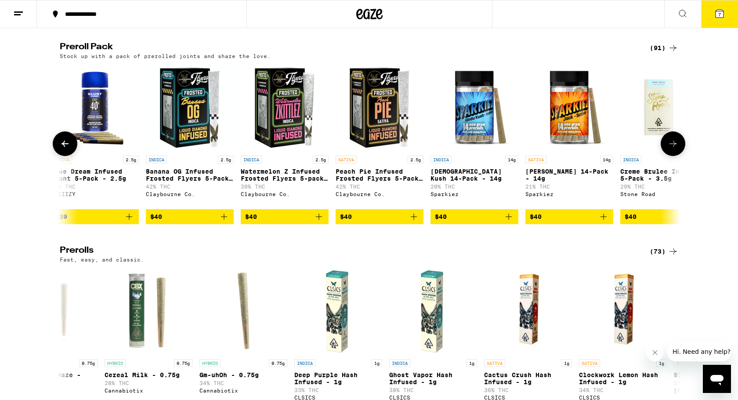
click at [675, 147] on icon at bounding box center [672, 144] width 7 height 6
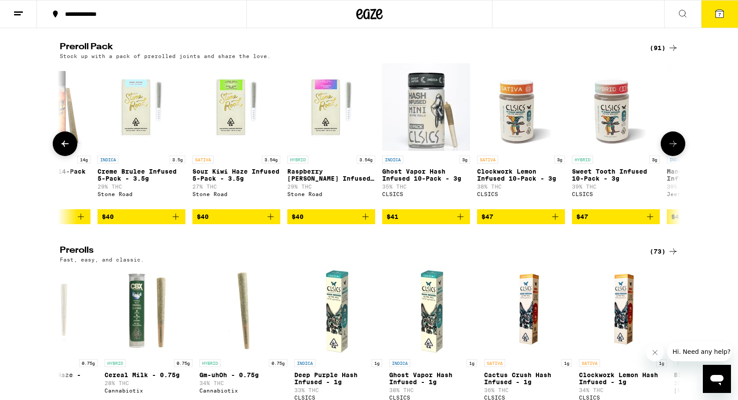
click at [675, 147] on icon at bounding box center [672, 144] width 7 height 6
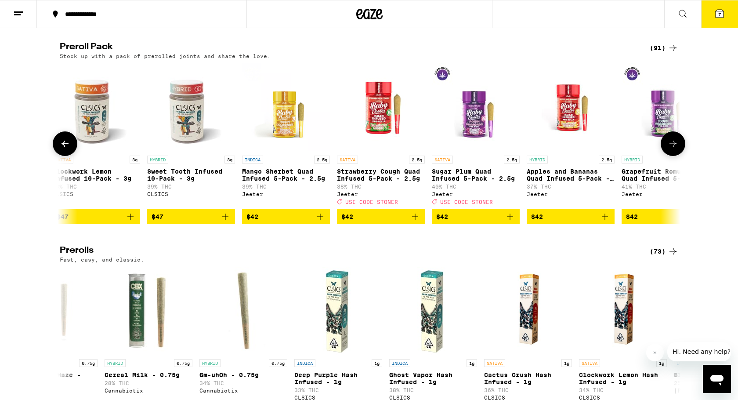
scroll to position [0, 6272]
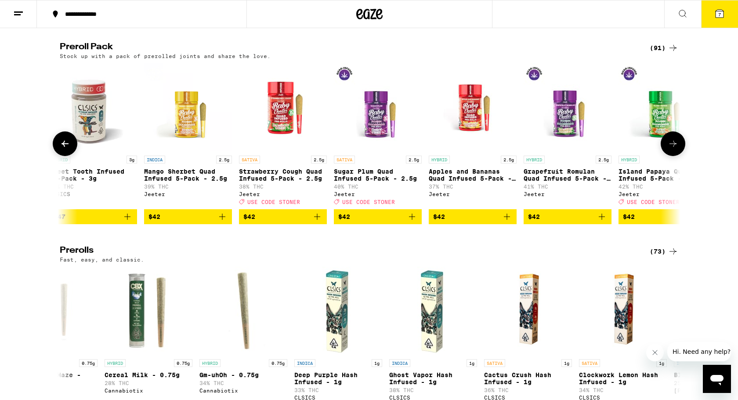
click at [675, 147] on icon at bounding box center [672, 144] width 7 height 6
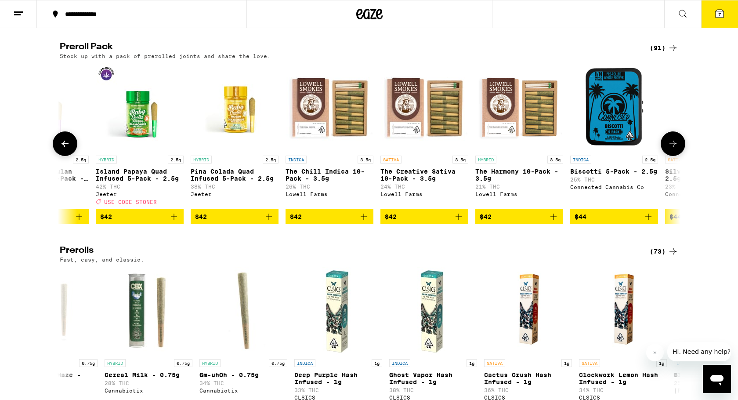
click at [675, 147] on icon at bounding box center [672, 144] width 7 height 6
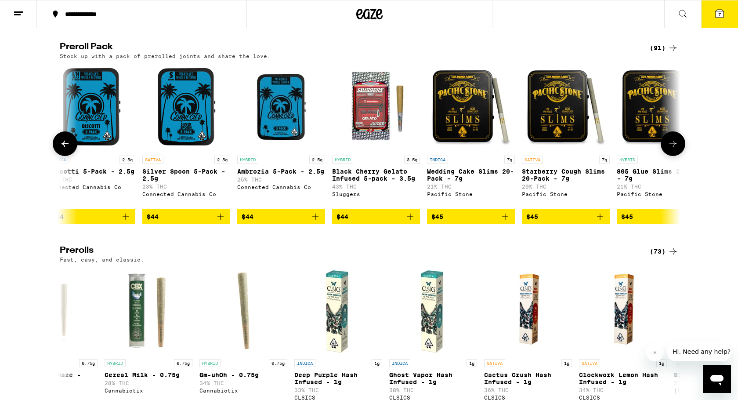
click at [60, 156] on button at bounding box center [65, 143] width 25 height 25
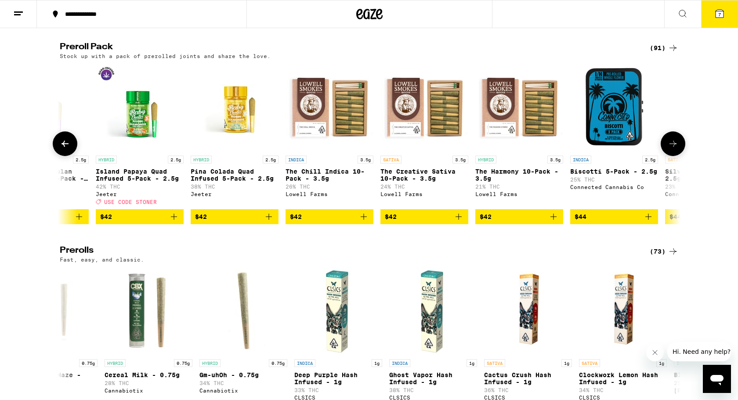
click at [60, 156] on button at bounding box center [65, 143] width 25 height 25
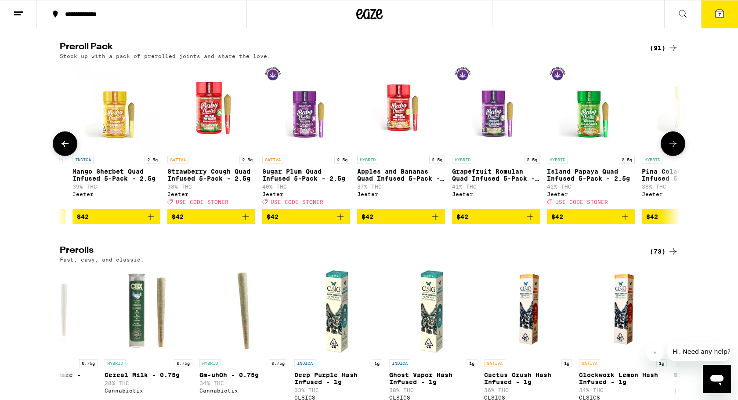
scroll to position [0, 6272]
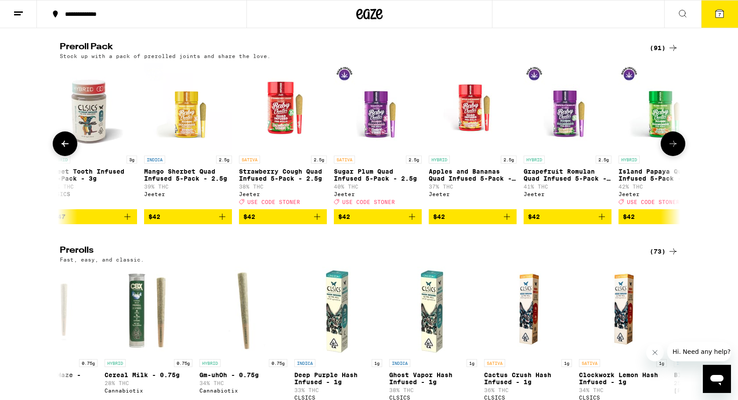
click at [61, 156] on button at bounding box center [65, 143] width 25 height 25
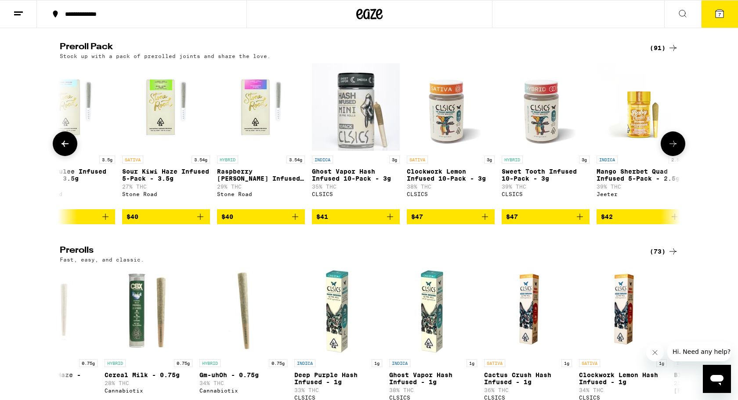
scroll to position [0, 5749]
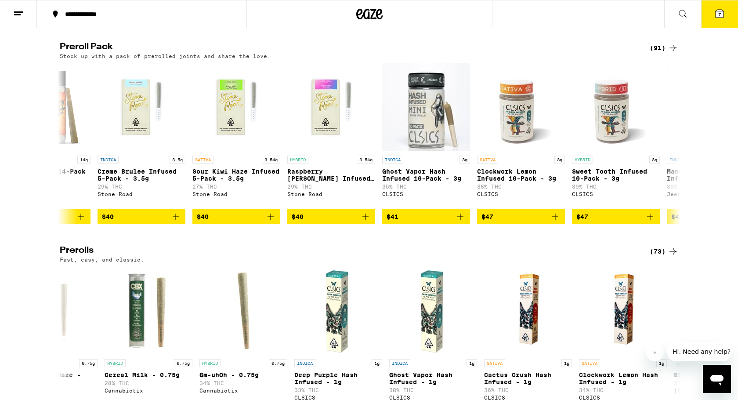
click at [724, 11] on icon at bounding box center [719, 13] width 11 height 11
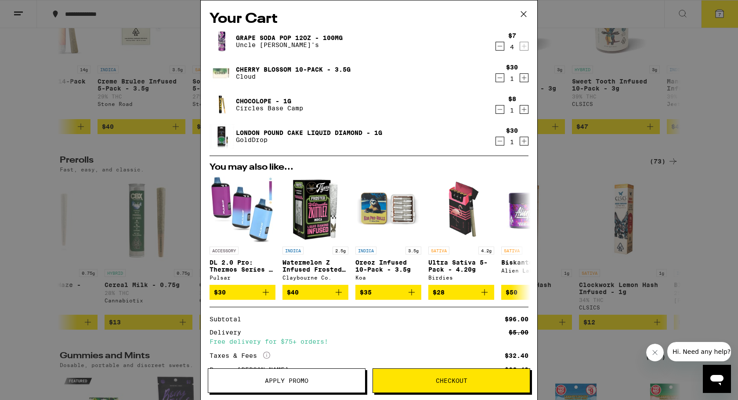
click at [201, 216] on div "Your Cart Grape Soda Pop 12oz - 100mg Uncle Arnie's $7 4 Cherry Blossom 10-Pack…" at bounding box center [369, 186] width 336 height 373
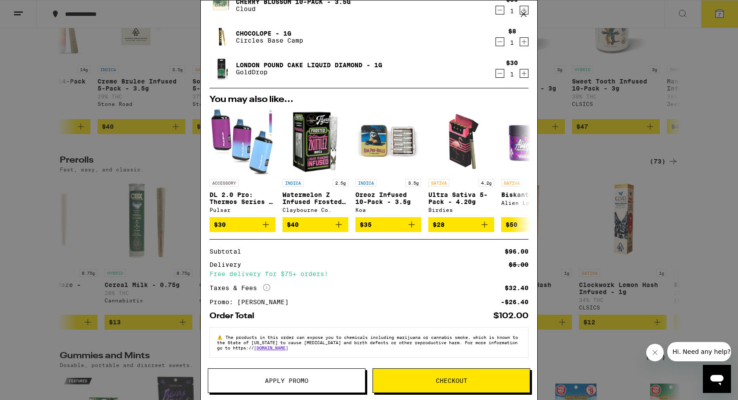
scroll to position [73, 0]
click at [7, 233] on div "Your Cart Grape Soda Pop 12oz - 100mg Uncle Arnie's $7 4 Cherry Blossom 10-Pack…" at bounding box center [369, 200] width 738 height 400
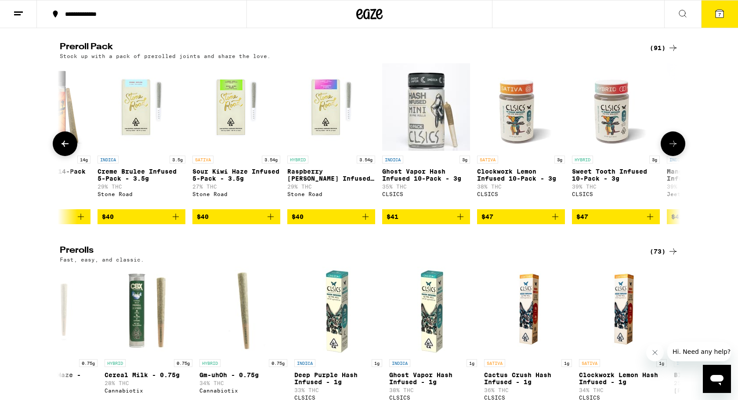
click at [174, 222] on icon "Add to bag" at bounding box center [175, 216] width 11 height 11
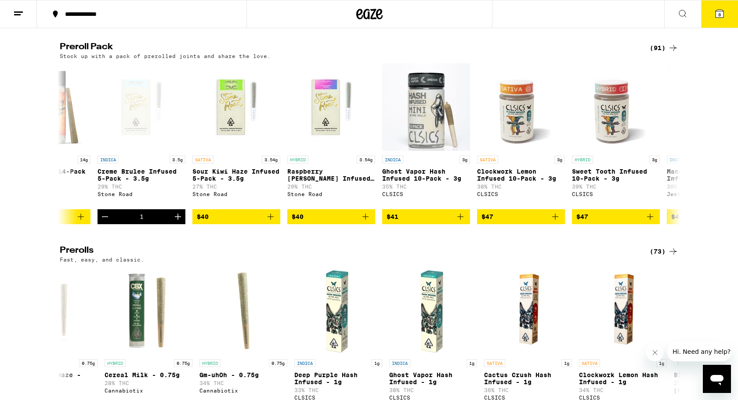
click at [725, 12] on button "8" at bounding box center [719, 13] width 37 height 27
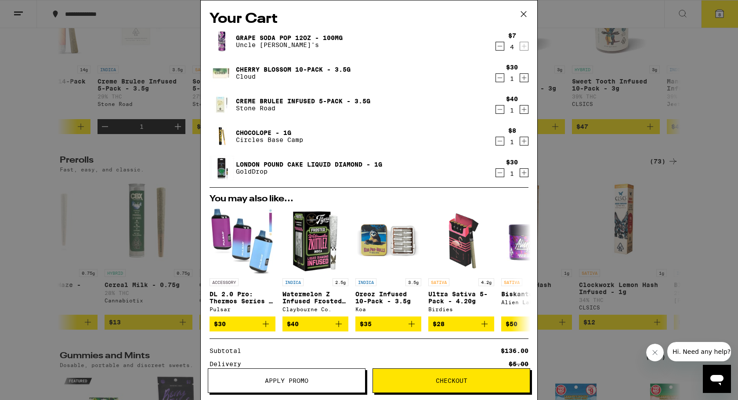
click at [475, 387] on button "Checkout" at bounding box center [451, 380] width 158 height 25
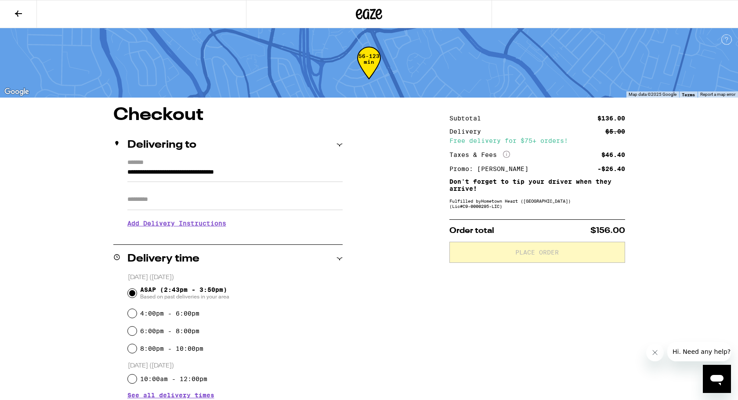
click at [55, 300] on div "**********" at bounding box center [369, 400] width 632 height 589
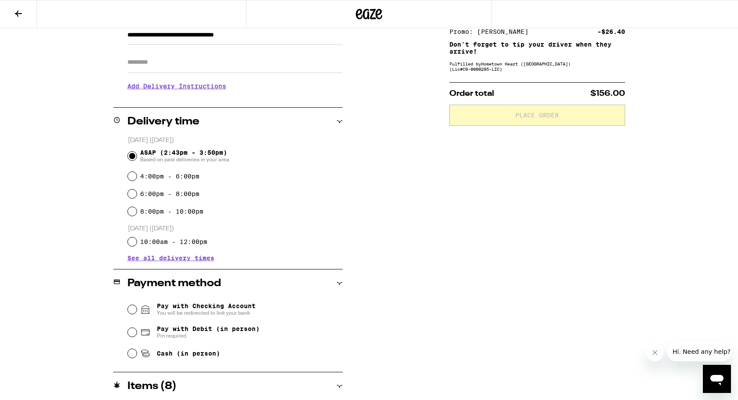
scroll to position [138, 0]
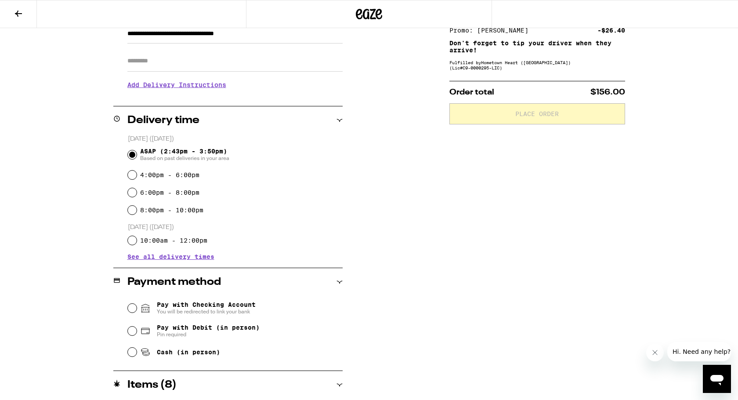
click at [132, 354] on input "Cash (in person)" at bounding box center [132, 351] width 9 height 9
radio input "true"
click at [55, 303] on div "**********" at bounding box center [369, 262] width 632 height 589
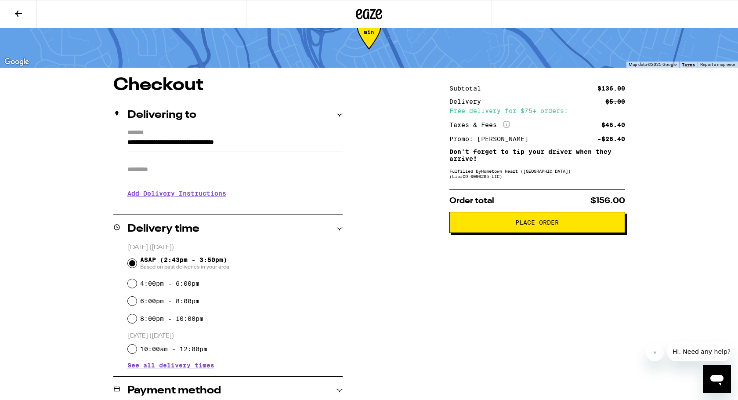
scroll to position [29, 0]
click at [542, 231] on button "Place Order" at bounding box center [537, 222] width 176 height 21
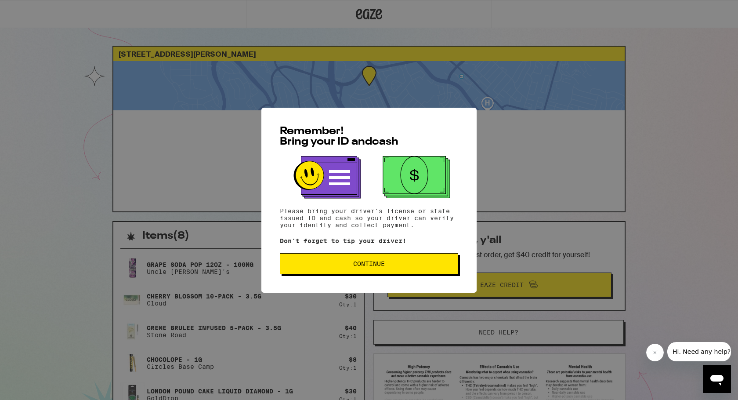
click at [336, 262] on span "Continue" at bounding box center [368, 263] width 163 height 6
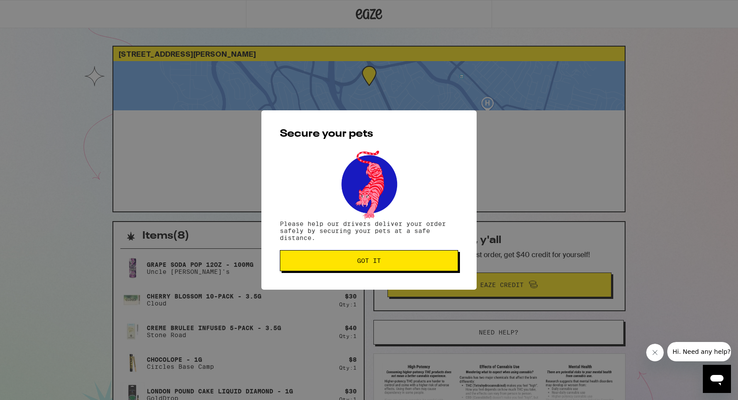
click at [372, 266] on button "Got it" at bounding box center [369, 260] width 178 height 21
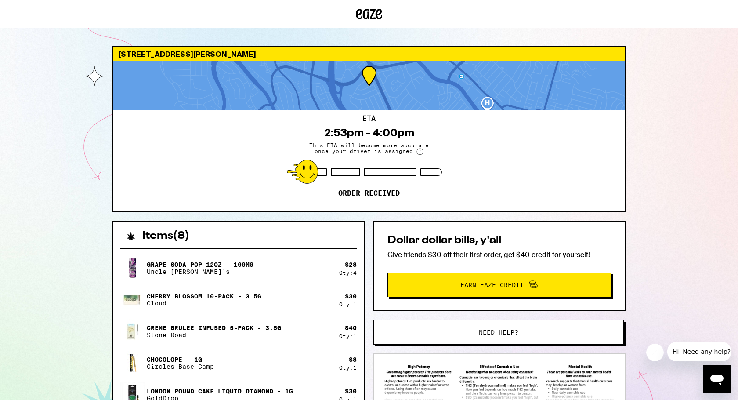
click at [84, 245] on div "110 Buxton Ave South San Francisco 94080 ETA 2:53pm - 4:00pm This ETA will beco…" at bounding box center [369, 274] width 738 height 549
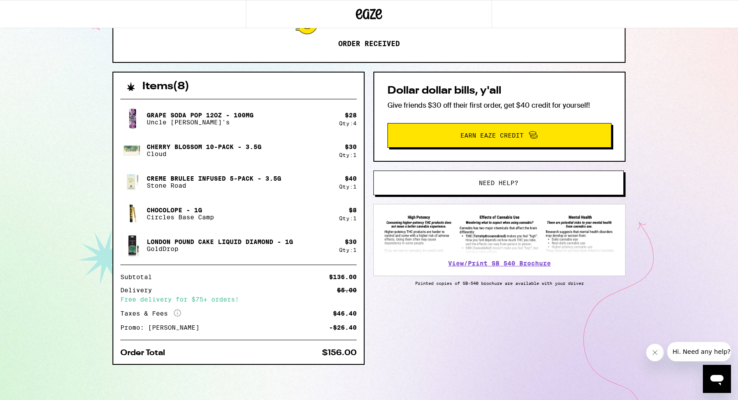
scroll to position [150, 0]
click at [71, 230] on div "110 Buxton Ave South San Francisco 94080 ETA 2:53pm - 4:00pm This ETA will beco…" at bounding box center [369, 125] width 738 height 549
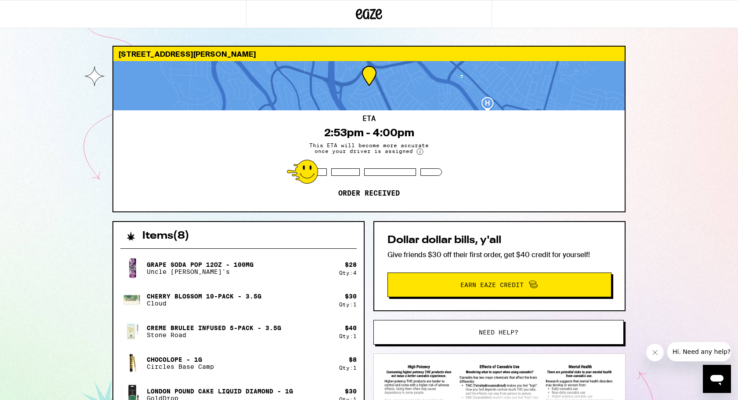
scroll to position [0, 0]
click at [66, 210] on div "110 Buxton Ave South San Francisco 94080 ETA 2:53pm - 4:00pm This ETA will beco…" at bounding box center [369, 274] width 738 height 549
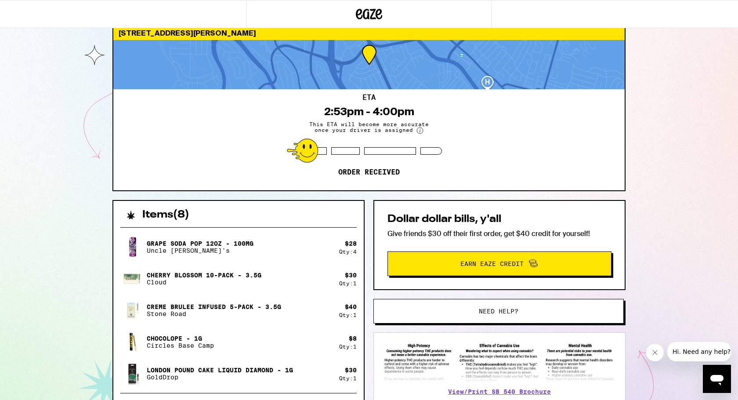
scroll to position [51, 0]
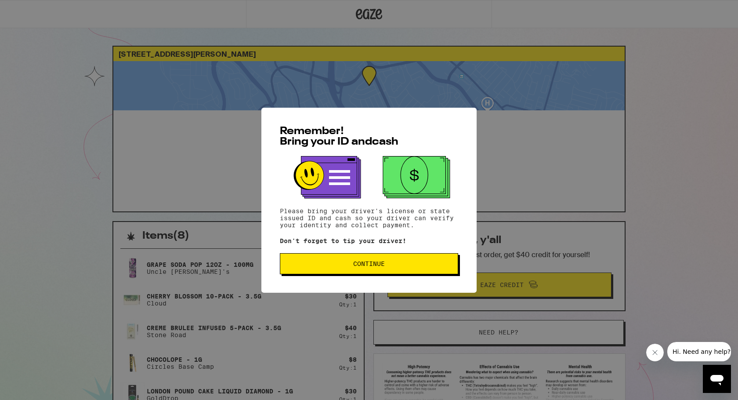
click at [331, 261] on button "Continue" at bounding box center [369, 263] width 178 height 21
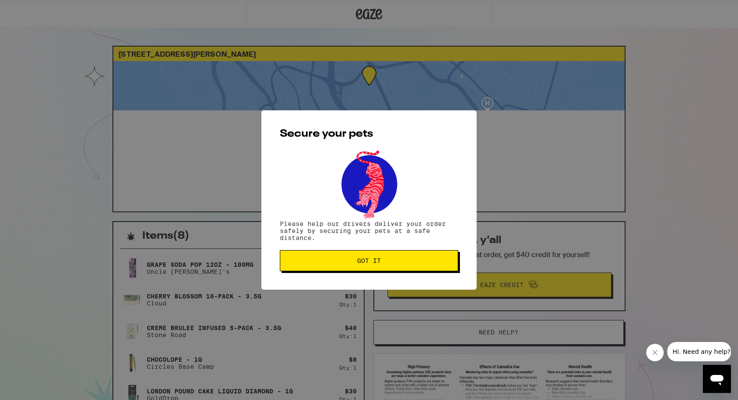
click at [334, 266] on button "Got it" at bounding box center [369, 260] width 178 height 21
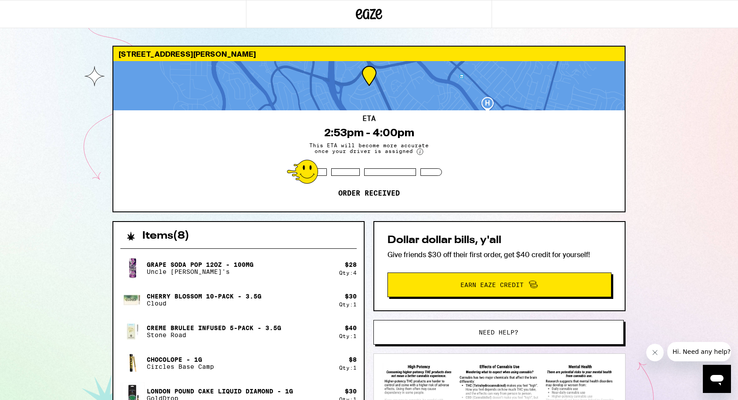
click at [22, 281] on div "[STREET_ADDRESS][PERSON_NAME] ETA 2:53pm - 4:00pm This ETA will become more acc…" at bounding box center [369, 270] width 738 height 540
click at [40, 255] on div "[STREET_ADDRESS][PERSON_NAME] ETA 2:53pm - 4:00pm This ETA will become more acc…" at bounding box center [369, 270] width 738 height 540
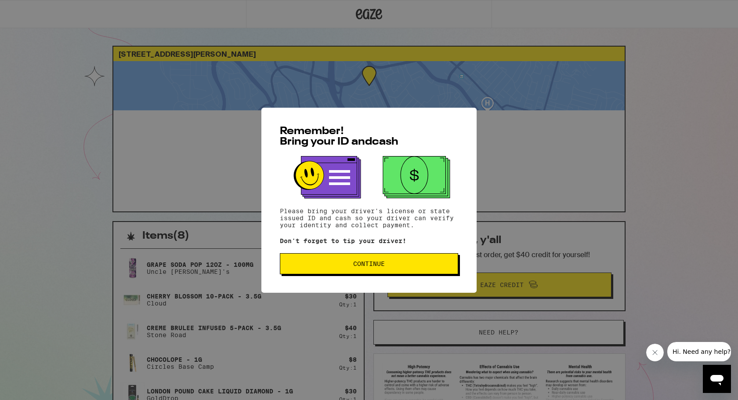
click at [355, 267] on span "Continue" at bounding box center [369, 263] width 32 height 6
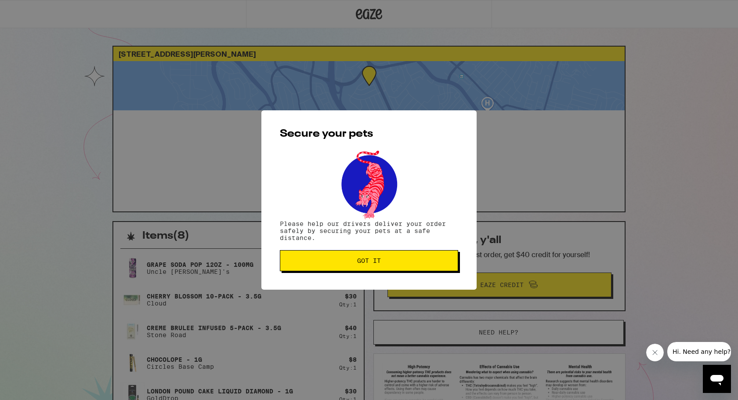
click at [361, 262] on span "Got it" at bounding box center [369, 260] width 24 height 6
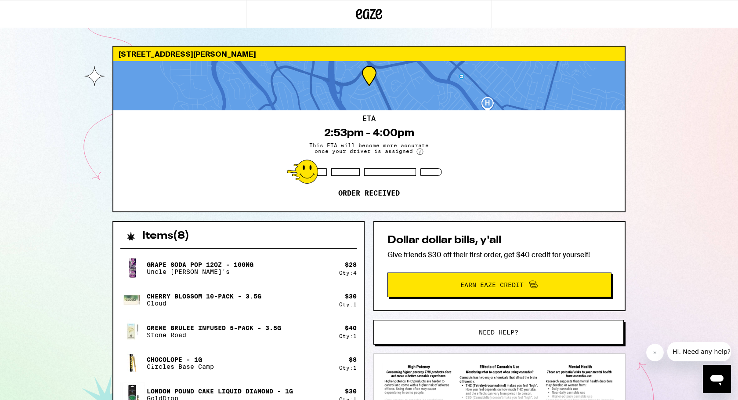
click at [40, 291] on div "[STREET_ADDRESS][PERSON_NAME] ETA 2:53pm - 4:00pm This ETA will become more acc…" at bounding box center [369, 270] width 738 height 540
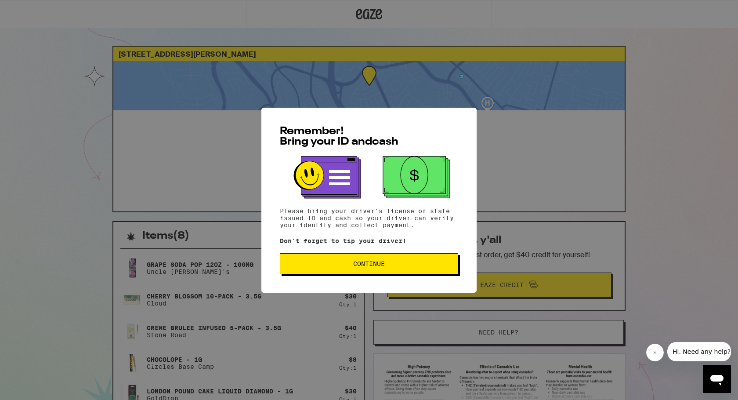
click at [381, 256] on button "Continue" at bounding box center [369, 263] width 178 height 21
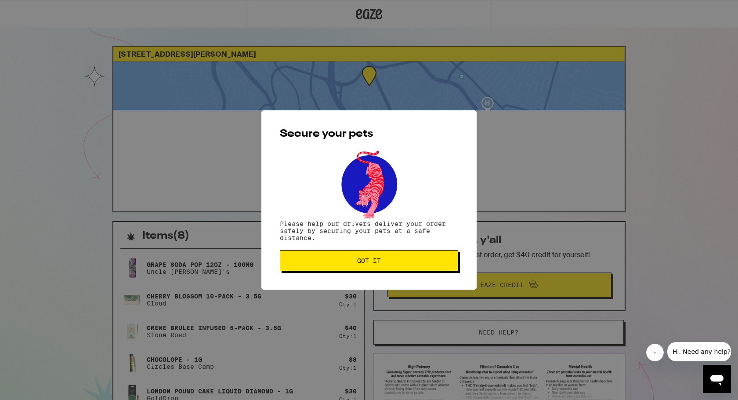
click at [379, 267] on button "Got it" at bounding box center [369, 260] width 178 height 21
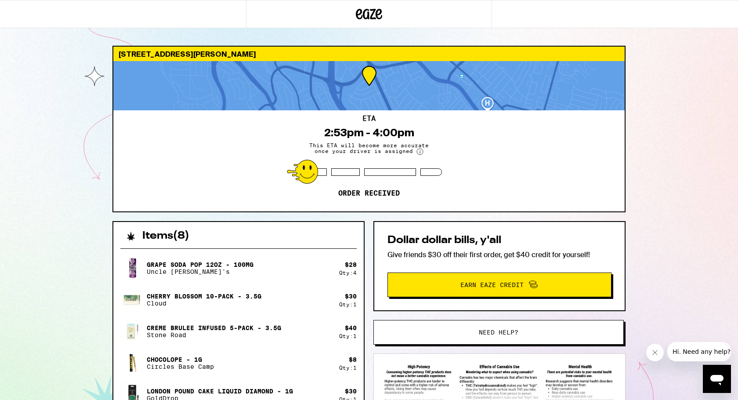
click at [42, 299] on div "[STREET_ADDRESS][PERSON_NAME] ETA 2:53pm - 4:00pm This ETA will become more acc…" at bounding box center [369, 270] width 738 height 540
click at [33, 226] on div "[STREET_ADDRESS][PERSON_NAME] ETA 2:53pm - 4:00pm This ETA will become more acc…" at bounding box center [369, 270] width 738 height 540
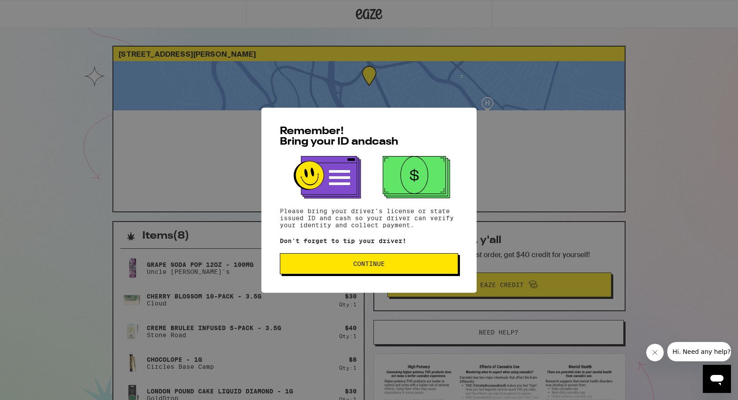
click at [335, 270] on button "Continue" at bounding box center [369, 263] width 178 height 21
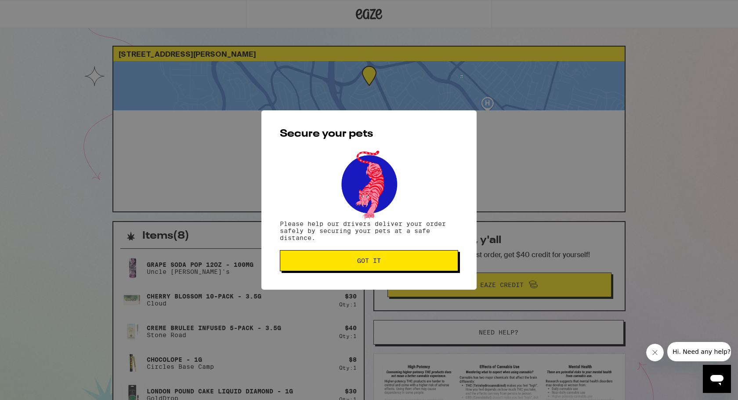
click at [335, 270] on button "Got it" at bounding box center [369, 260] width 178 height 21
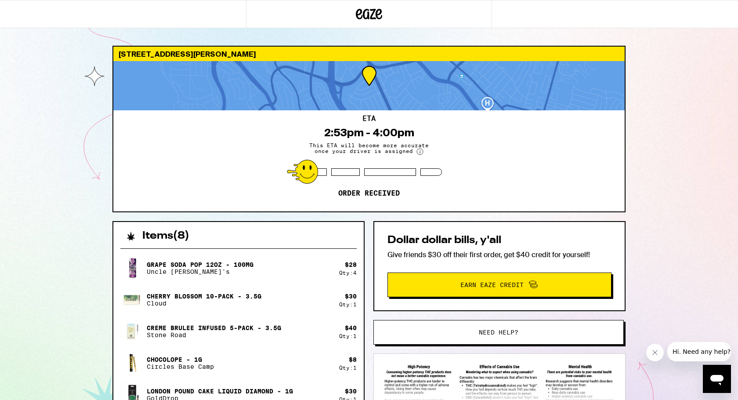
click at [72, 293] on div "[STREET_ADDRESS][PERSON_NAME] ETA 2:53pm - 4:00pm This ETA will become more acc…" at bounding box center [369, 270] width 738 height 540
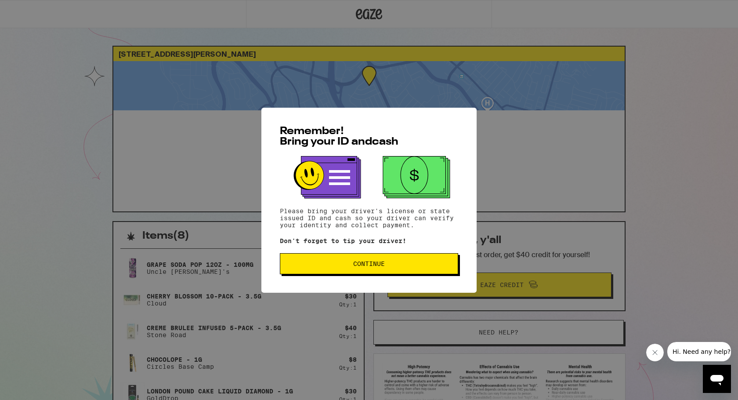
click at [363, 261] on button "Continue" at bounding box center [369, 263] width 178 height 21
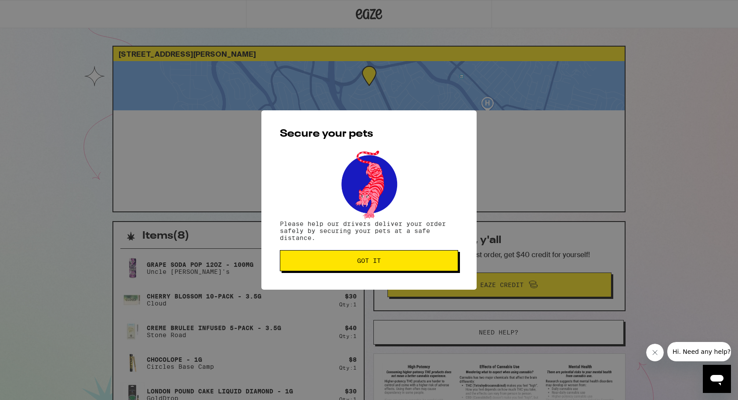
click at [362, 269] on button "Got it" at bounding box center [369, 260] width 178 height 21
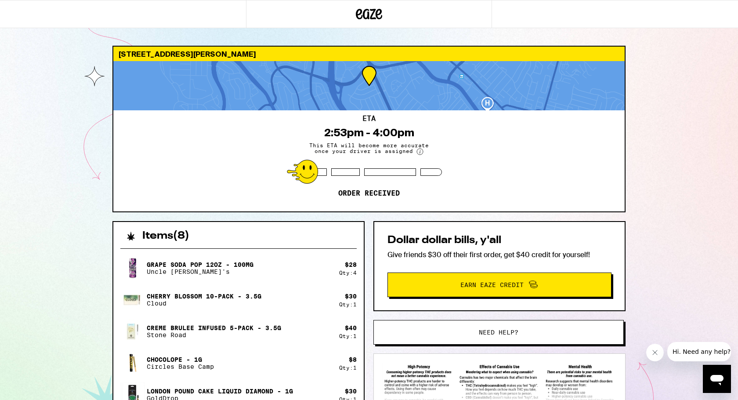
click at [75, 270] on div "110 Buxton Ave South San Francisco 94080 ETA 2:53pm - 4:00pm This ETA will beco…" at bounding box center [369, 270] width 738 height 540
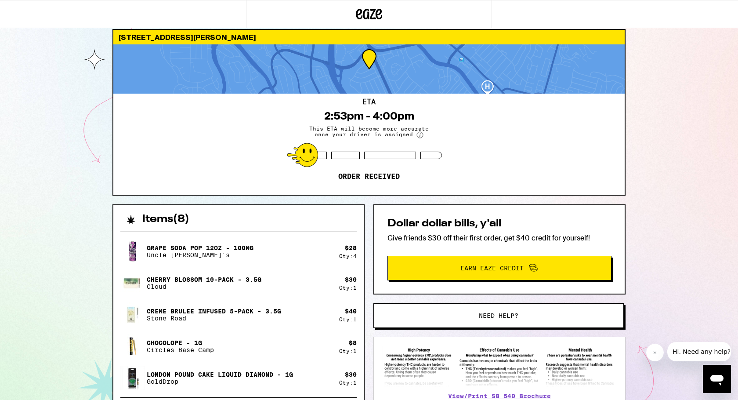
scroll to position [11, 0]
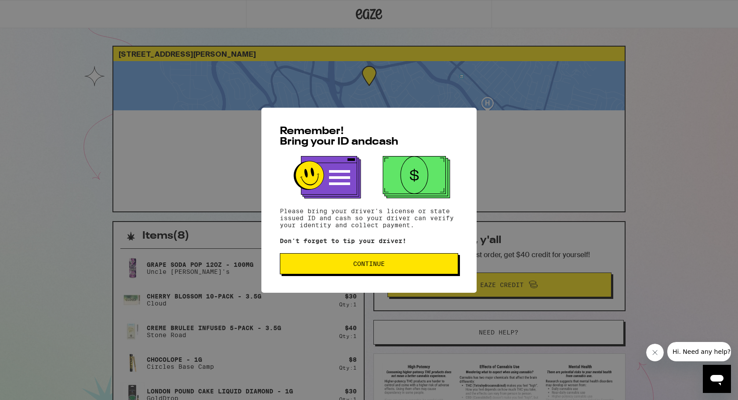
click at [346, 266] on span "Continue" at bounding box center [368, 263] width 163 height 6
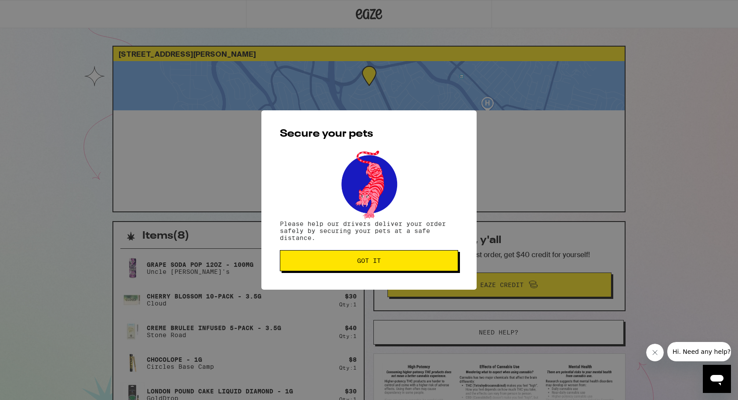
click at [346, 266] on button "Got it" at bounding box center [369, 260] width 178 height 21
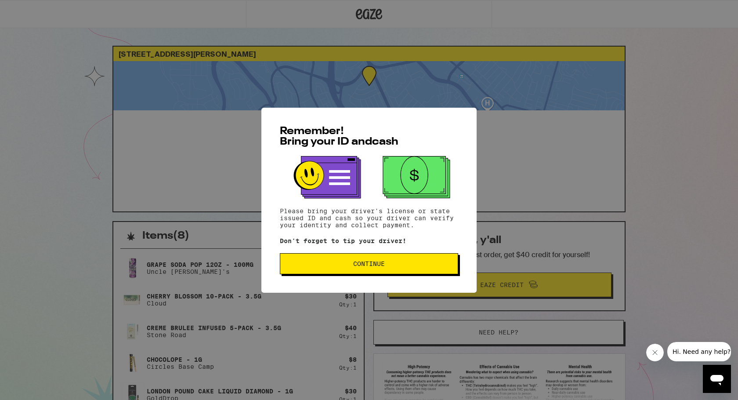
click at [406, 269] on button "Continue" at bounding box center [369, 263] width 178 height 21
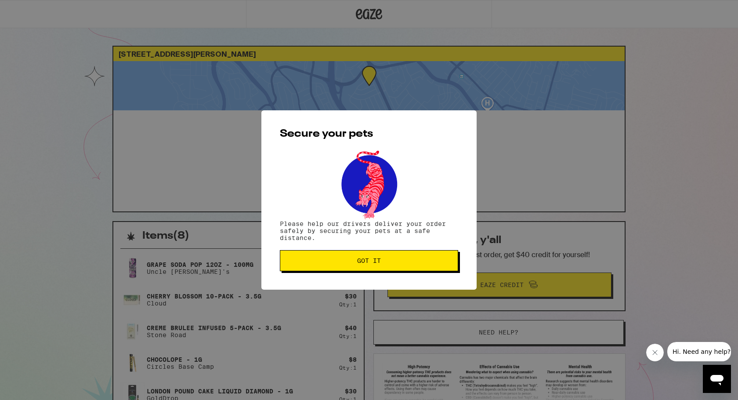
click at [406, 269] on button "Got it" at bounding box center [369, 260] width 178 height 21
